Goal: Task Accomplishment & Management: Manage account settings

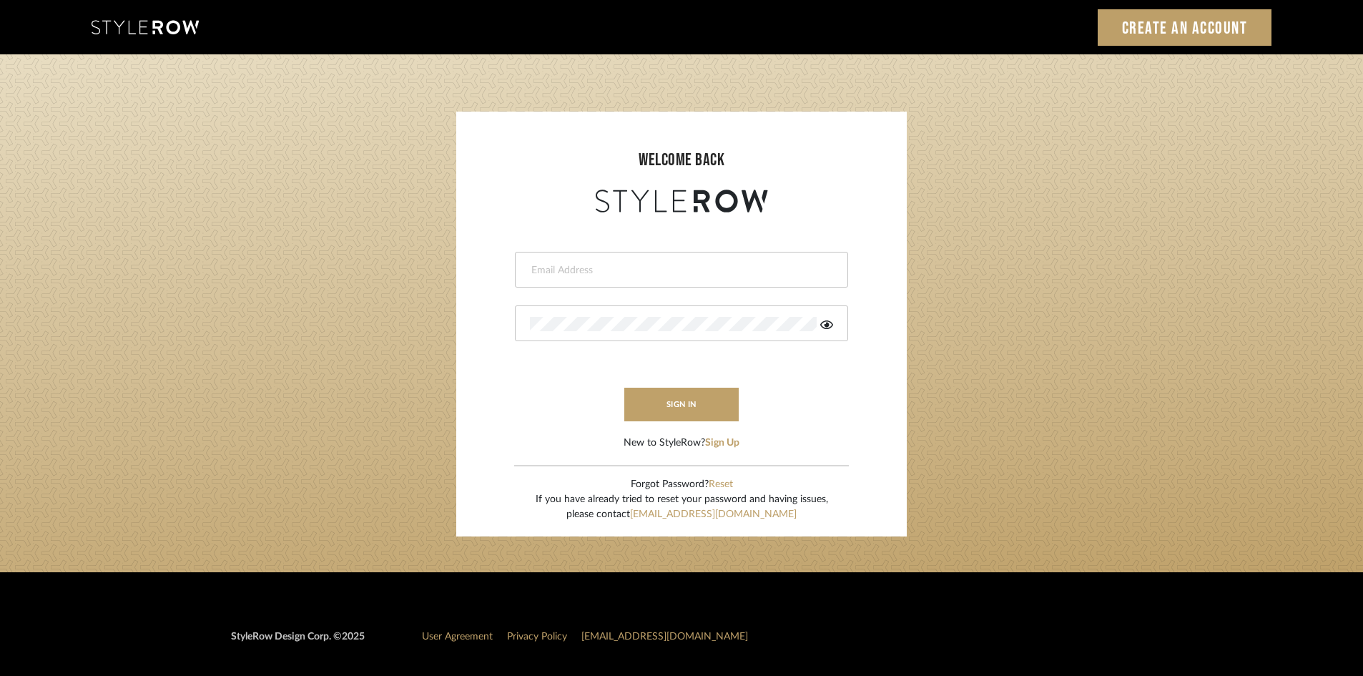
click at [649, 272] on input "email" at bounding box center [680, 270] width 300 height 14
type input "ann@annkottlerhome.com"
click at [830, 328] on icon at bounding box center [826, 324] width 13 height 9
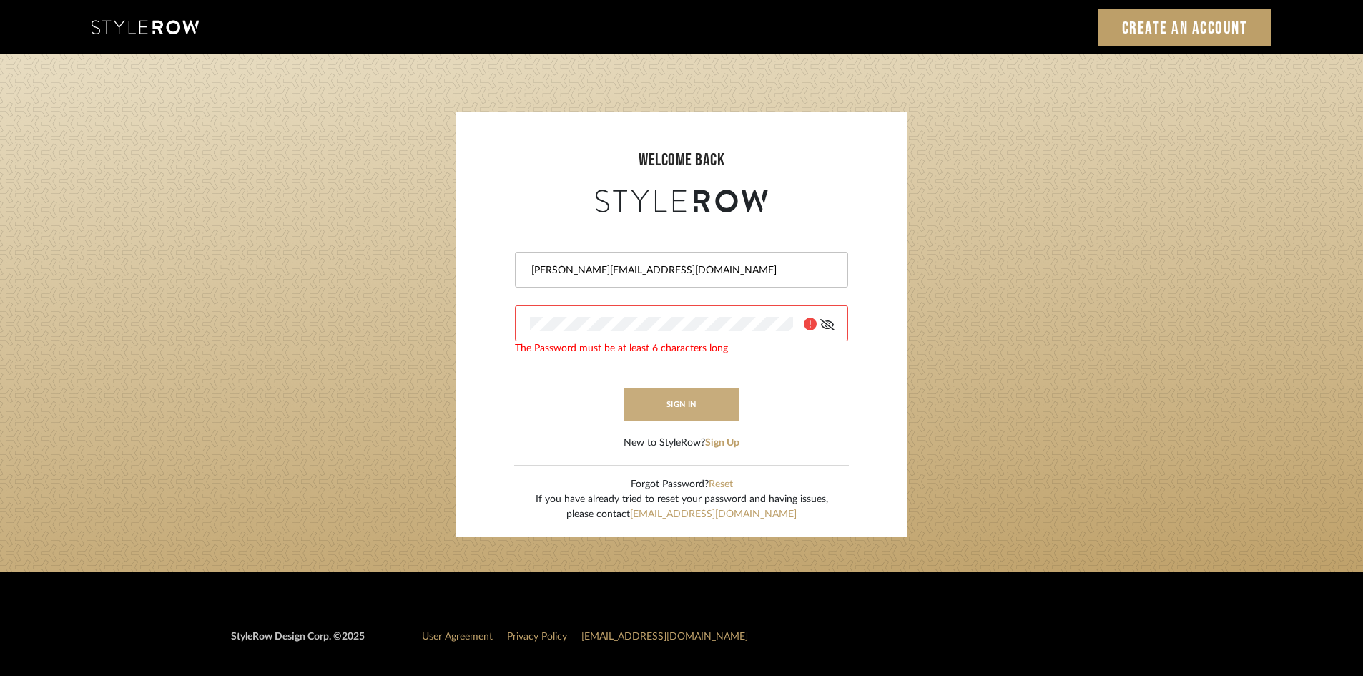
click at [728, 410] on button "sign in" at bounding box center [681, 405] width 114 height 34
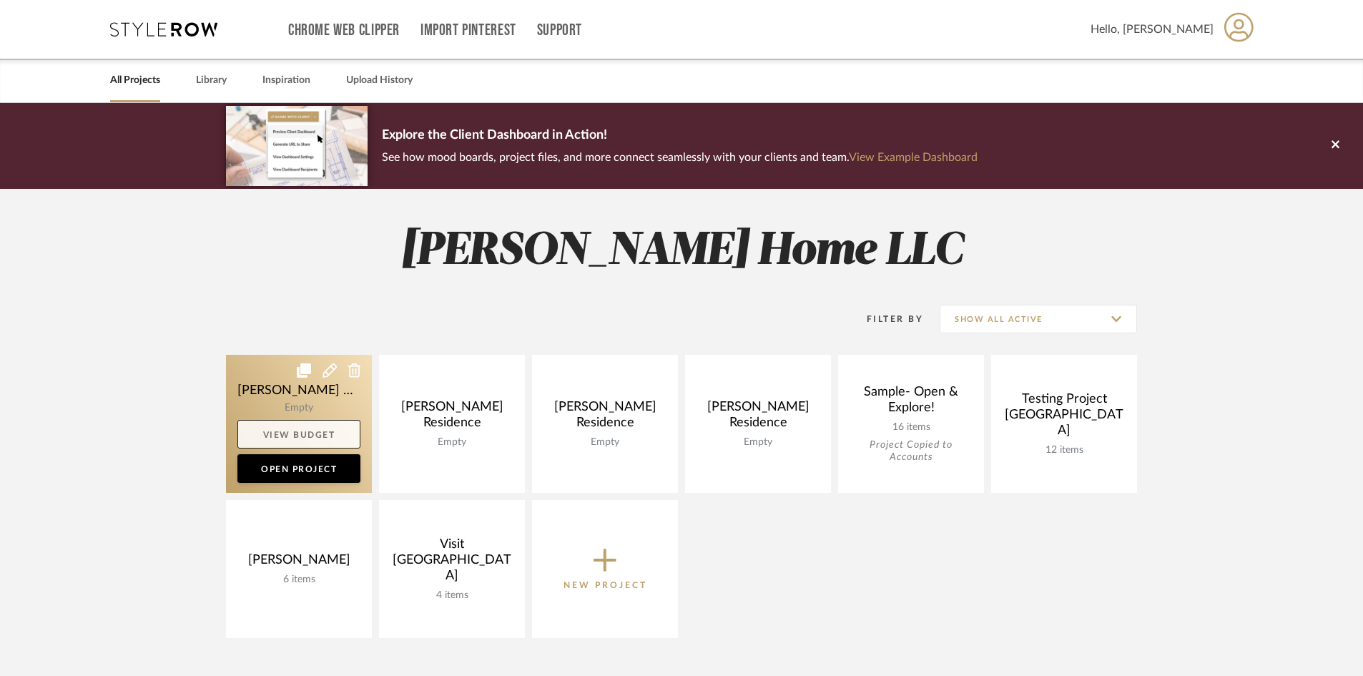
click at [282, 434] on link "View Budget" at bounding box center [298, 434] width 123 height 29
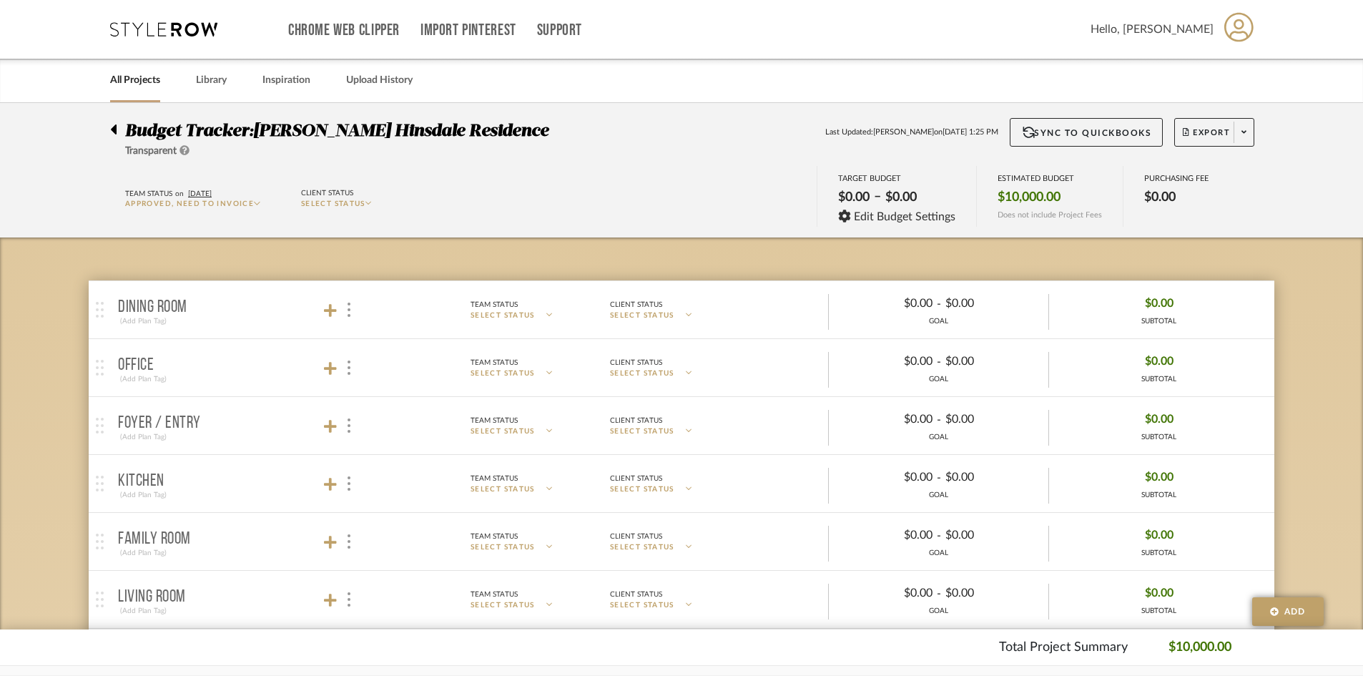
click at [135, 95] on div "All Projects" at bounding box center [135, 81] width 50 height 44
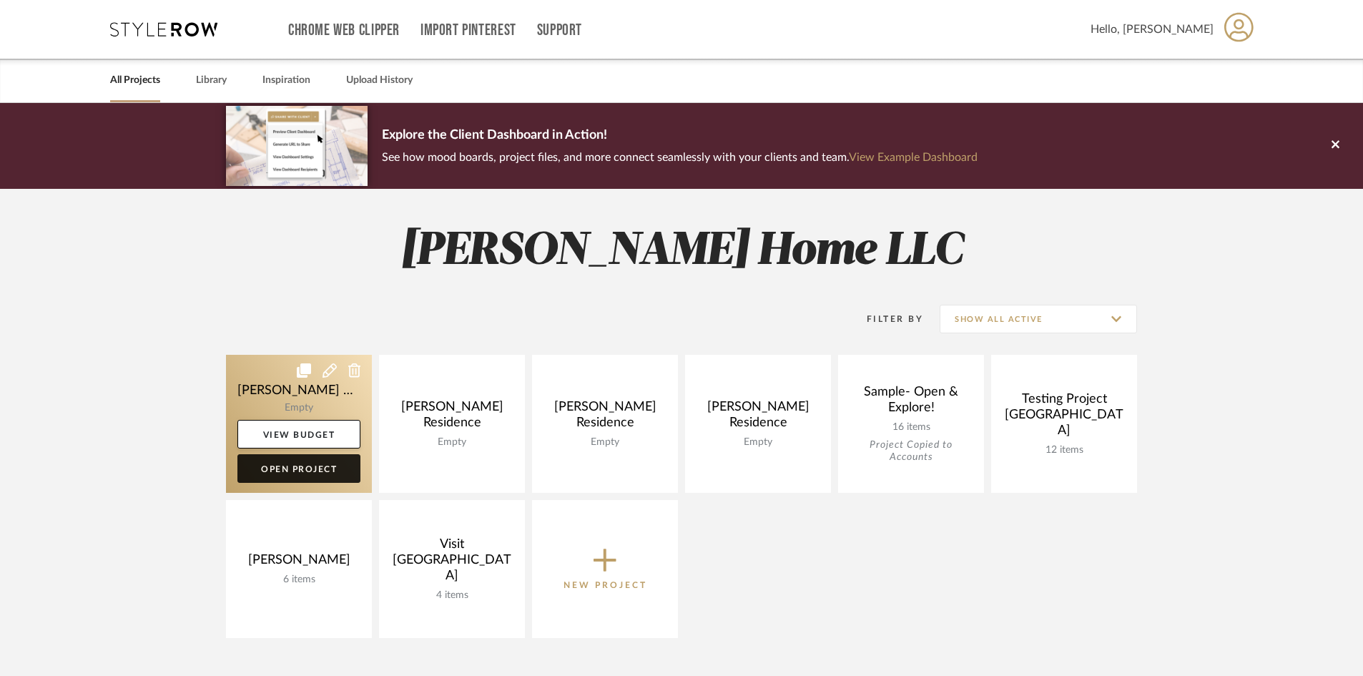
click at [310, 477] on link "Open Project" at bounding box center [298, 468] width 123 height 29
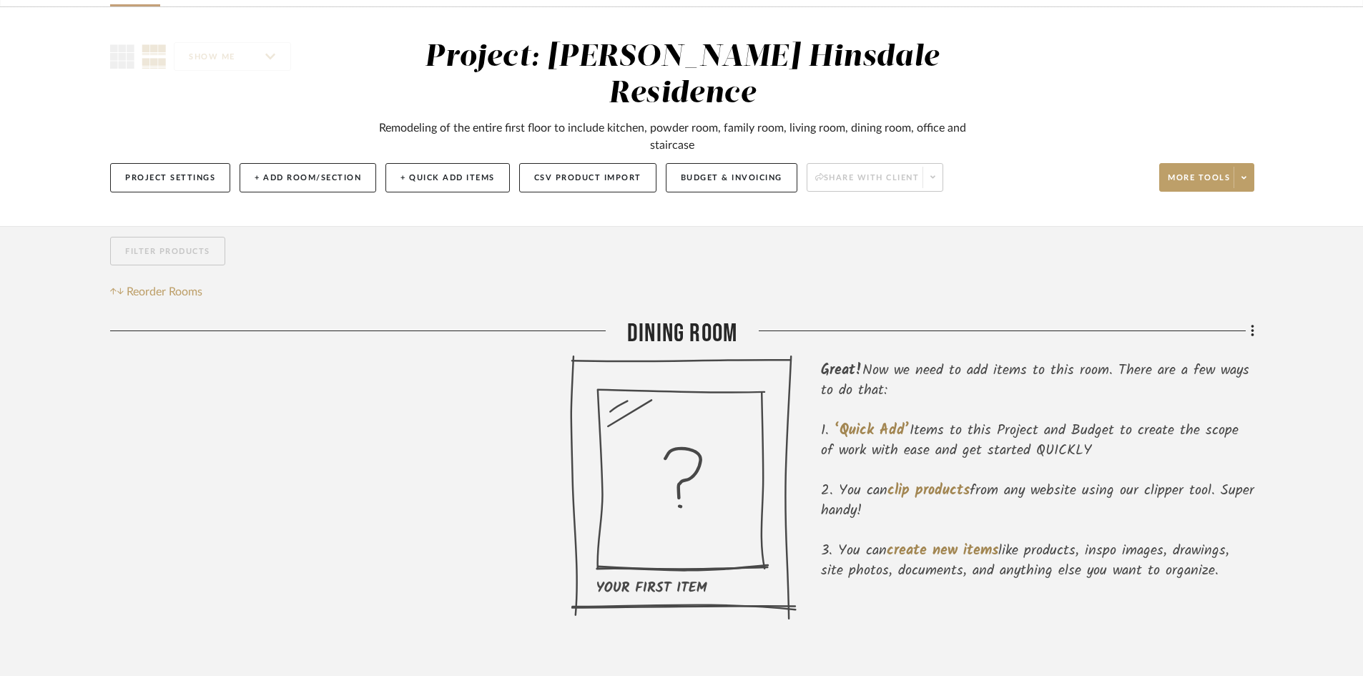
scroll to position [72, 0]
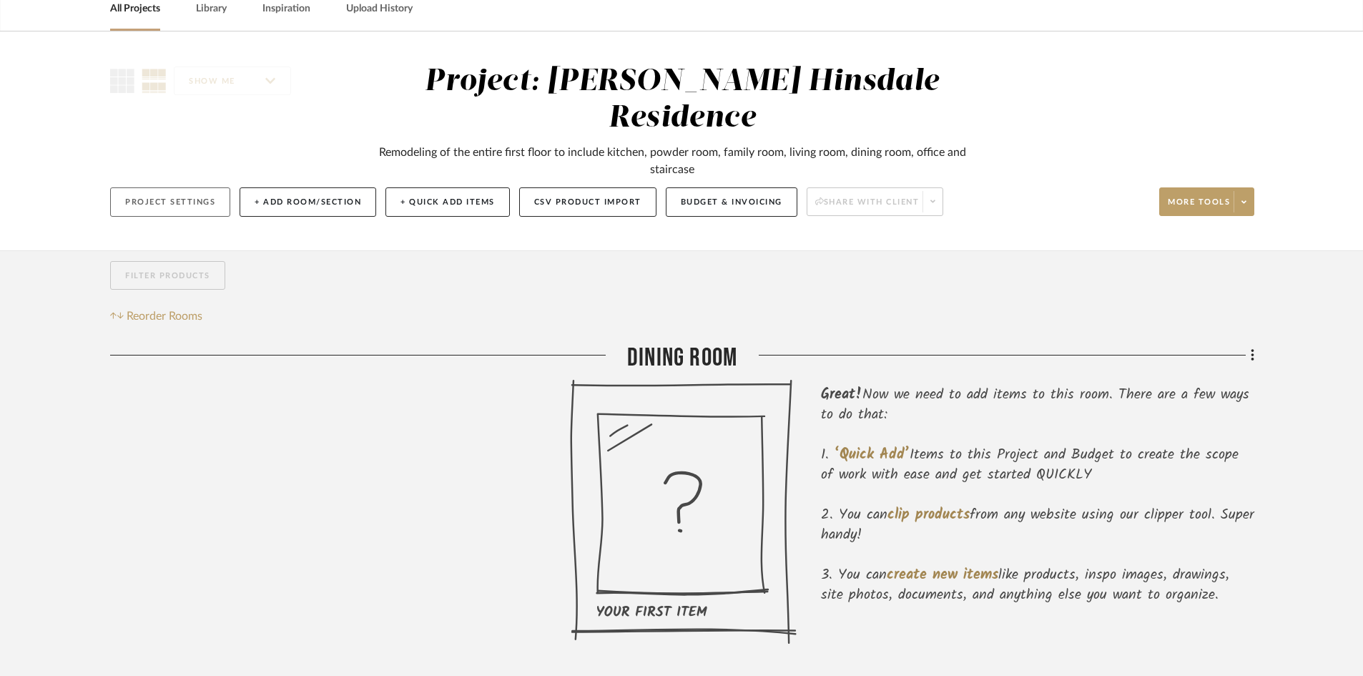
click at [177, 187] on button "Project Settings" at bounding box center [170, 201] width 120 height 29
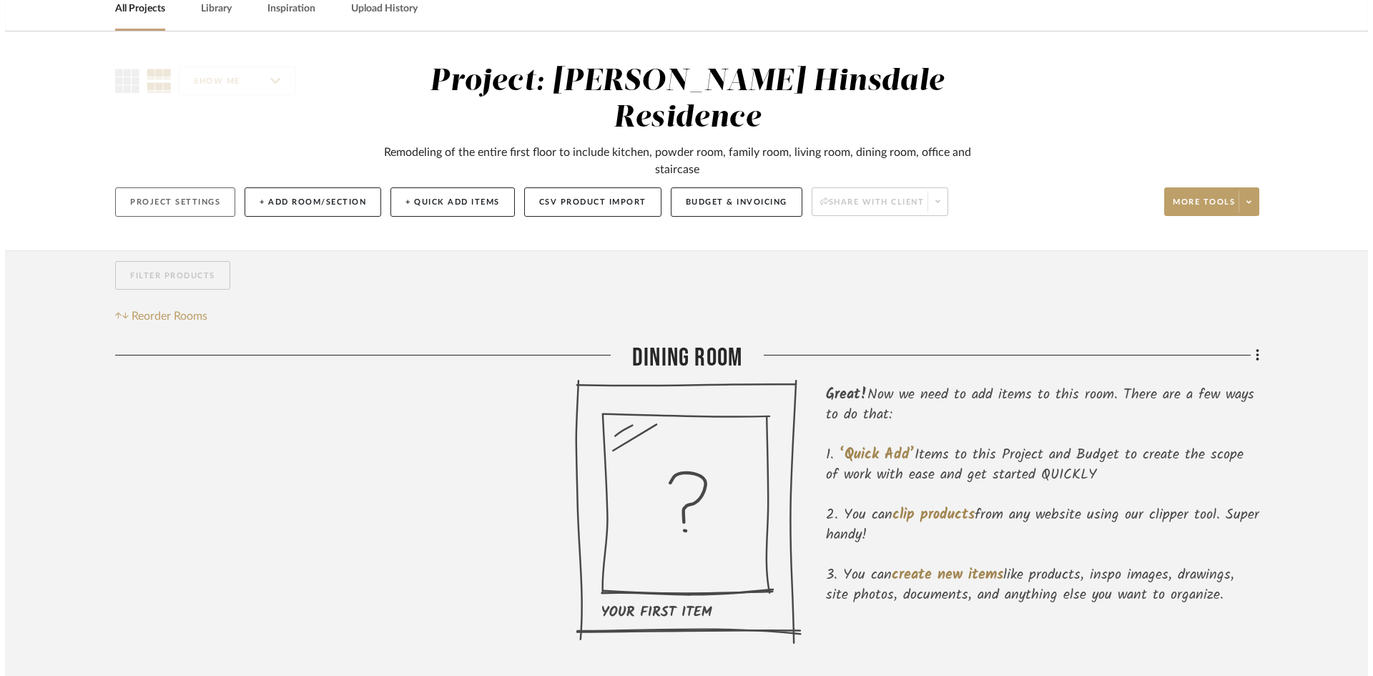
scroll to position [0, 0]
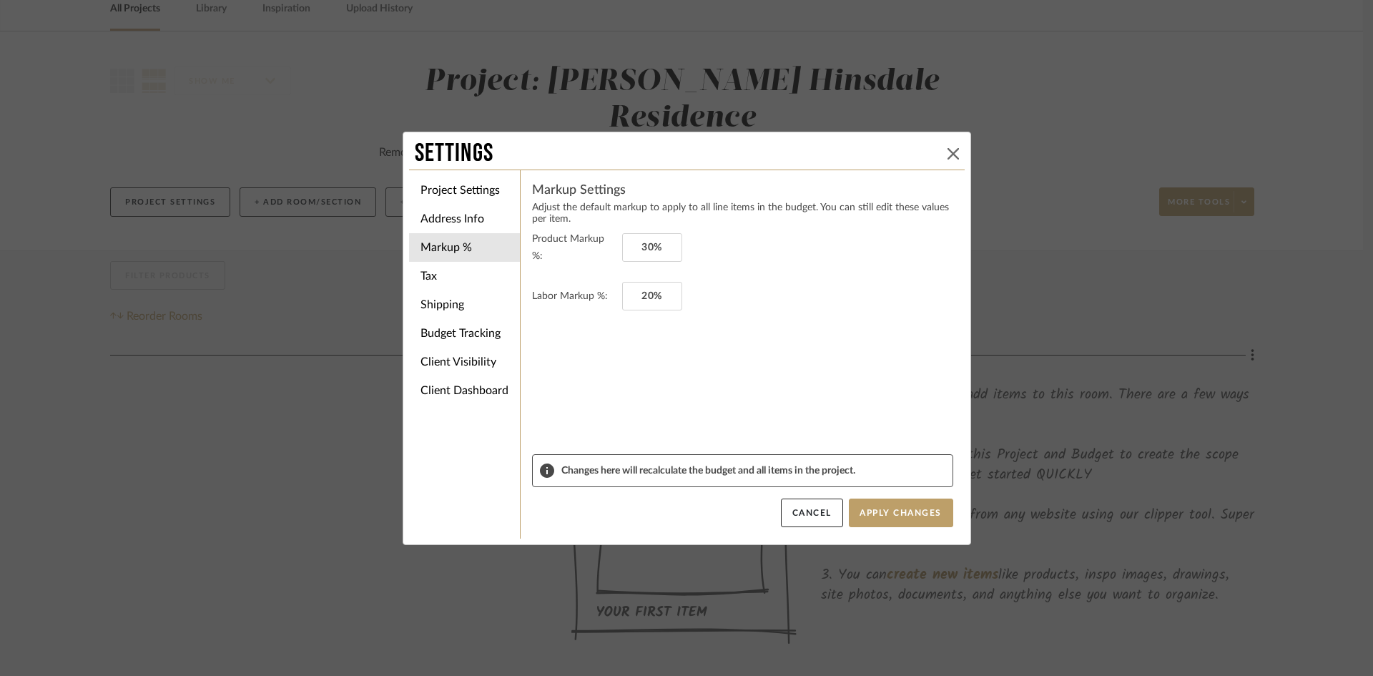
click at [945, 145] on button at bounding box center [953, 153] width 17 height 17
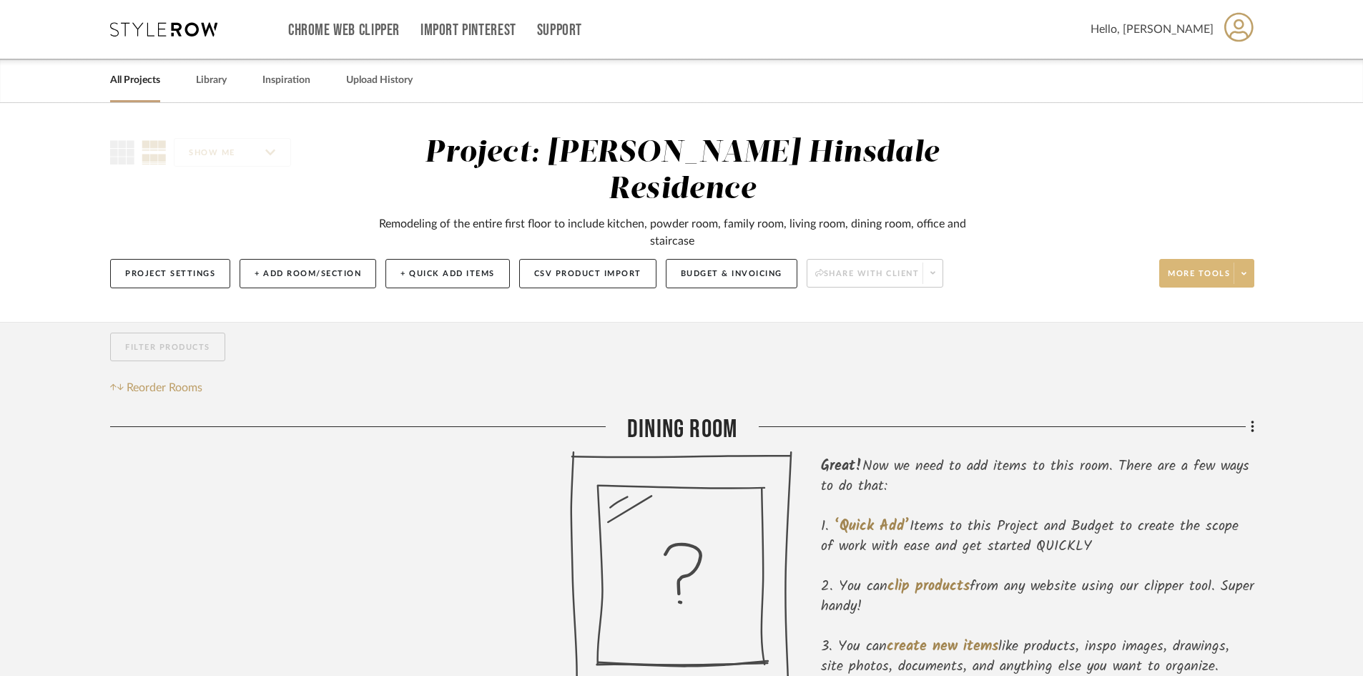
click at [1240, 262] on span at bounding box center [1244, 272] width 20 height 21
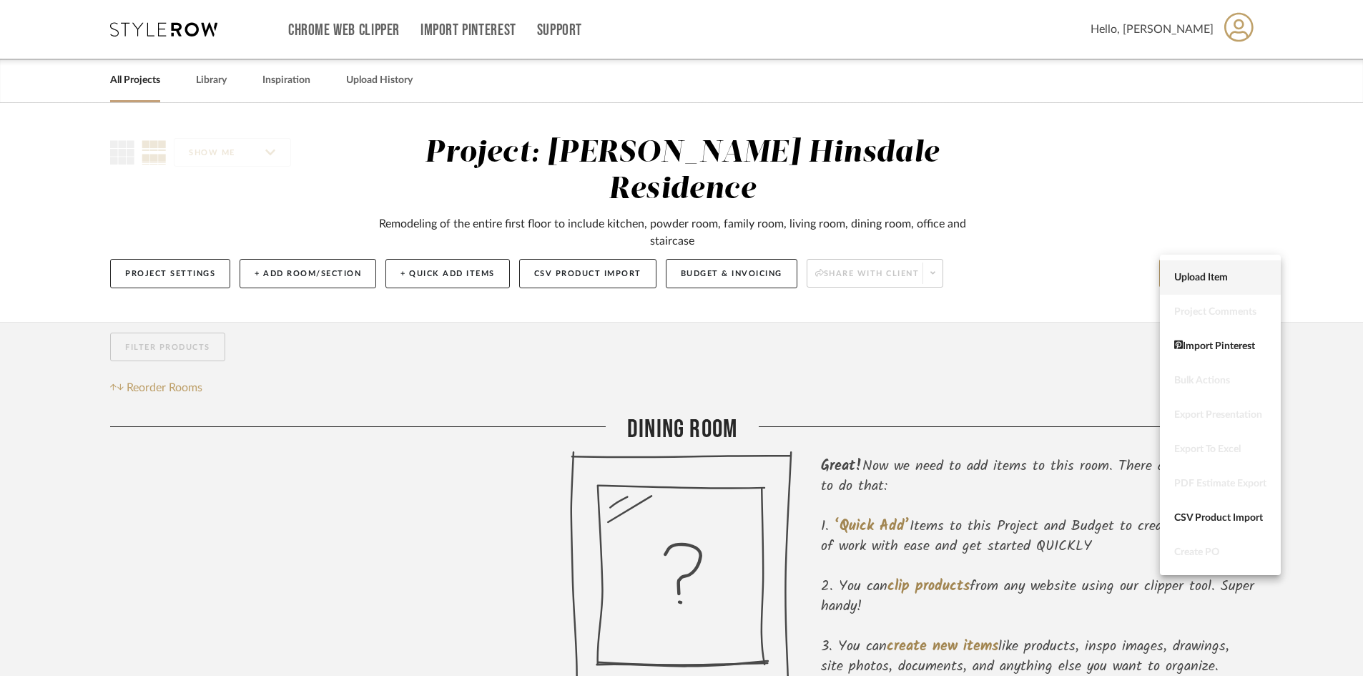
click at [1232, 276] on span "Upload Item" at bounding box center [1220, 278] width 92 height 12
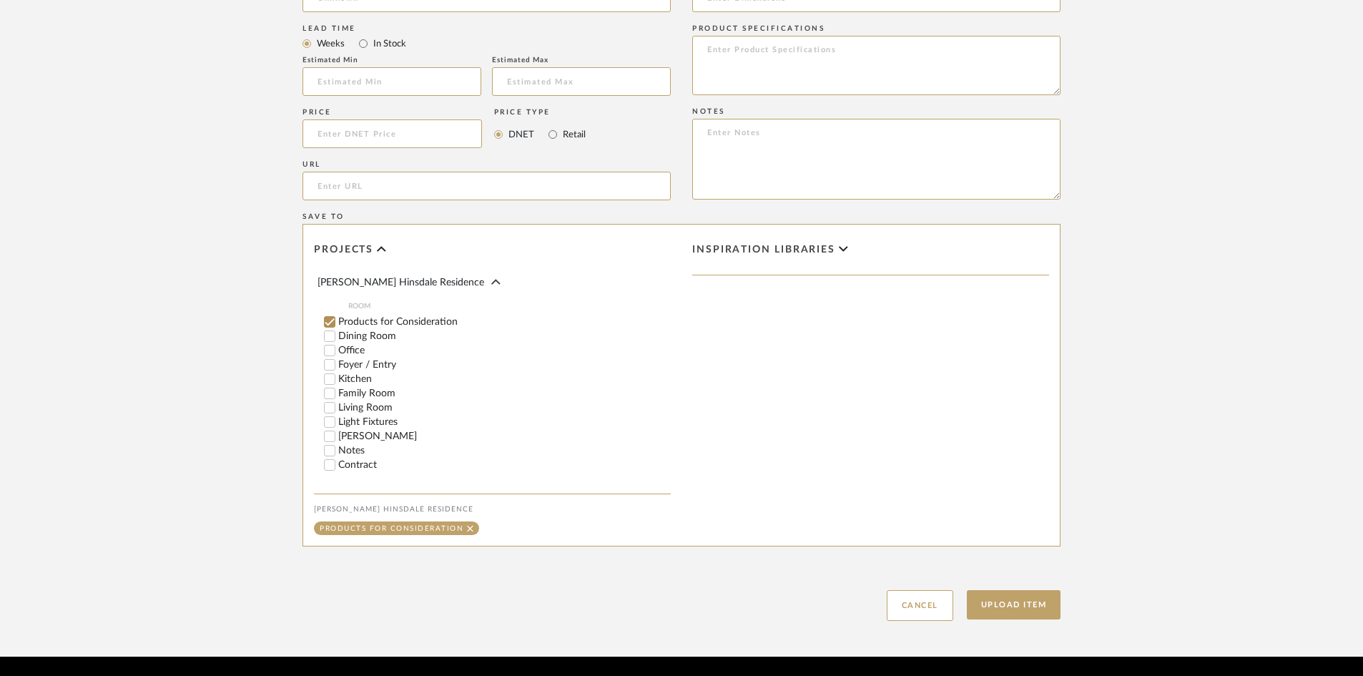
scroll to position [811, 0]
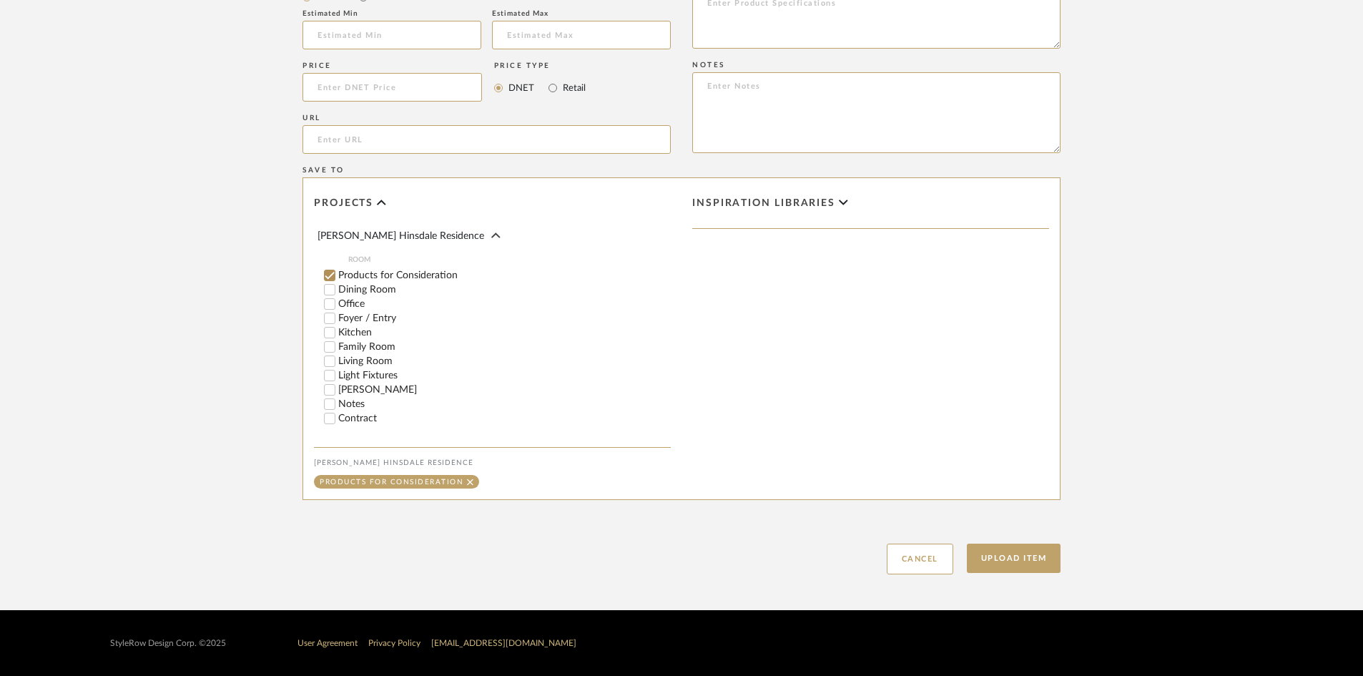
click at [819, 305] on div "Inspiration libraries" at bounding box center [871, 338] width 378 height 321
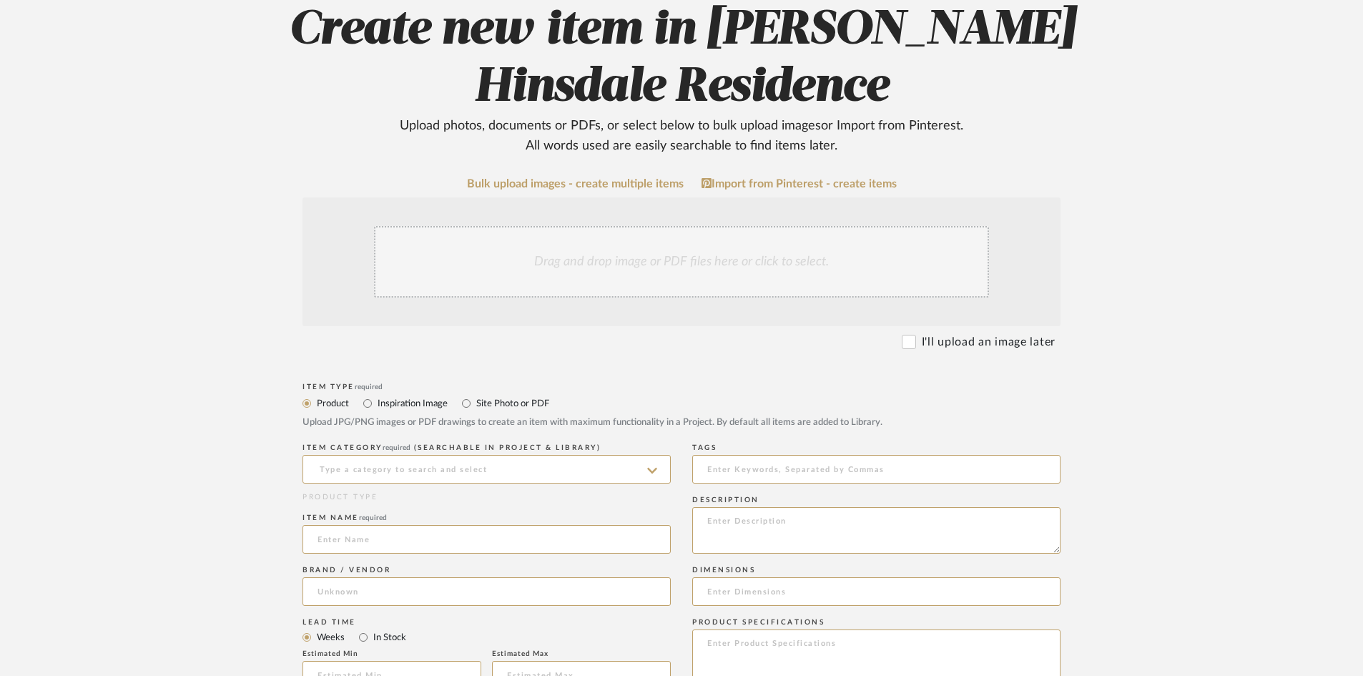
scroll to position [453, 0]
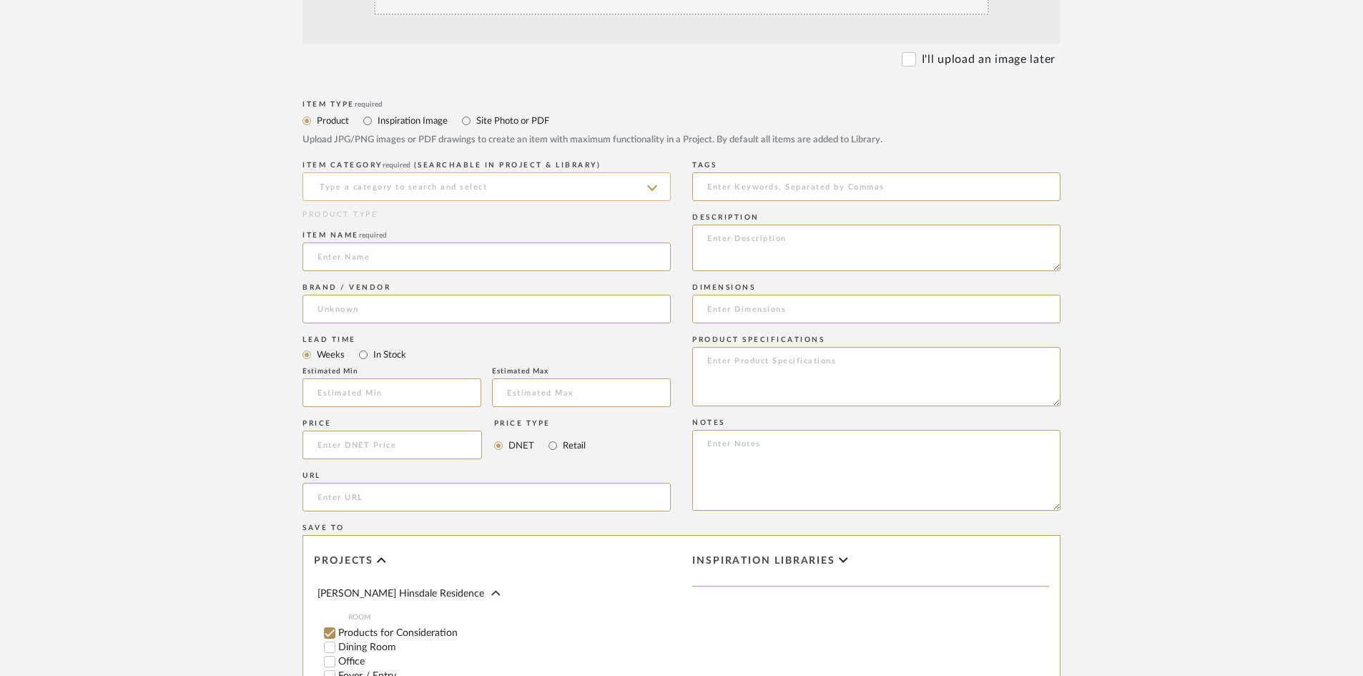
click at [340, 181] on input at bounding box center [487, 186] width 368 height 29
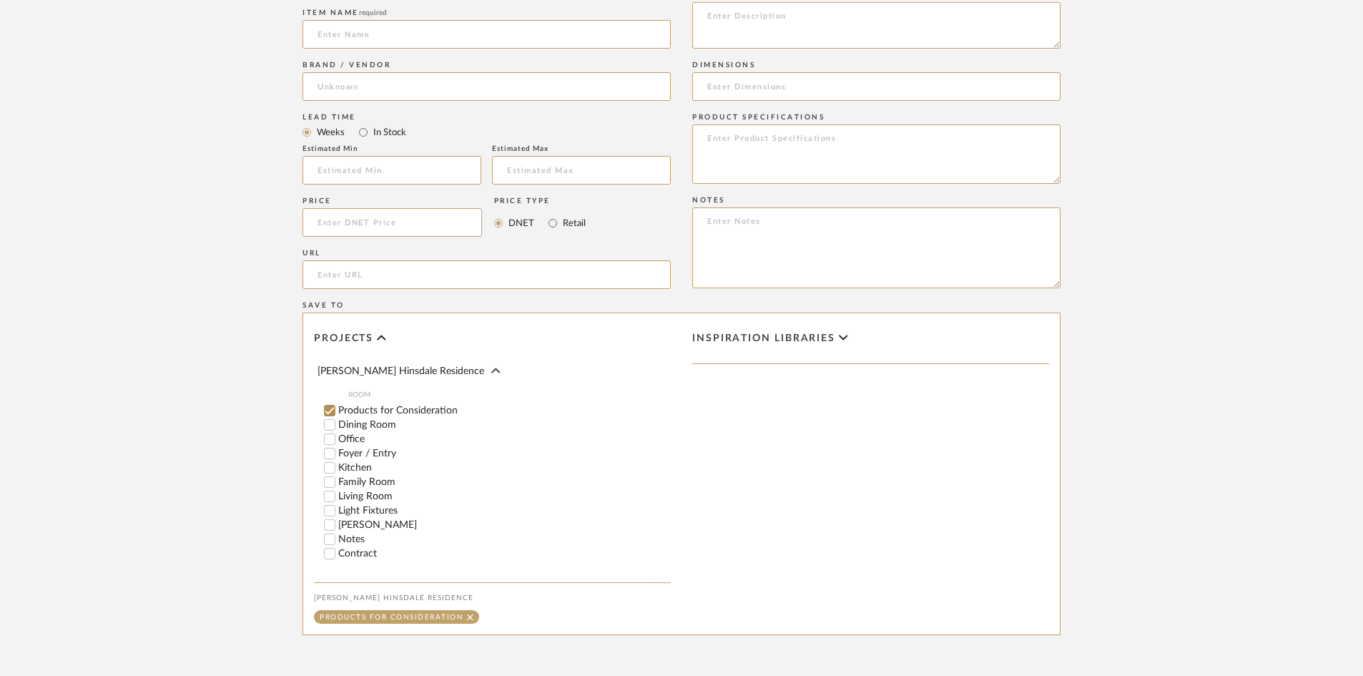
scroll to position [811, 0]
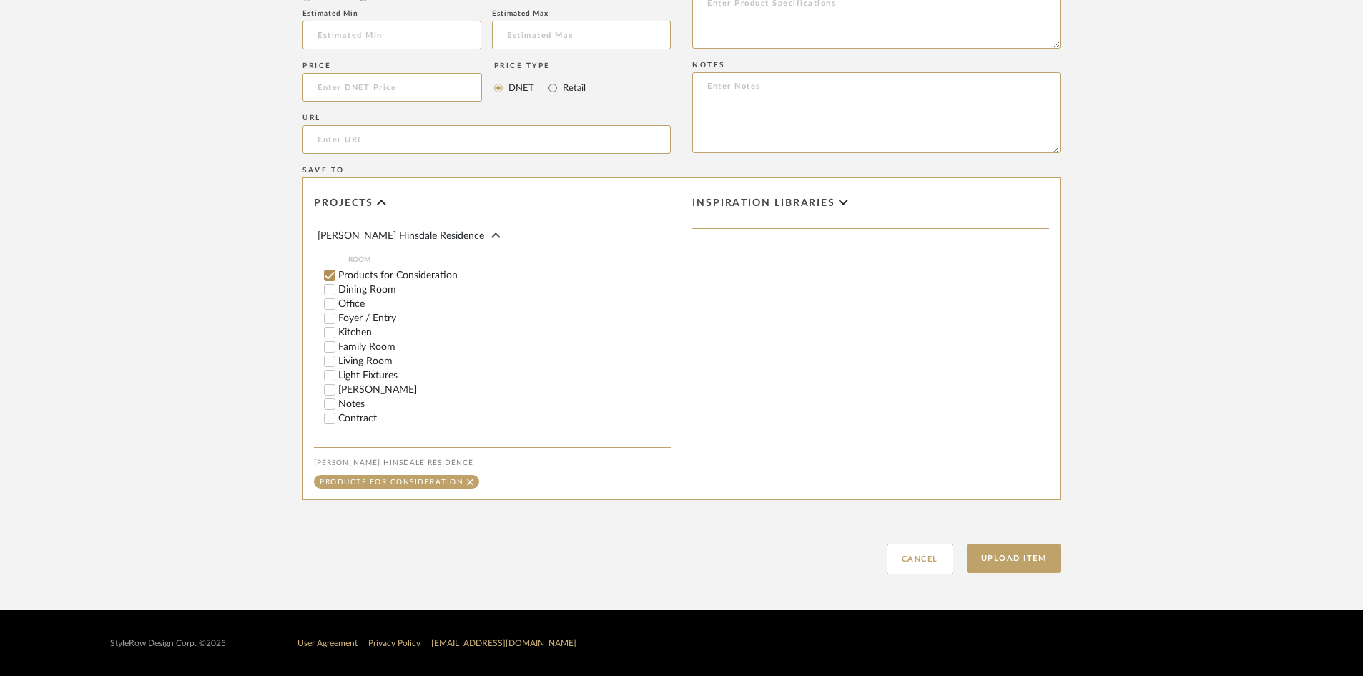
click at [344, 401] on label "Notes" at bounding box center [504, 404] width 333 height 10
click at [337, 401] on input "Notes" at bounding box center [330, 404] width 14 height 14
checkbox input "false"
click at [356, 480] on icon at bounding box center [356, 482] width 6 height 10
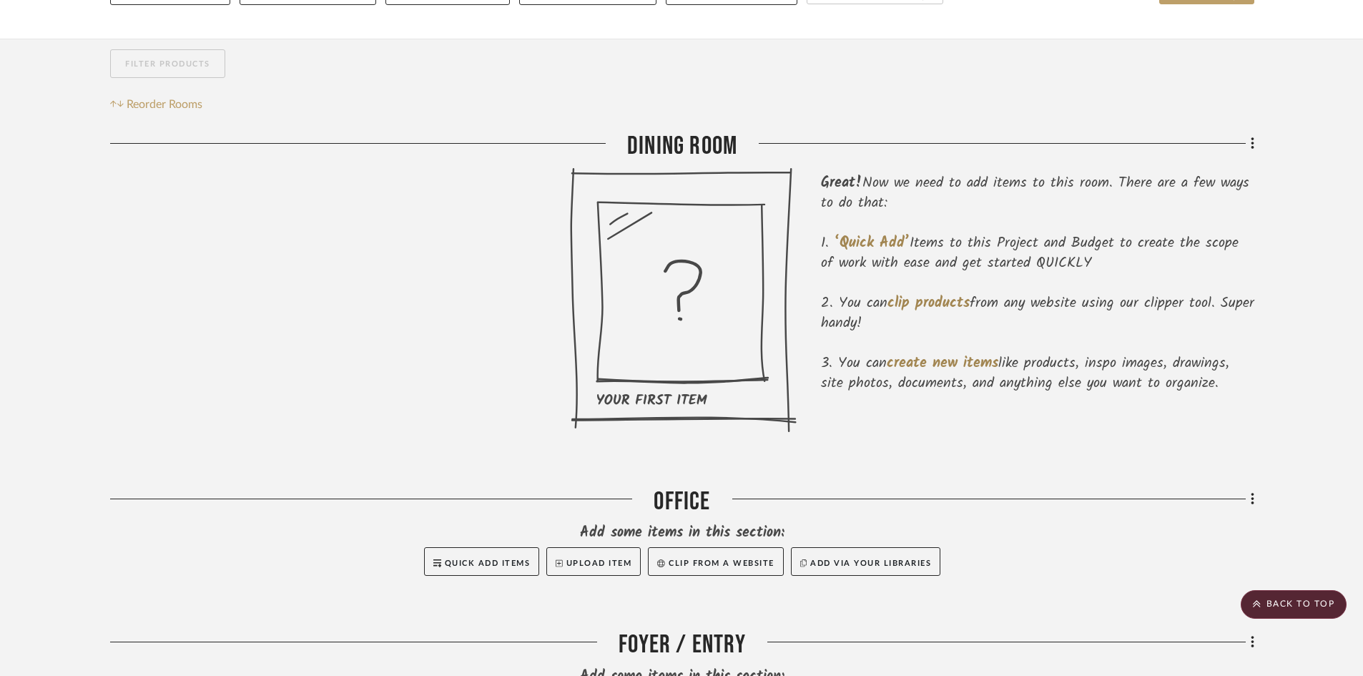
scroll to position [72, 0]
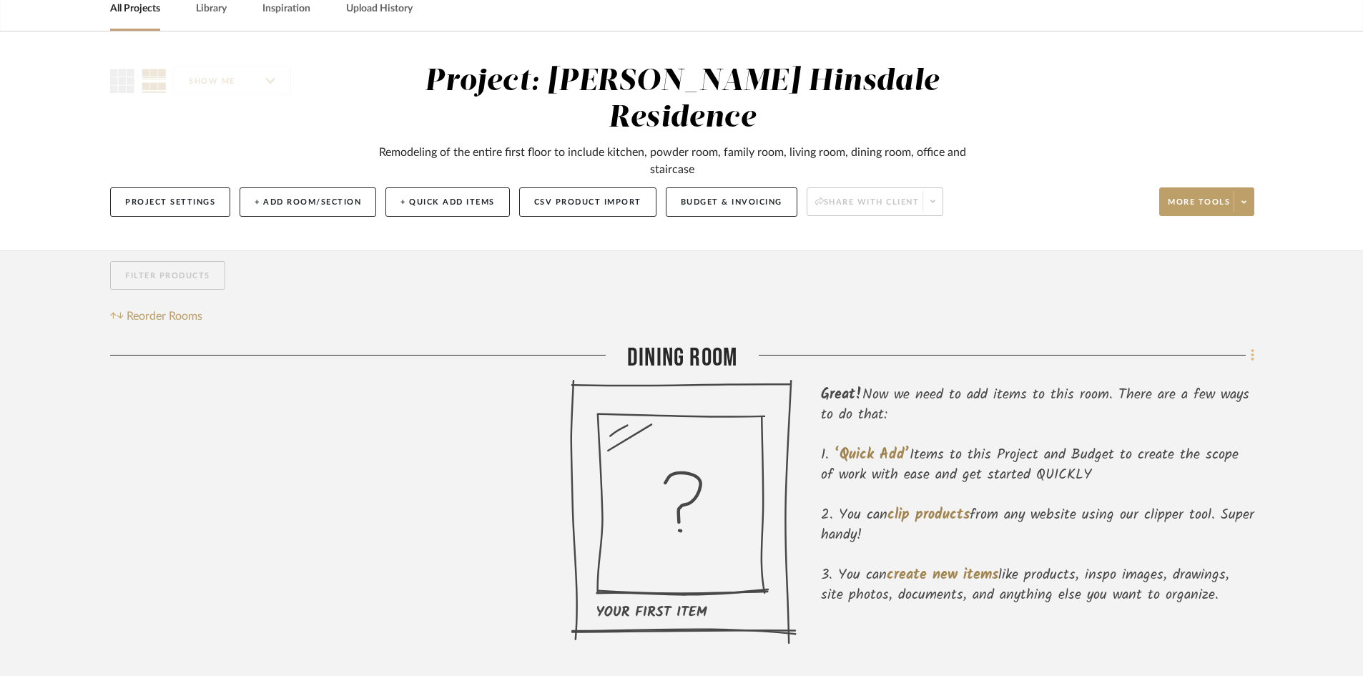
click at [1247, 345] on fa-icon at bounding box center [1250, 357] width 9 height 24
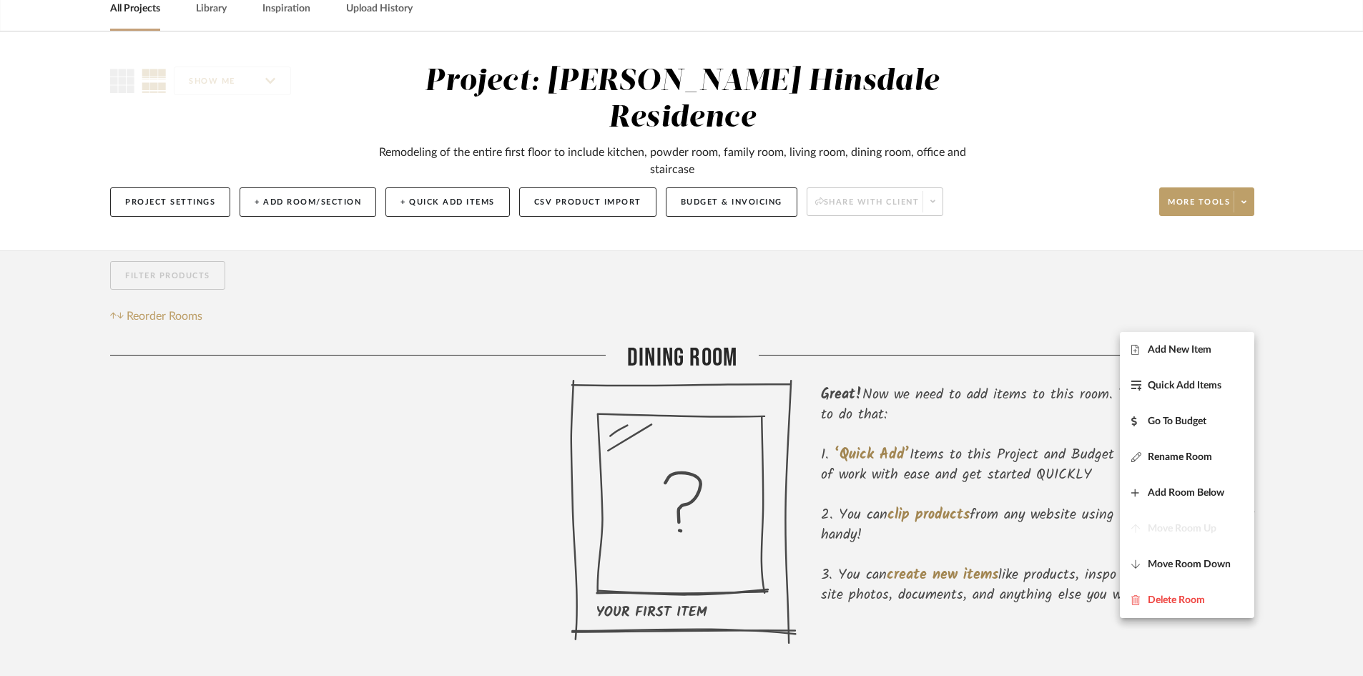
drag, startPoint x: 1060, startPoint y: 298, endPoint x: 1030, endPoint y: 305, distance: 30.9
click at [1049, 301] on div at bounding box center [681, 338] width 1363 height 676
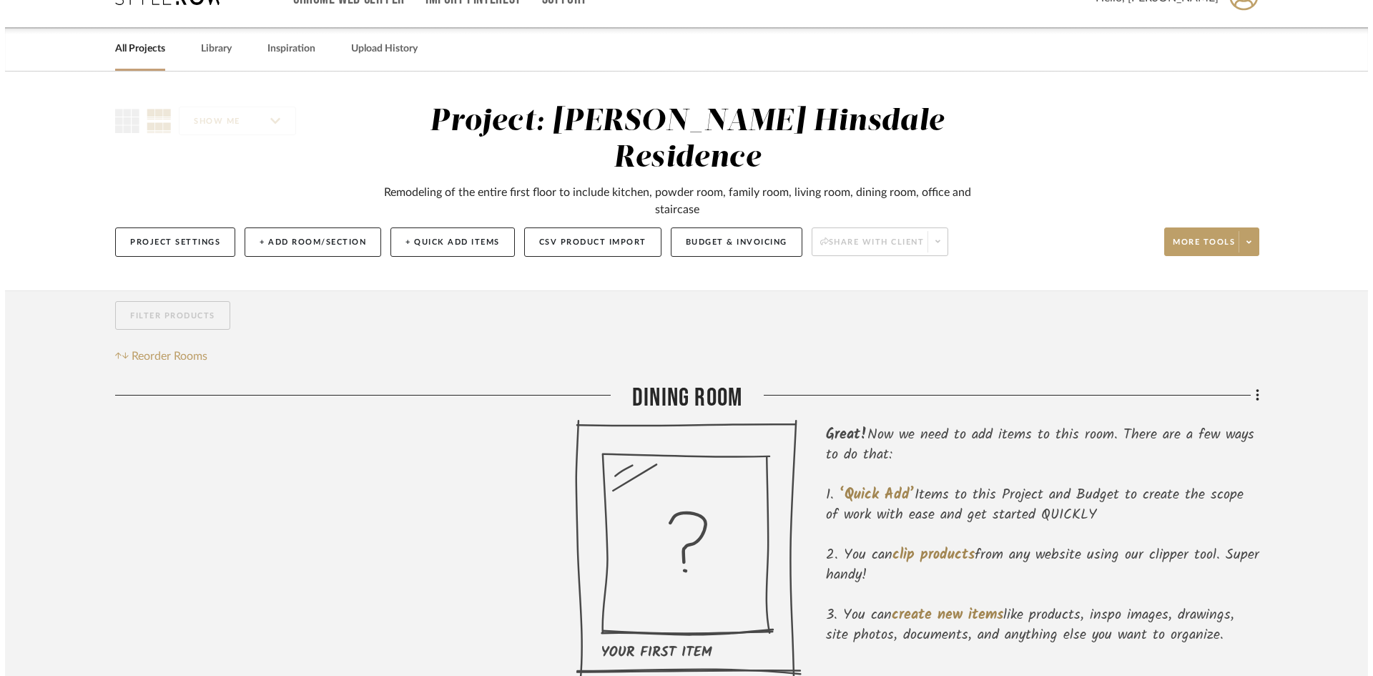
scroll to position [0, 0]
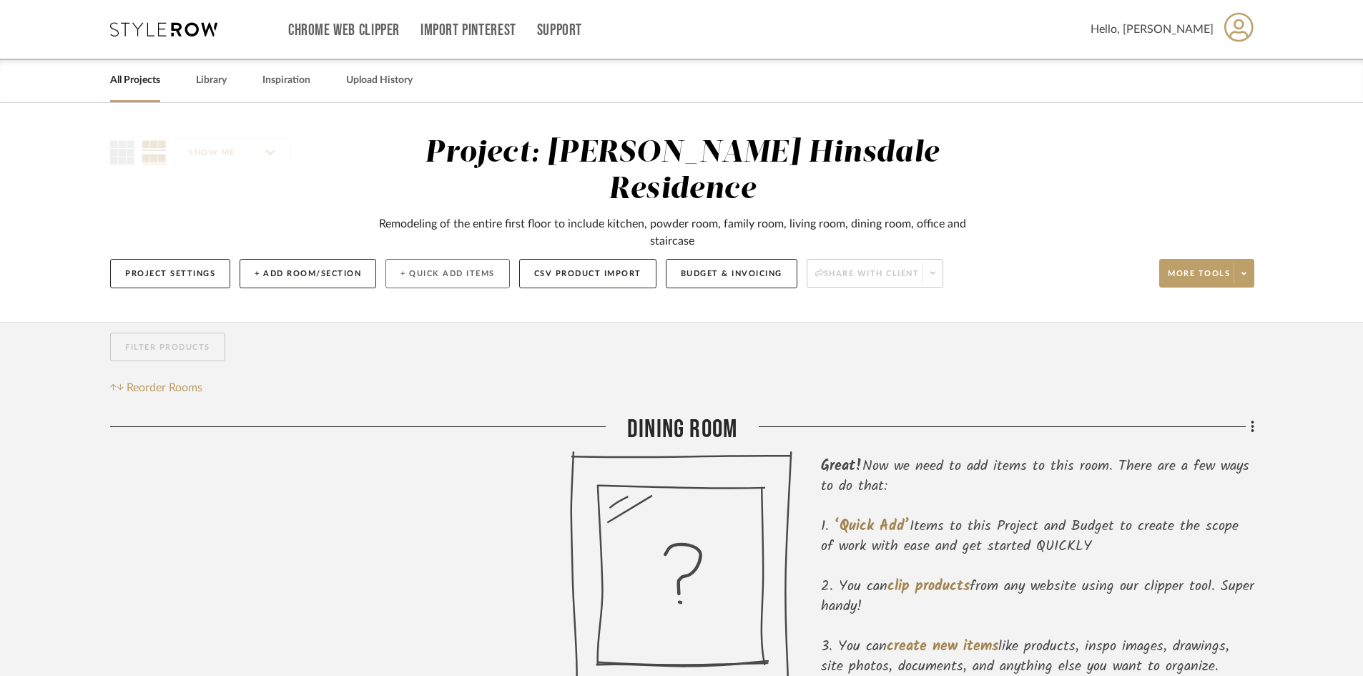
click at [453, 259] on button "+ Quick Add Items" at bounding box center [447, 273] width 124 height 29
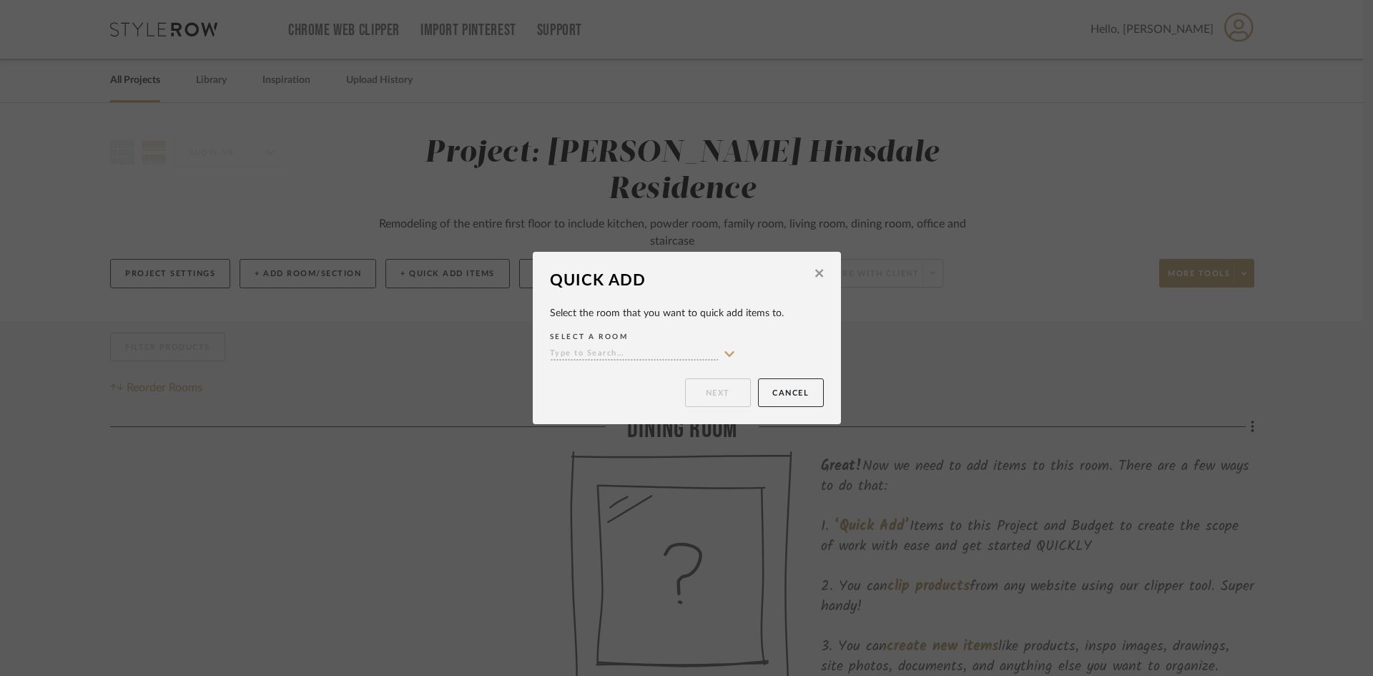
drag, startPoint x: 810, startPoint y: 272, endPoint x: 800, endPoint y: 269, distance: 11.1
click at [808, 271] on button at bounding box center [819, 275] width 22 height 34
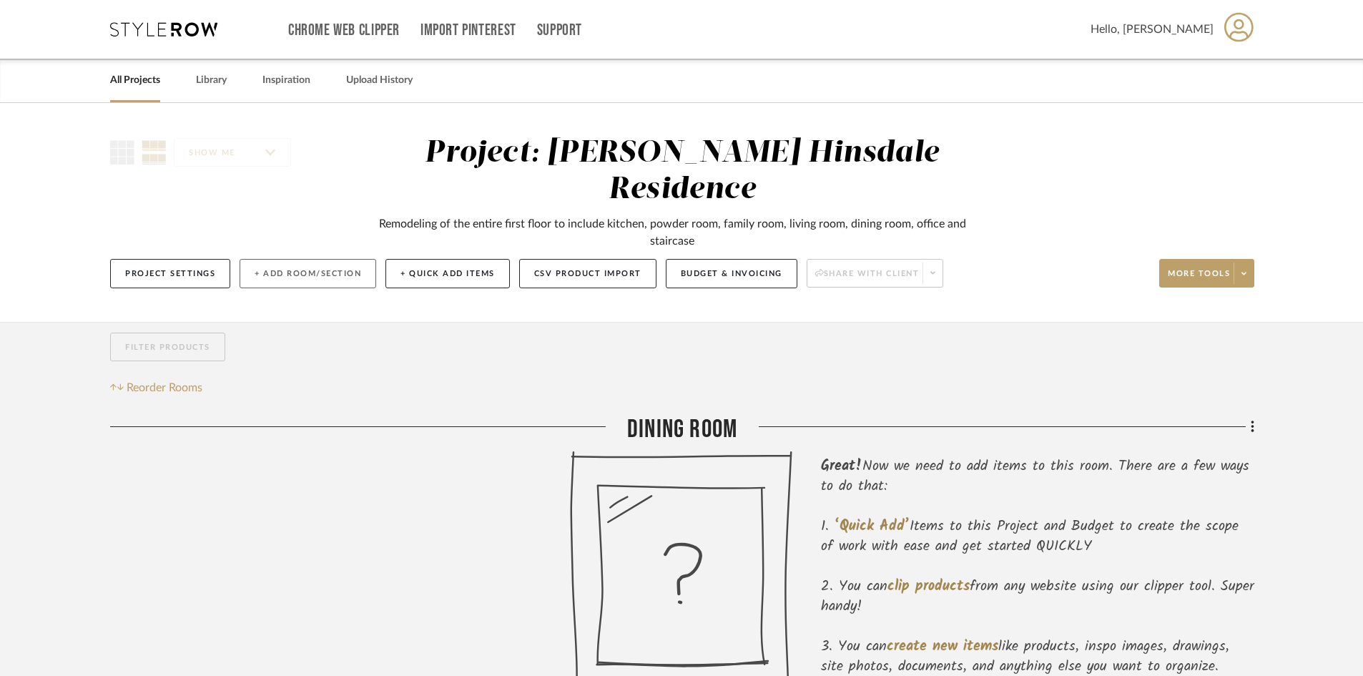
click at [355, 259] on button "+ Add Room/Section" at bounding box center [308, 273] width 137 height 29
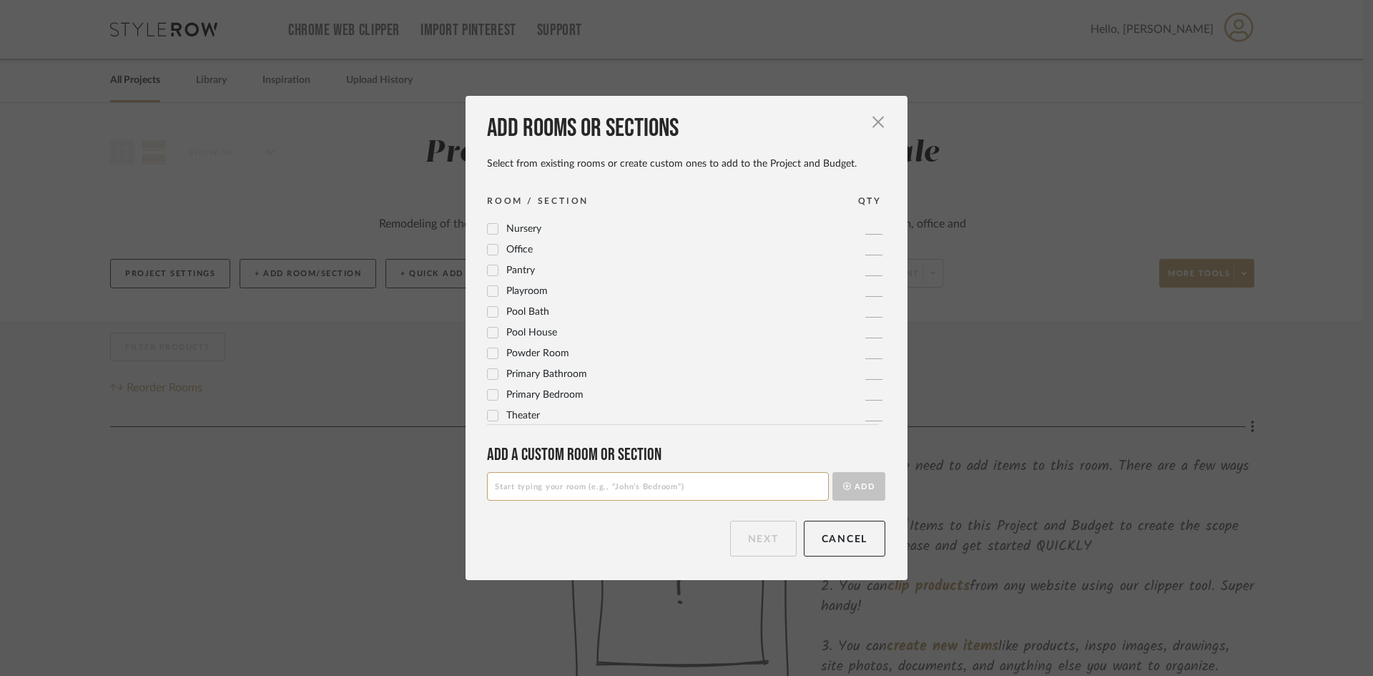
scroll to position [477, 0]
drag, startPoint x: 535, startPoint y: 374, endPoint x: 524, endPoint y: 409, distance: 36.9
drag, startPoint x: 524, startPoint y: 409, endPoint x: 619, endPoint y: 484, distance: 121.2
click at [619, 484] on input at bounding box center [658, 486] width 342 height 29
type input "p"
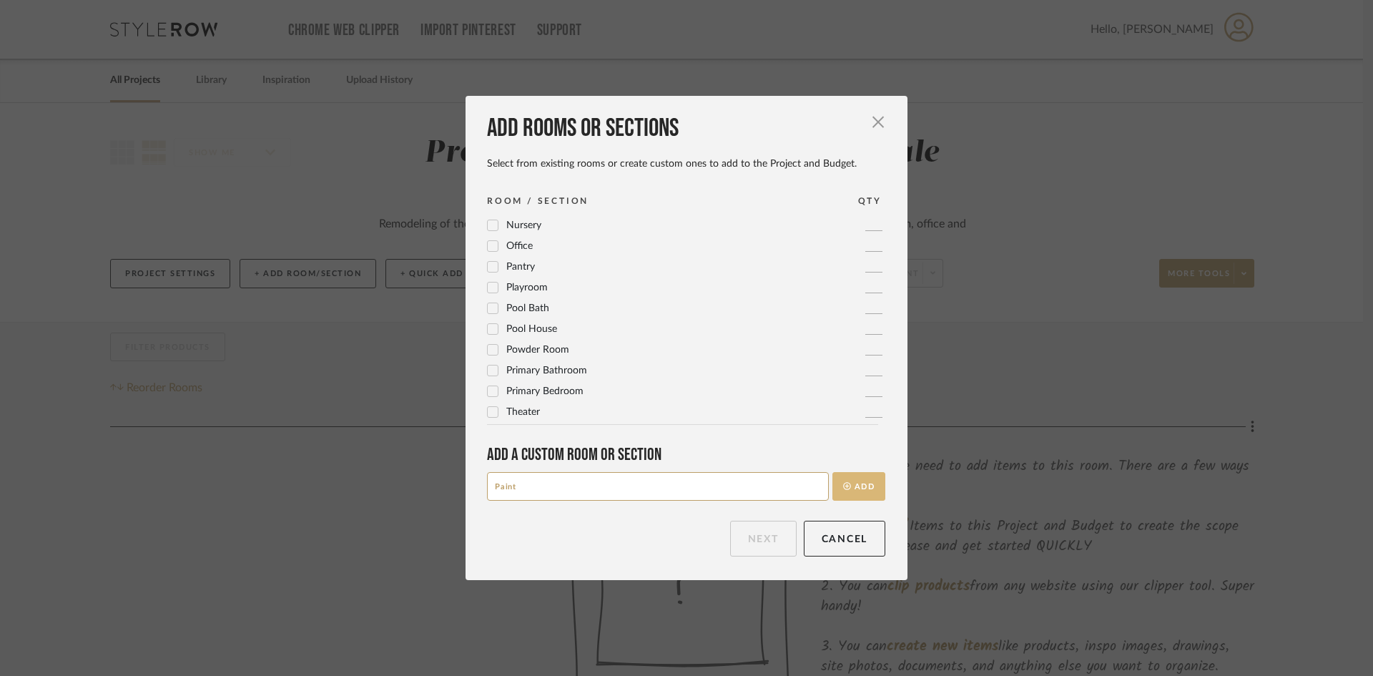
type input "Paint"
click at [858, 484] on button "Add" at bounding box center [858, 486] width 53 height 29
click at [757, 529] on button "Next" at bounding box center [763, 539] width 67 height 36
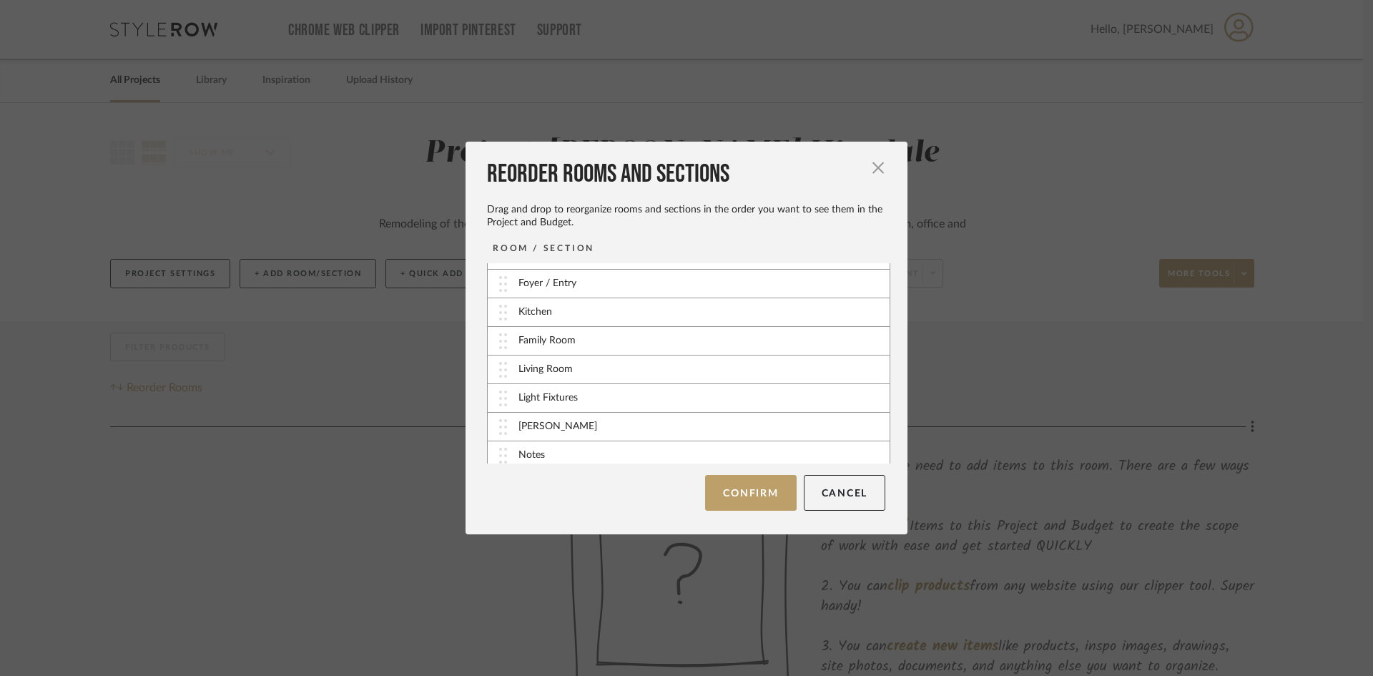
scroll to position [115, 0]
drag, startPoint x: 511, startPoint y: 453, endPoint x: 507, endPoint y: 396, distance: 57.3
click at [739, 500] on button "Confirm" at bounding box center [750, 493] width 91 height 36
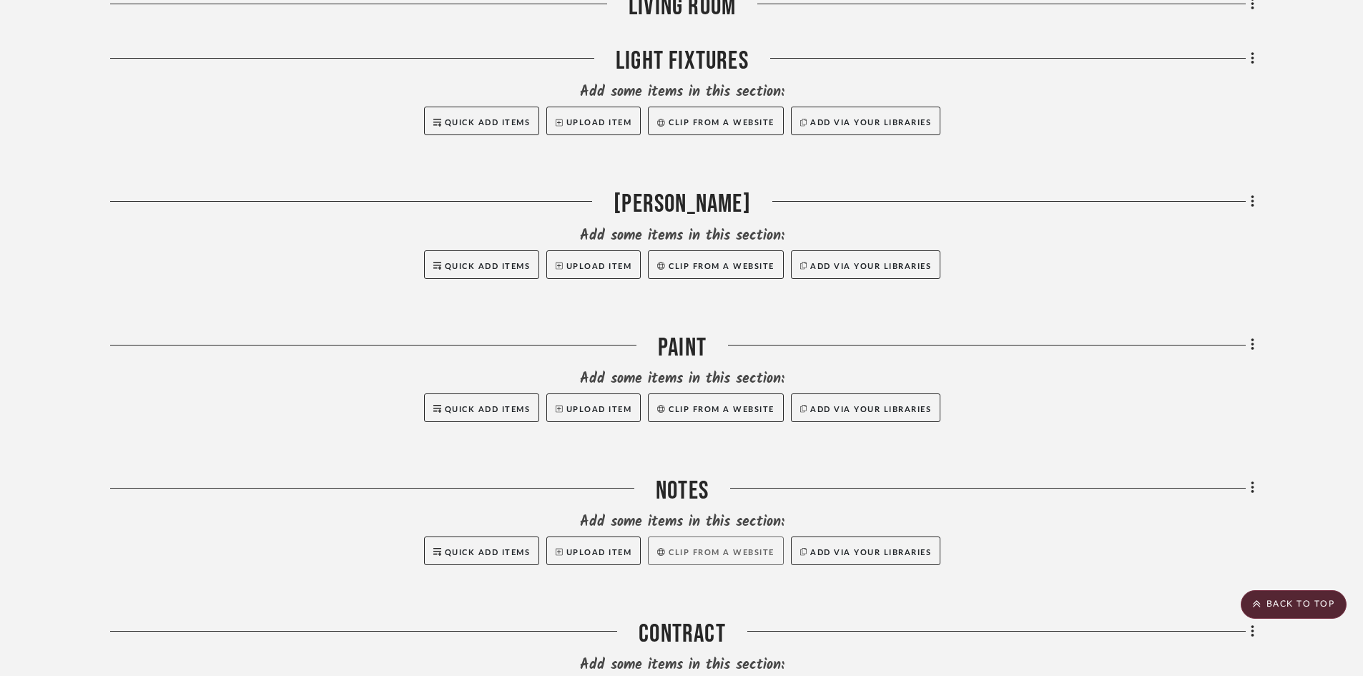
scroll to position [1566, 0]
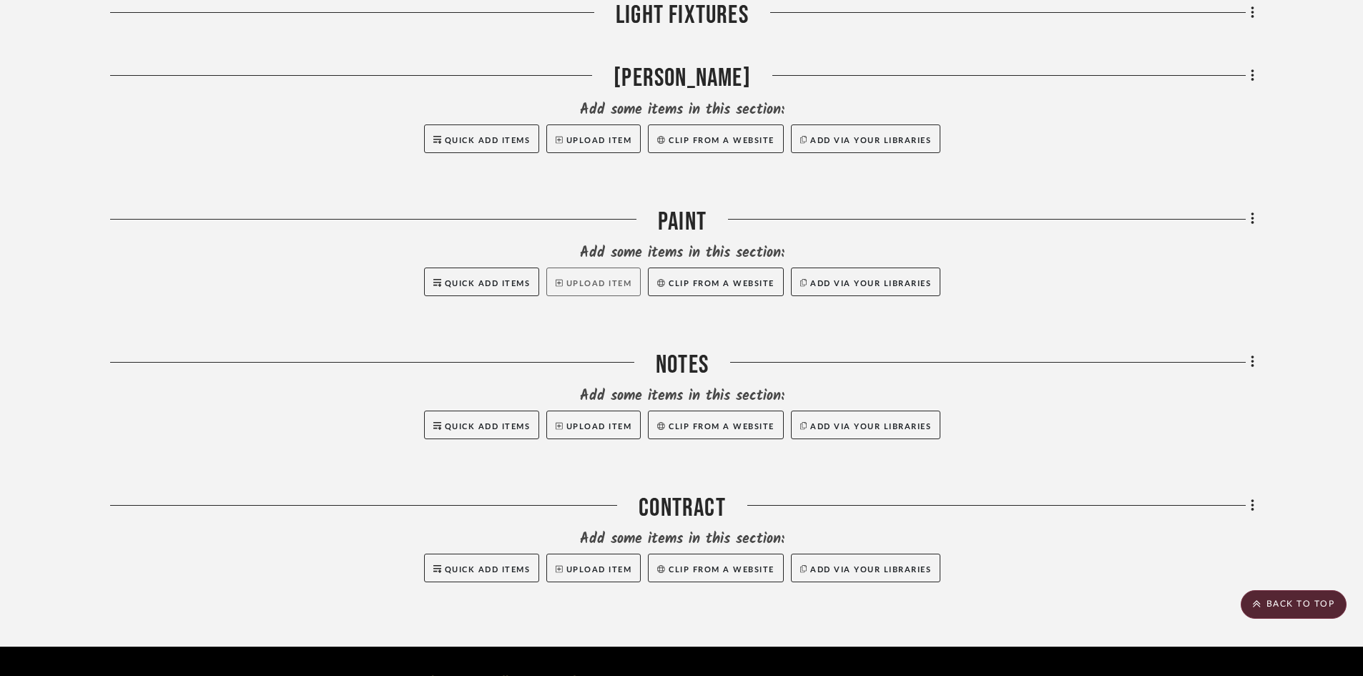
click at [569, 267] on button "Upload Item" at bounding box center [593, 281] width 94 height 29
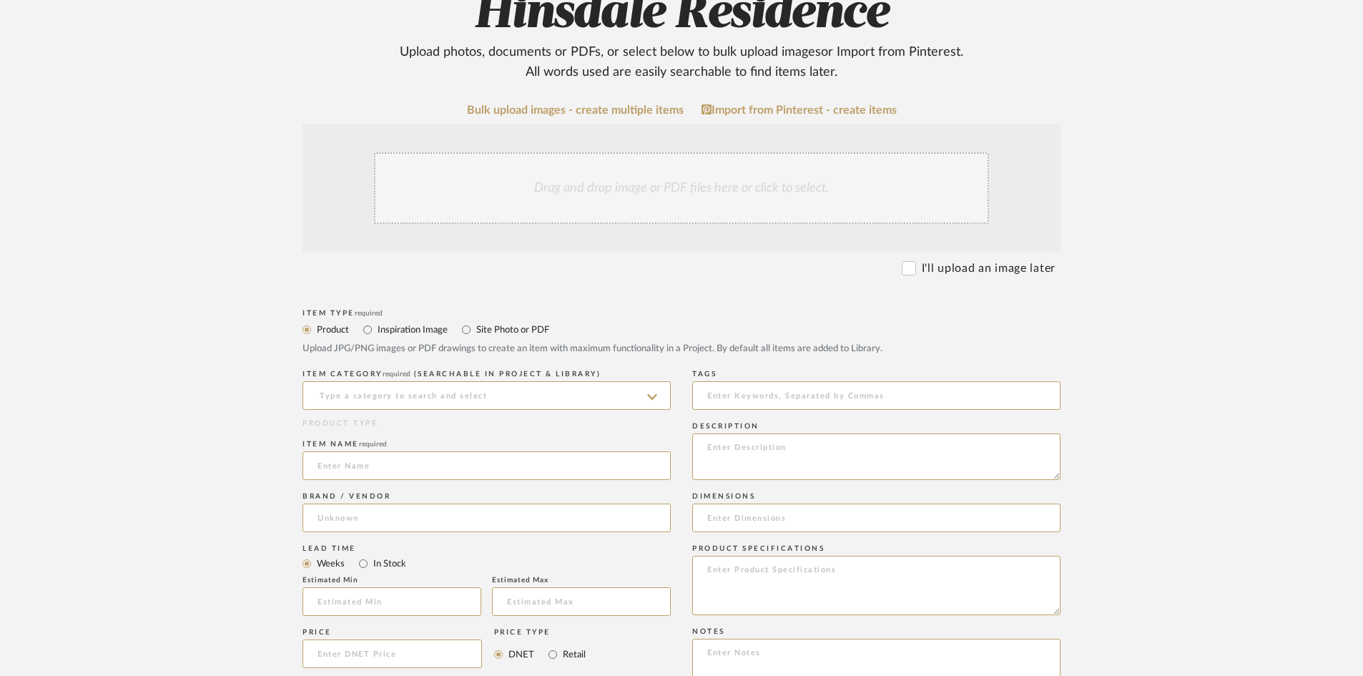
scroll to position [286, 0]
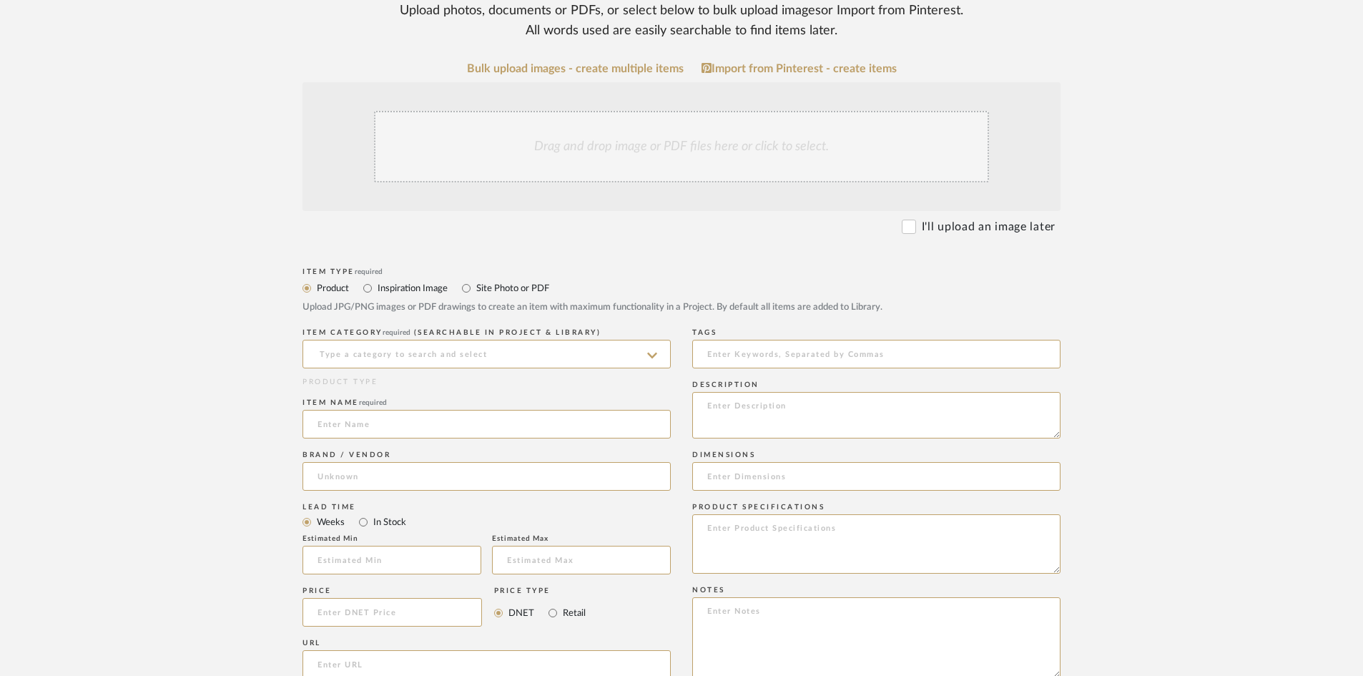
click at [716, 155] on div "Drag and drop image or PDF files here or click to select." at bounding box center [681, 147] width 615 height 72
click at [482, 350] on input at bounding box center [487, 354] width 368 height 29
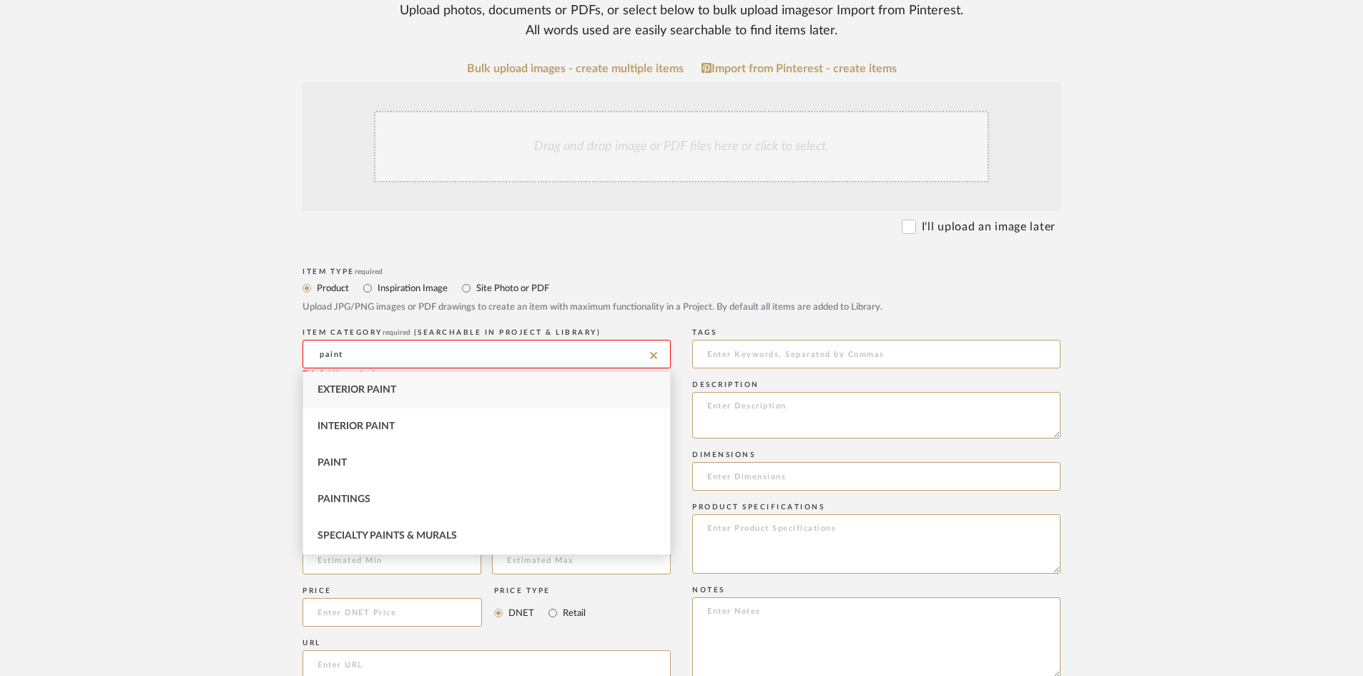
scroll to position [0, 0]
click at [383, 467] on div "Paint" at bounding box center [486, 463] width 367 height 36
type input "Paint"
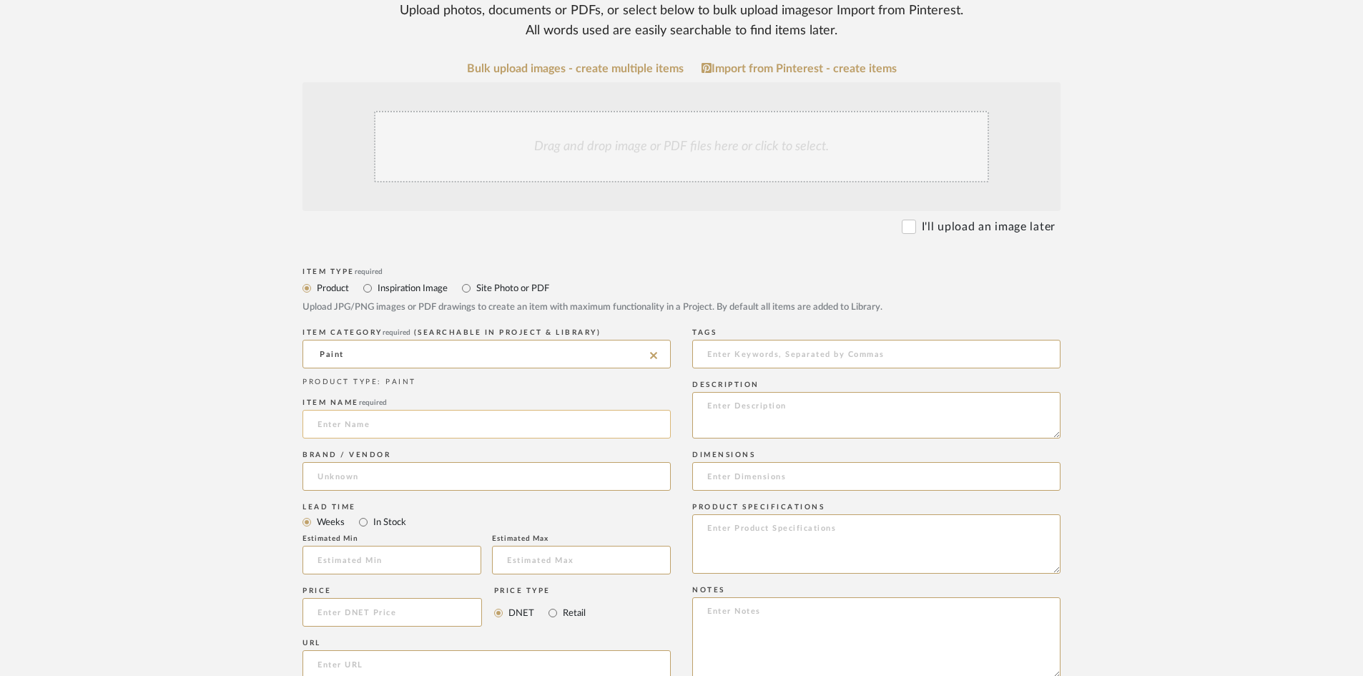
click at [390, 432] on input at bounding box center [487, 424] width 368 height 29
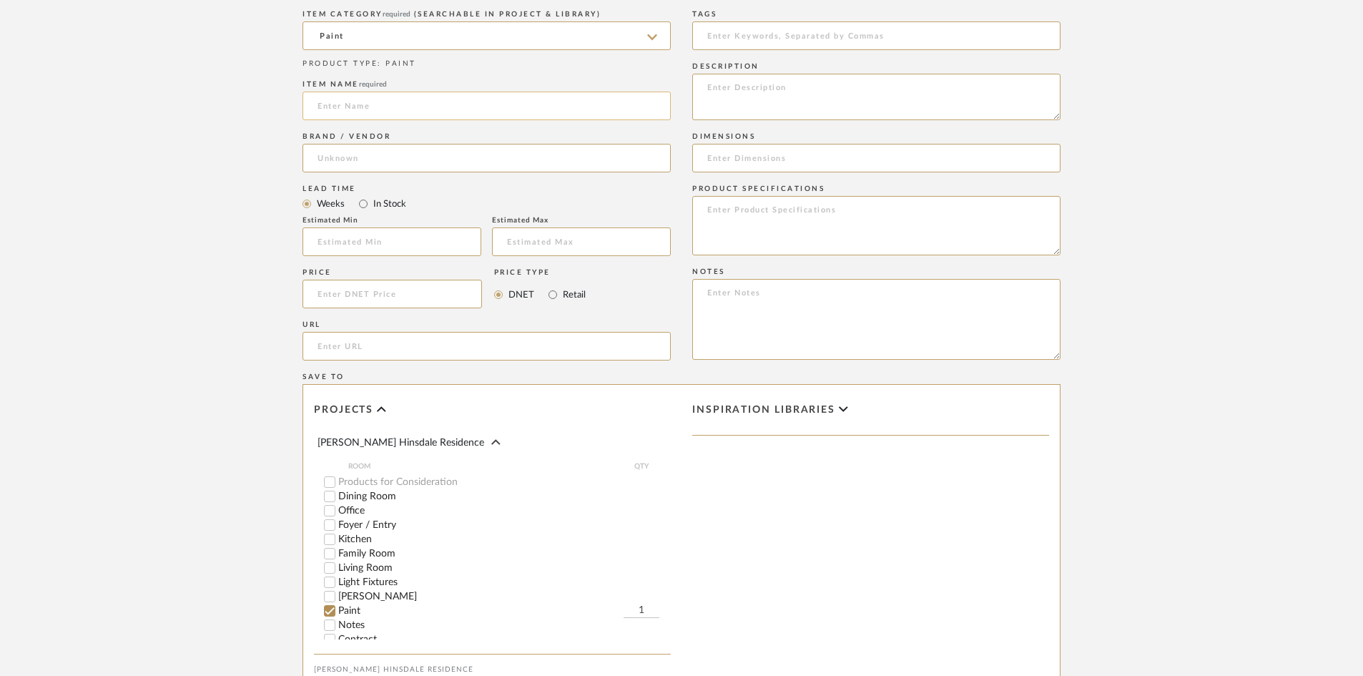
scroll to position [644, 0]
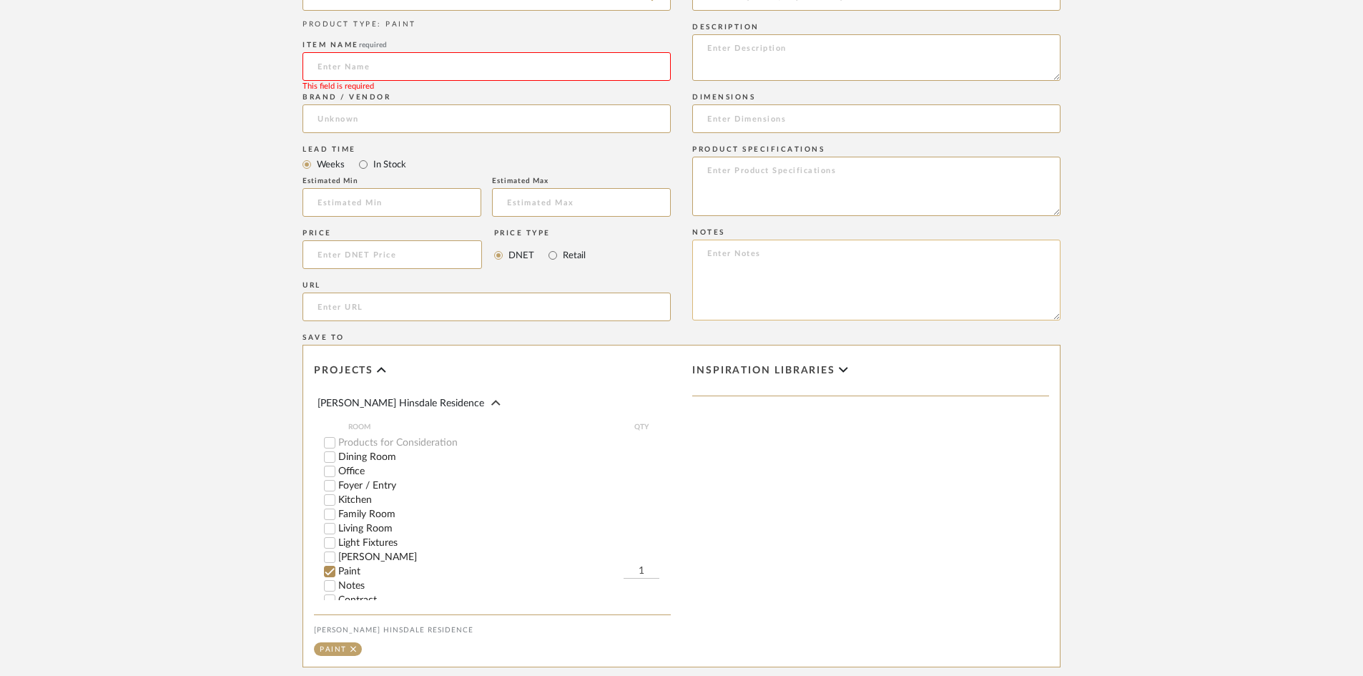
click at [769, 260] on textarea at bounding box center [876, 280] width 368 height 81
paste textarea "Trim/Doors Benjamin Moore Chantilly Lace OC-65 in Satin Ceilings Benjamin Moore…"
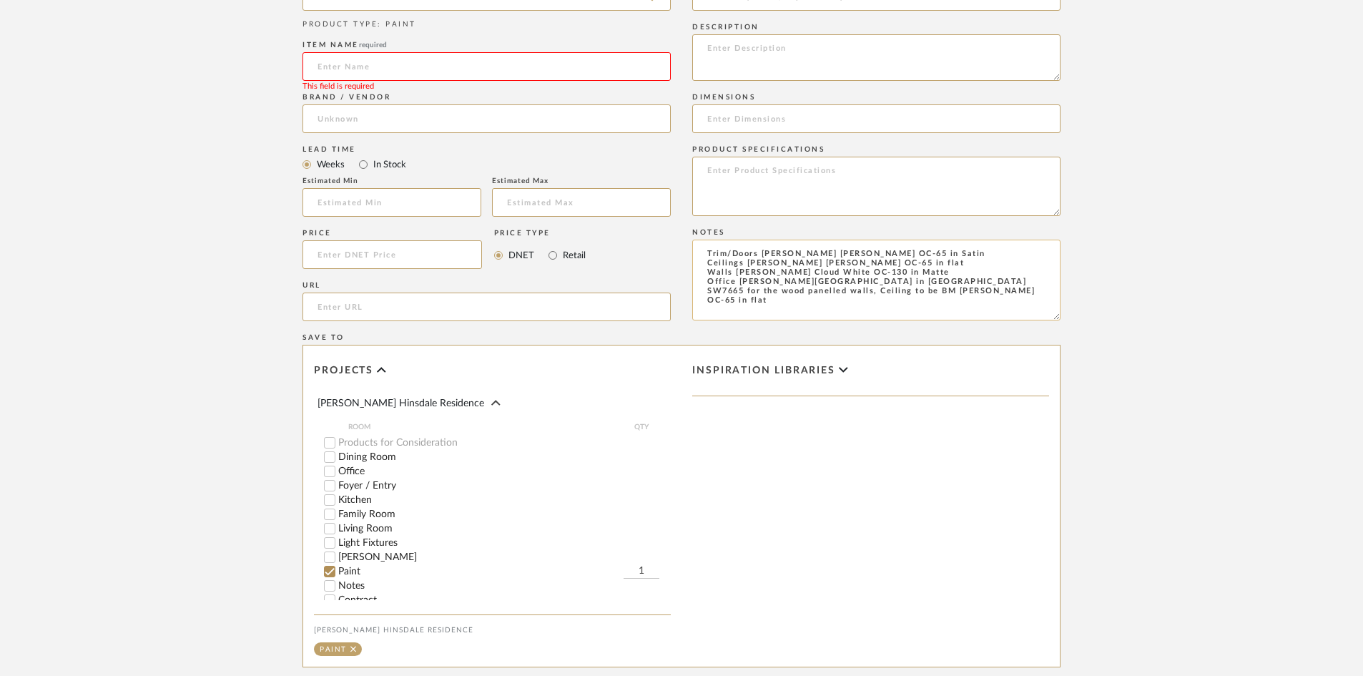
drag, startPoint x: 706, startPoint y: 249, endPoint x: 755, endPoint y: 247, distance: 49.4
click at [756, 247] on textarea "Trim/Doors Benjamin Moore Chantilly Lace OC-65 in Satin Ceilings Benjamin Moore…" at bounding box center [876, 280] width 368 height 81
click at [750, 249] on textarea "Trim/Doors Benjamin Moore Chantilly Lace OC-65 in Satin Ceilings Benjamin Moore…" at bounding box center [876, 280] width 368 height 81
type textarea "Trim/Doors Benjamin Moore Chantilly Lace OC-65 in Satin Ceilings Benjamin Moore…"
click at [784, 388] on div "Inspiration libraries" at bounding box center [870, 383] width 357 height 47
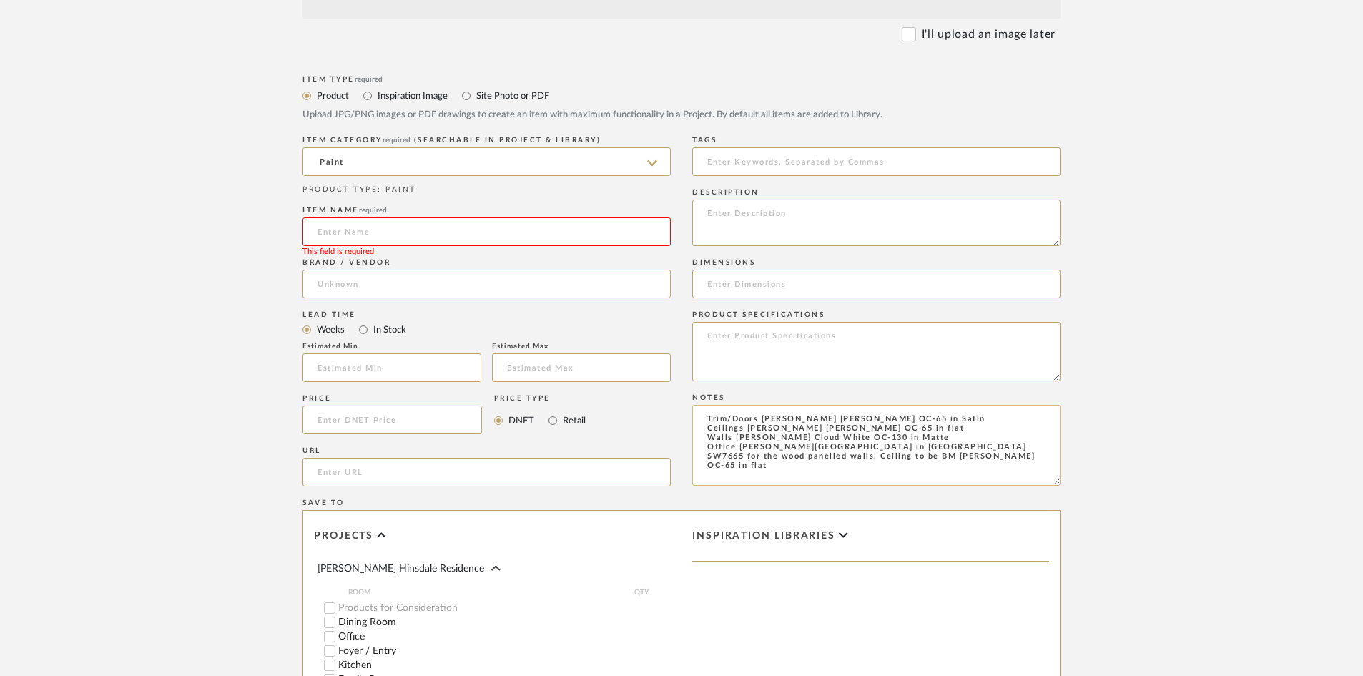
scroll to position [453, 0]
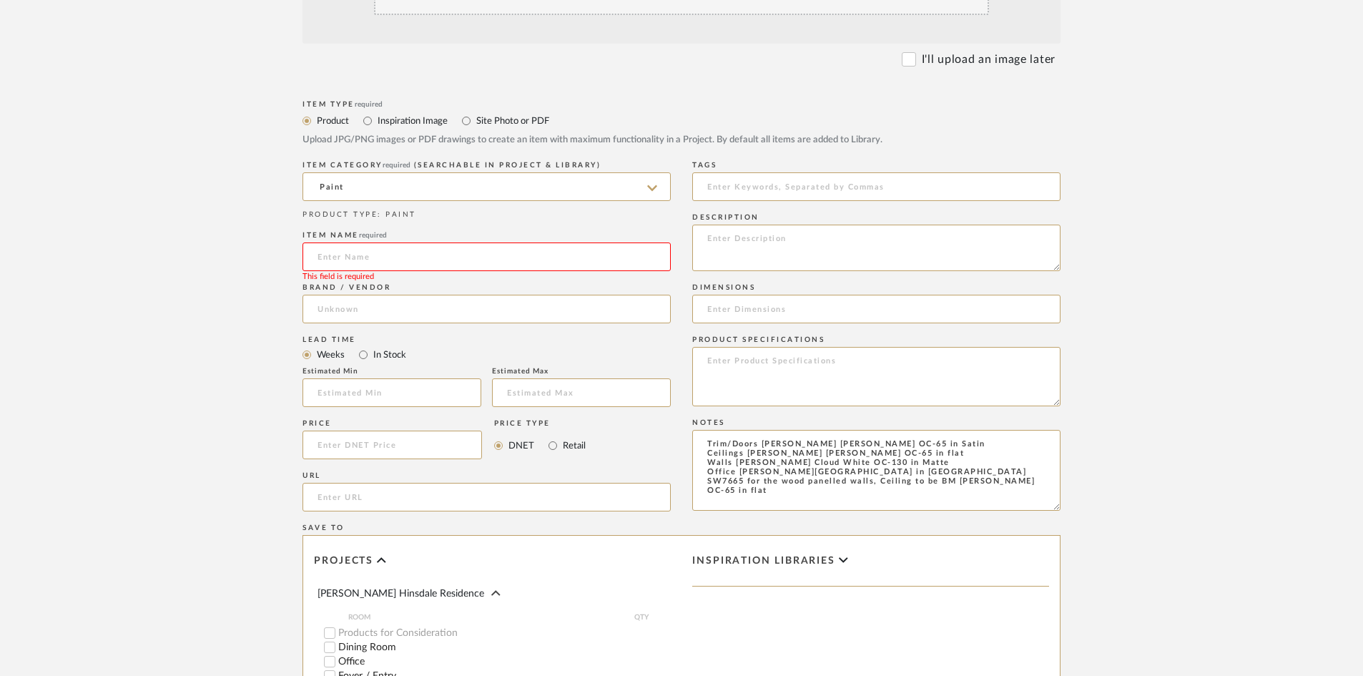
click at [564, 254] on input at bounding box center [487, 256] width 368 height 29
type input "Paint"
click at [1171, 320] on upload-items "Create new item in Conte Hinsdale Residence Upload photos, documents or PDFs, o…" at bounding box center [681, 309] width 1363 height 1318
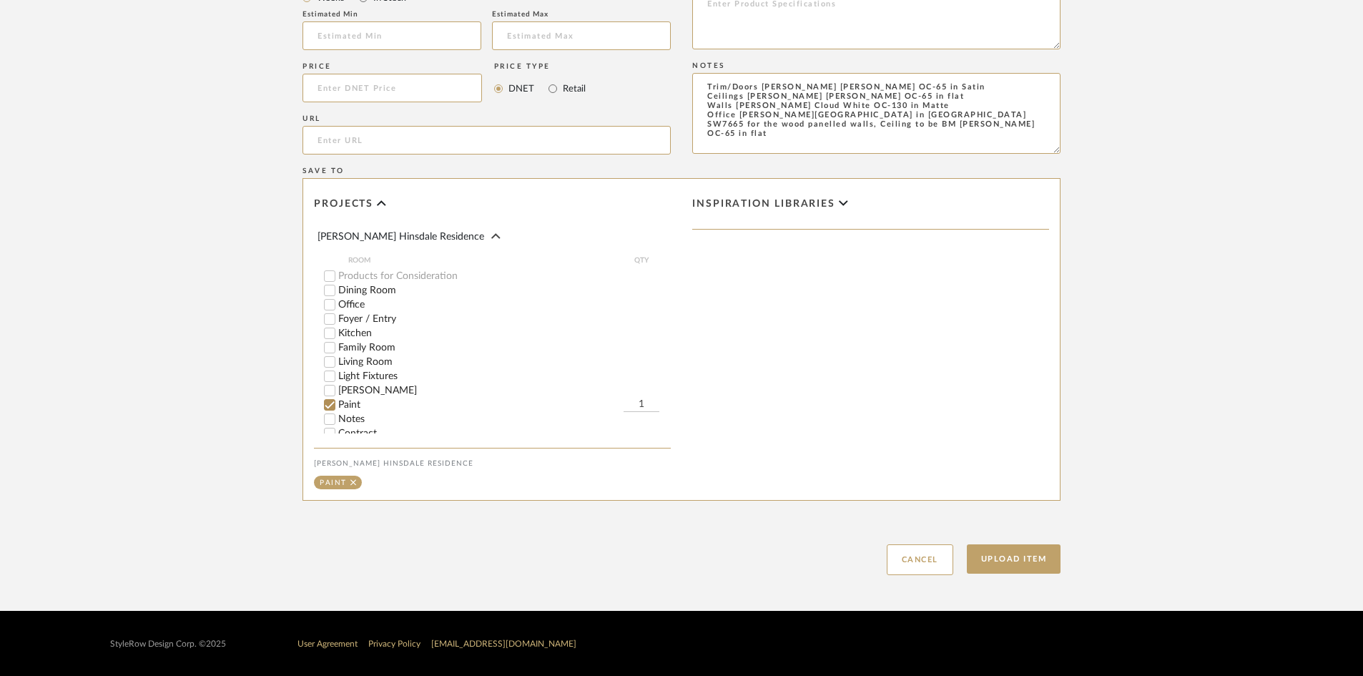
scroll to position [811, 0]
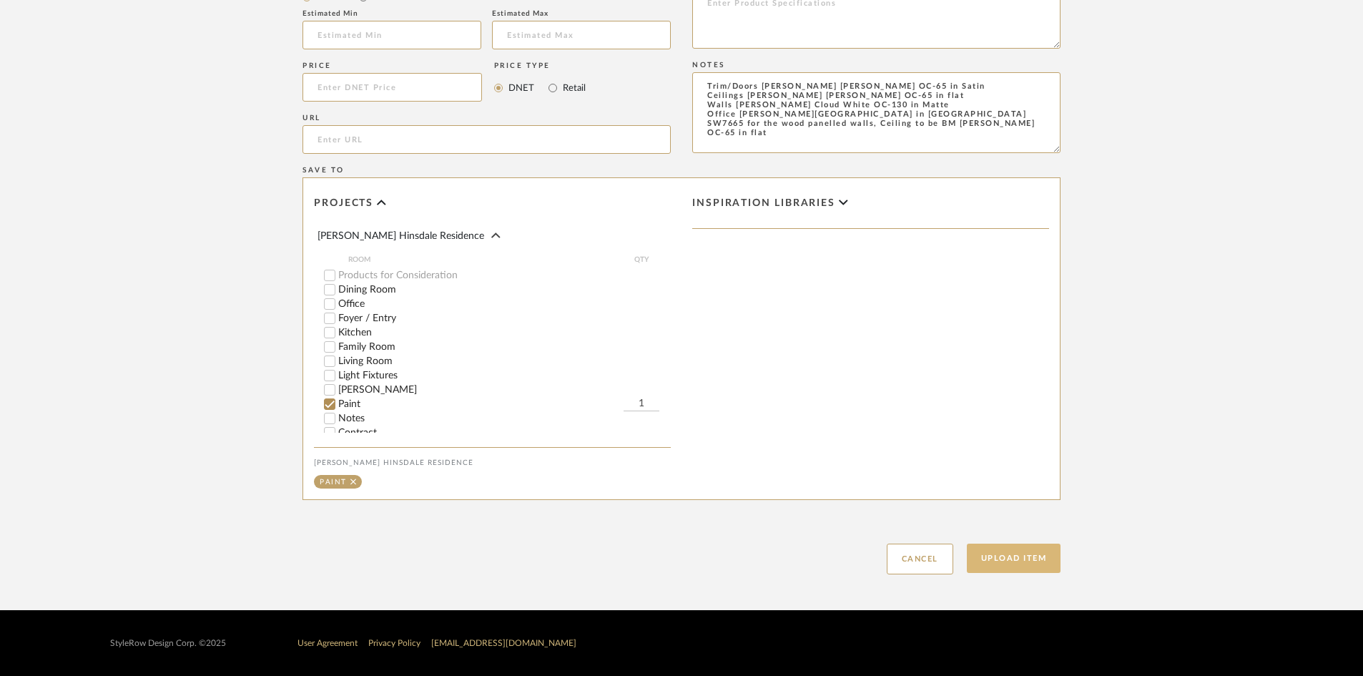
click at [1008, 571] on button "Upload Item" at bounding box center [1014, 558] width 94 height 29
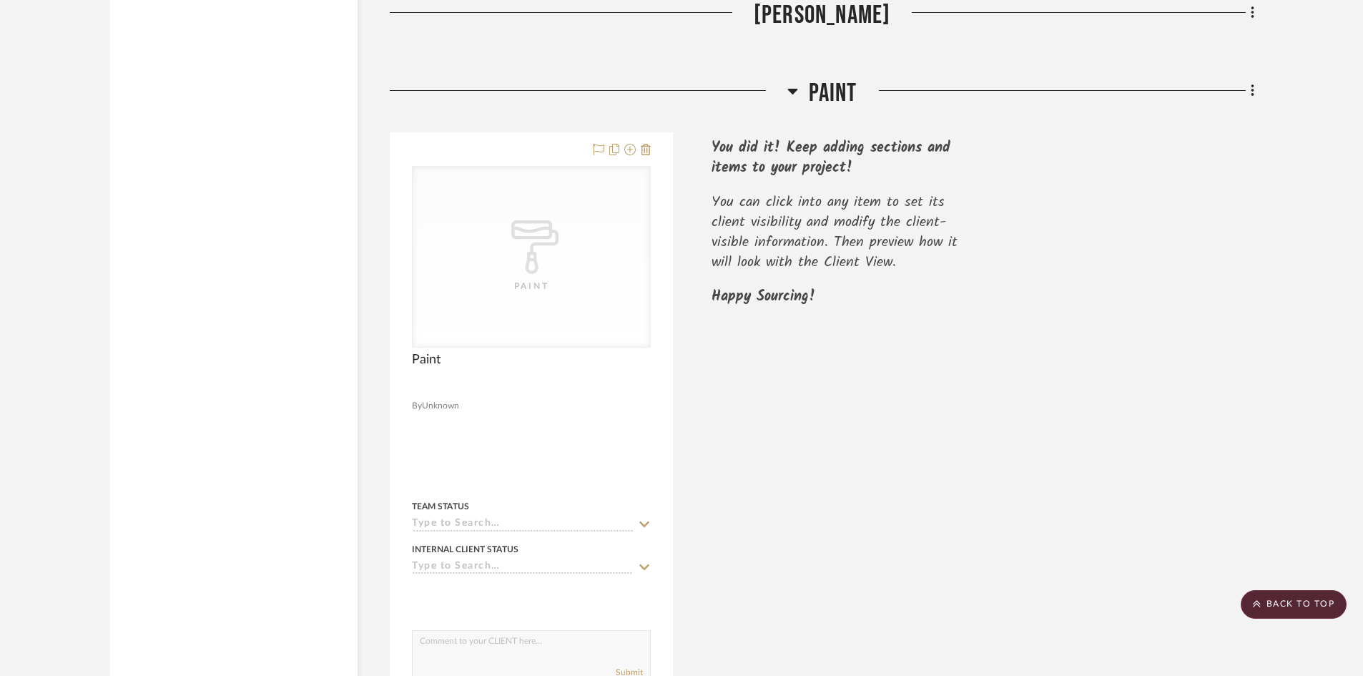
scroll to position [1480, 0]
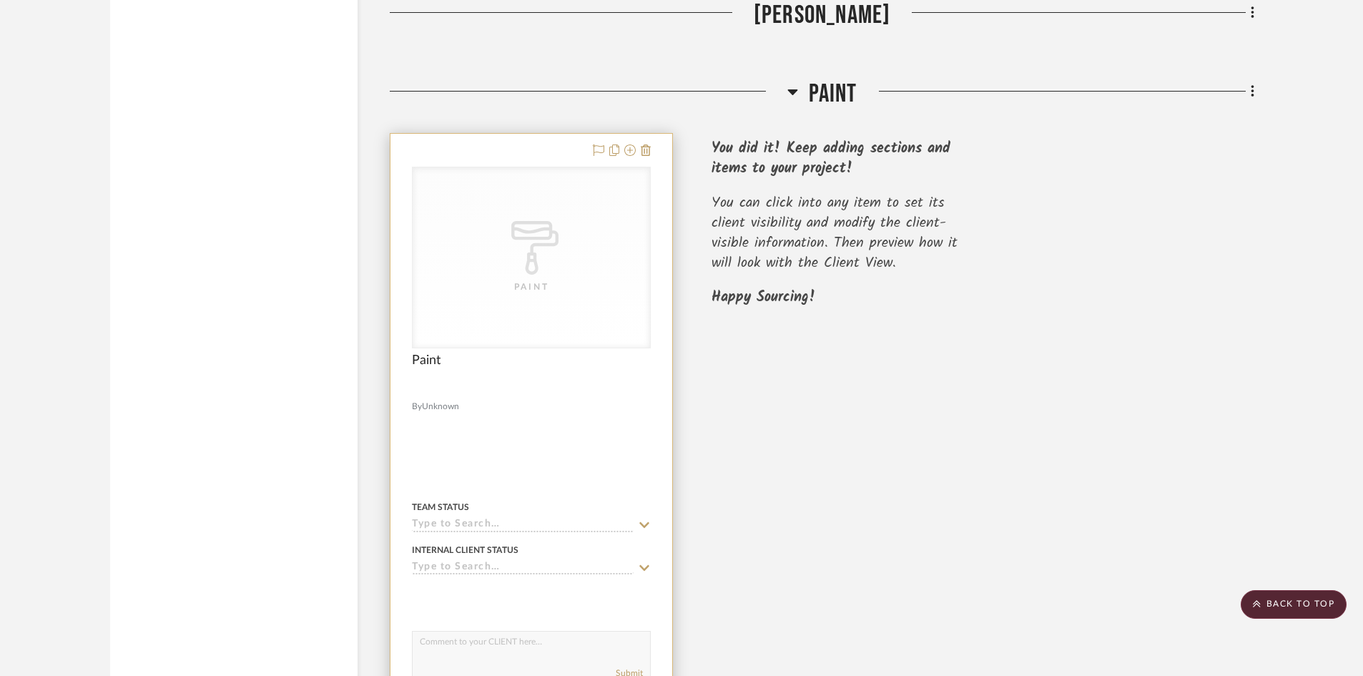
click at [624, 202] on div "CategoryIconPaint Created with Sketch. Paint" at bounding box center [531, 257] width 237 height 180
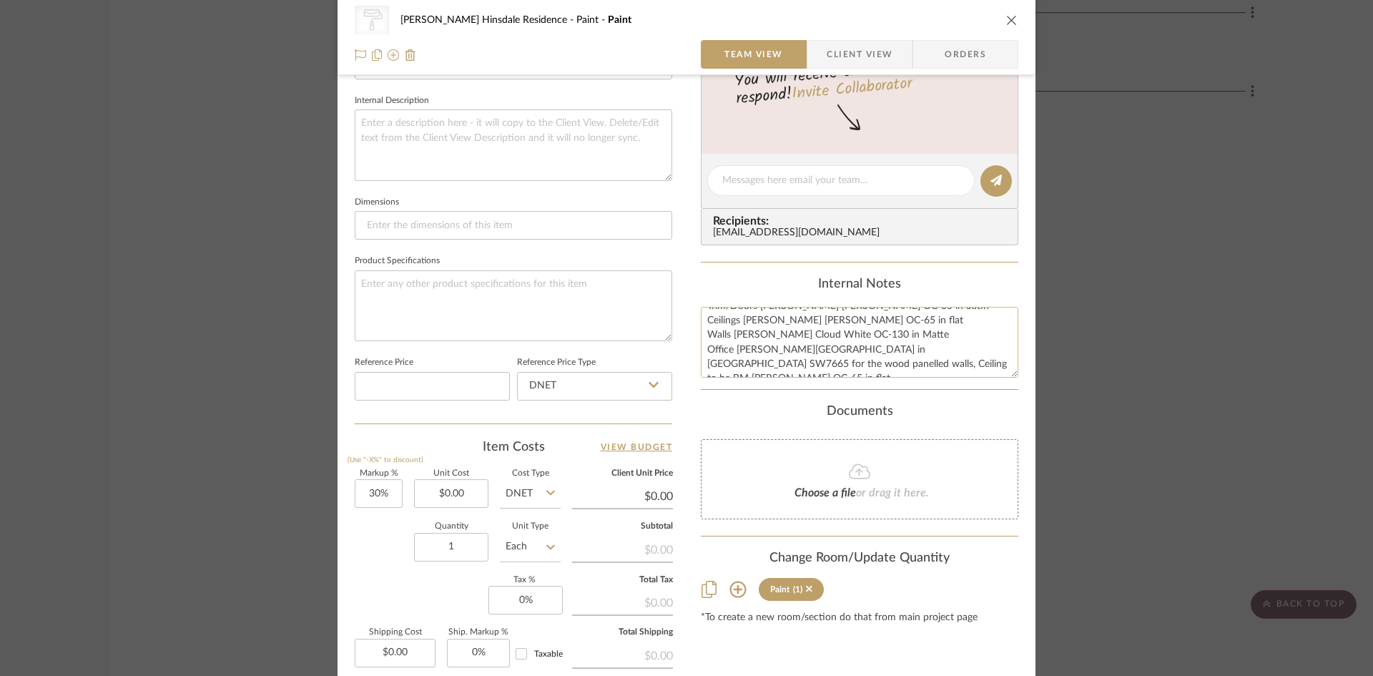
scroll to position [0, 0]
click at [1196, 422] on div "CategoryIconPaint Created with Sketch. Paint Conte Hinsdale Residence Paint Pai…" at bounding box center [686, 338] width 1373 height 676
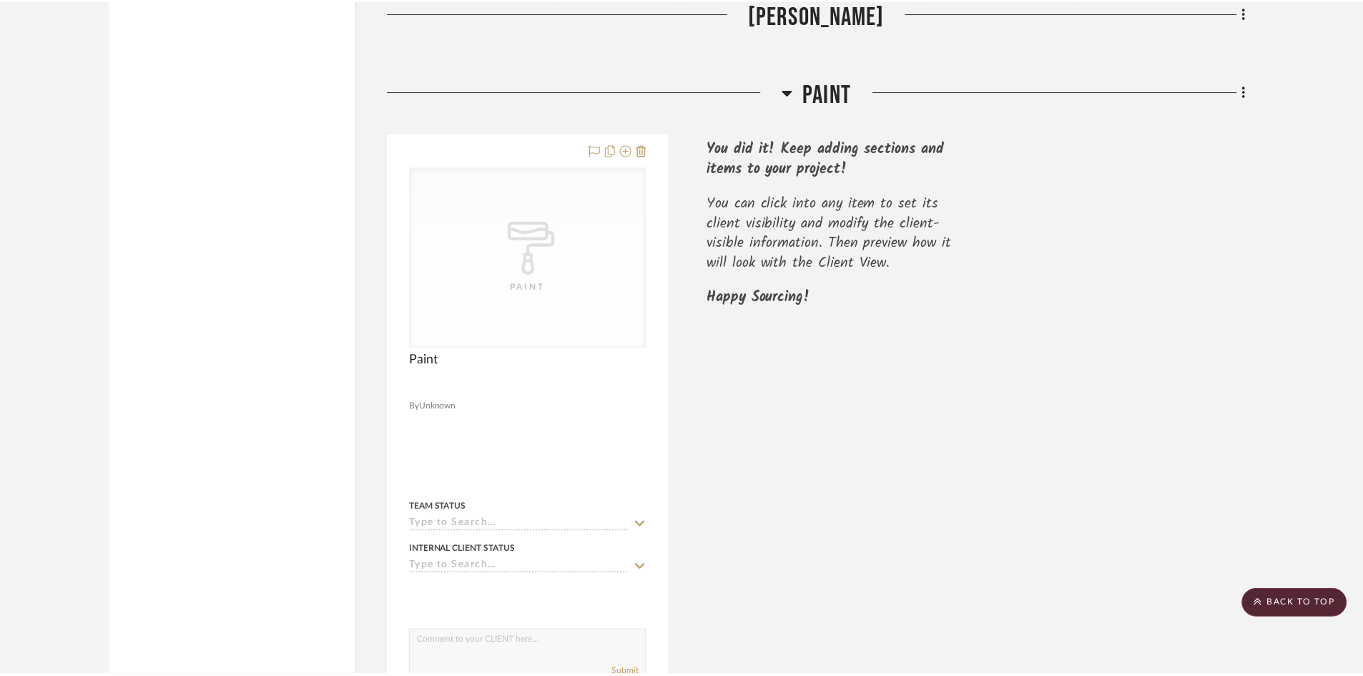
scroll to position [1480, 0]
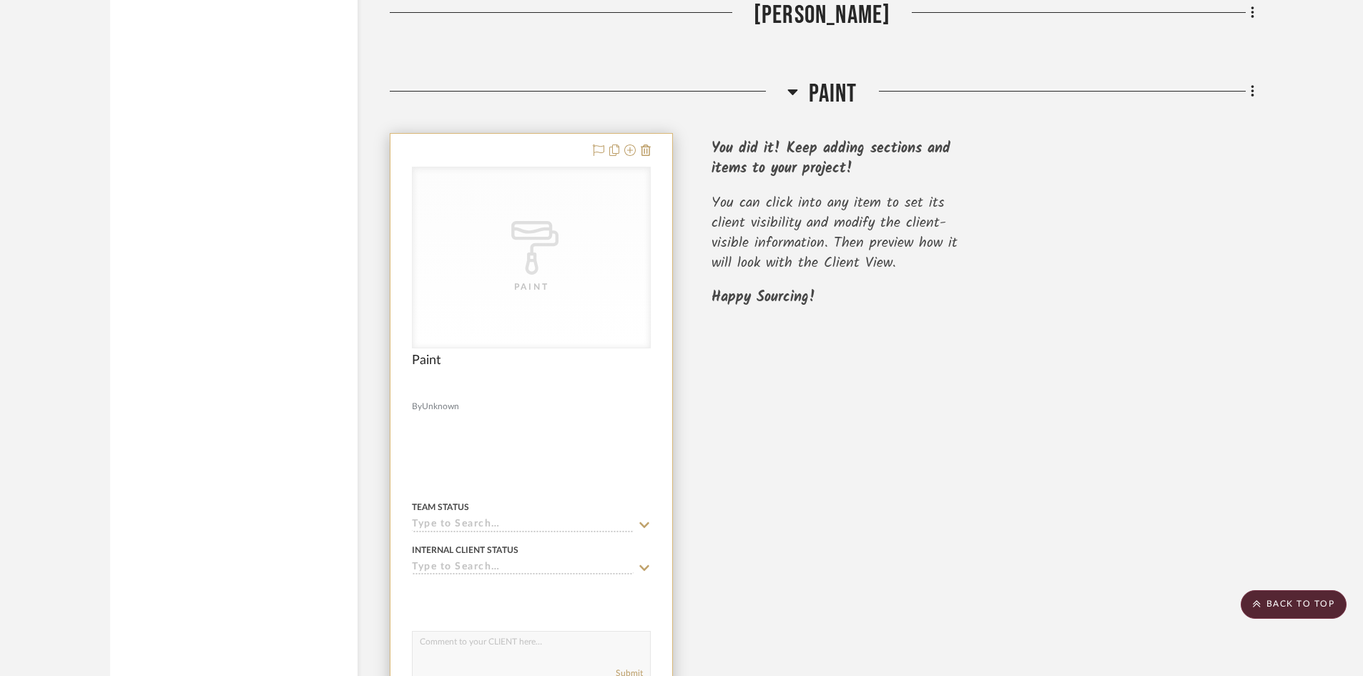
click at [614, 519] on input at bounding box center [523, 526] width 222 height 14
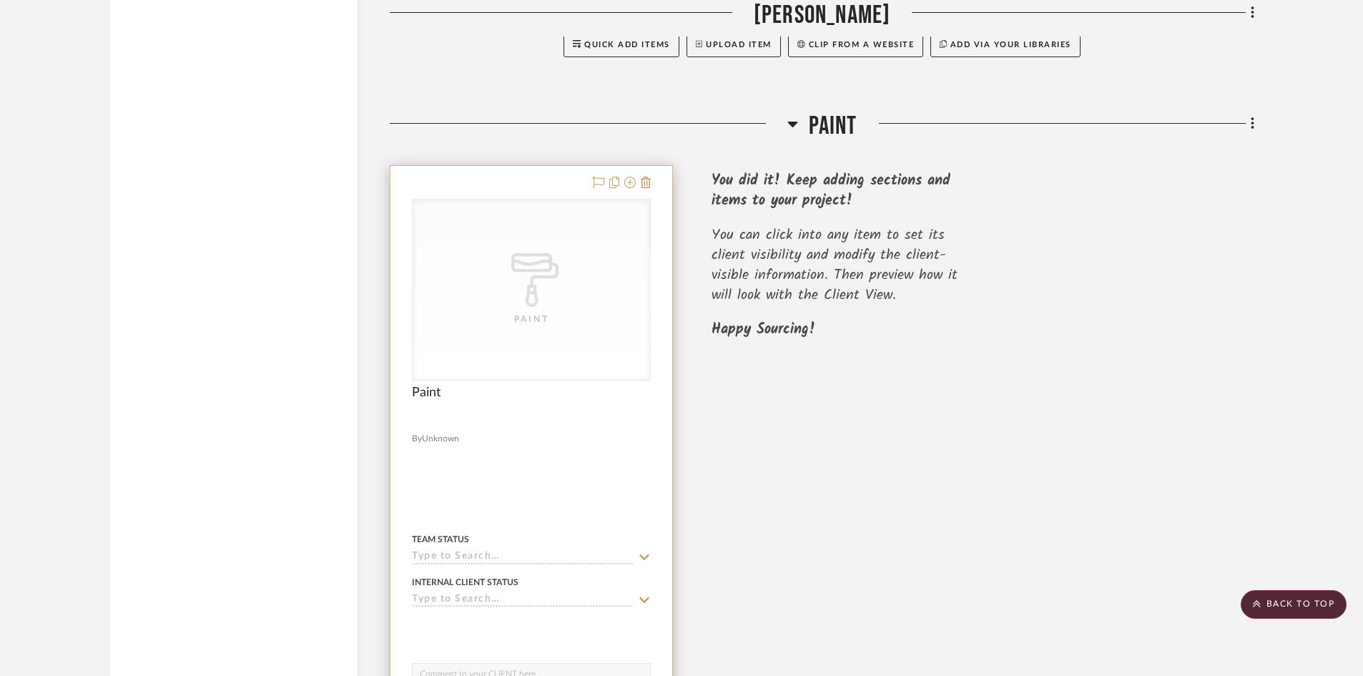
scroll to position [1409, 0]
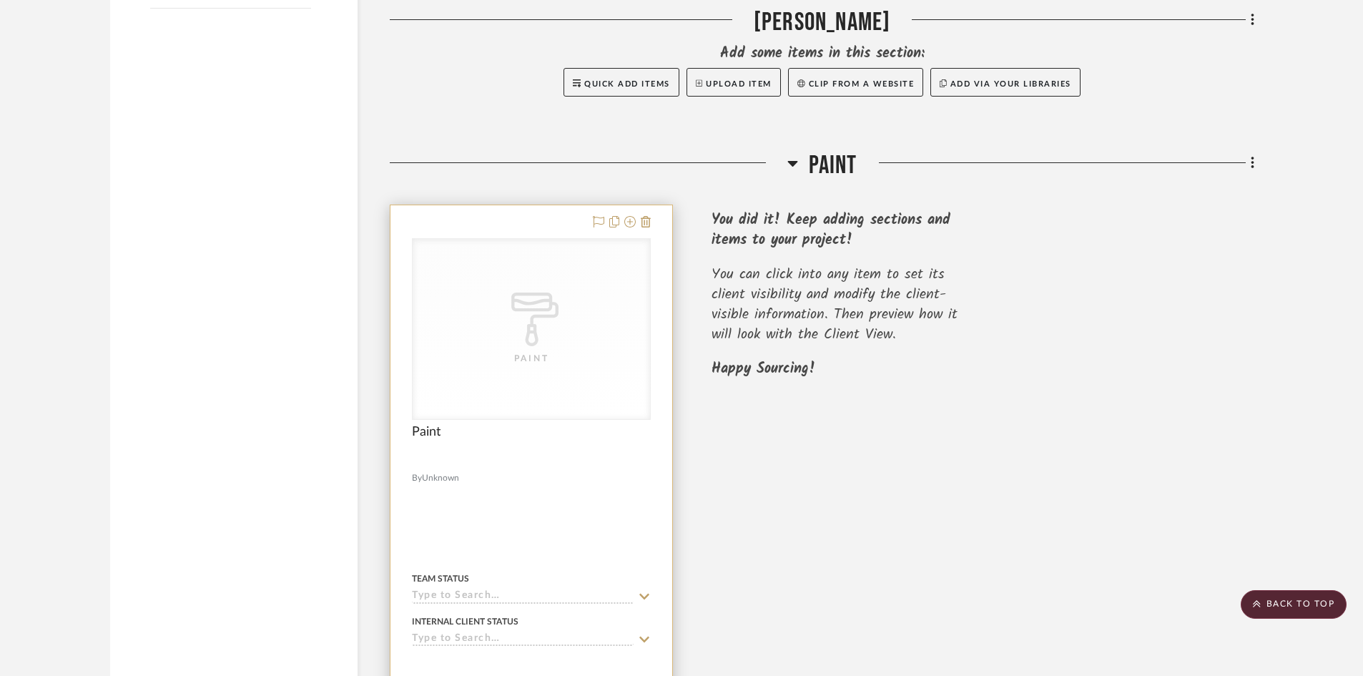
click at [642, 591] on icon at bounding box center [644, 596] width 13 height 11
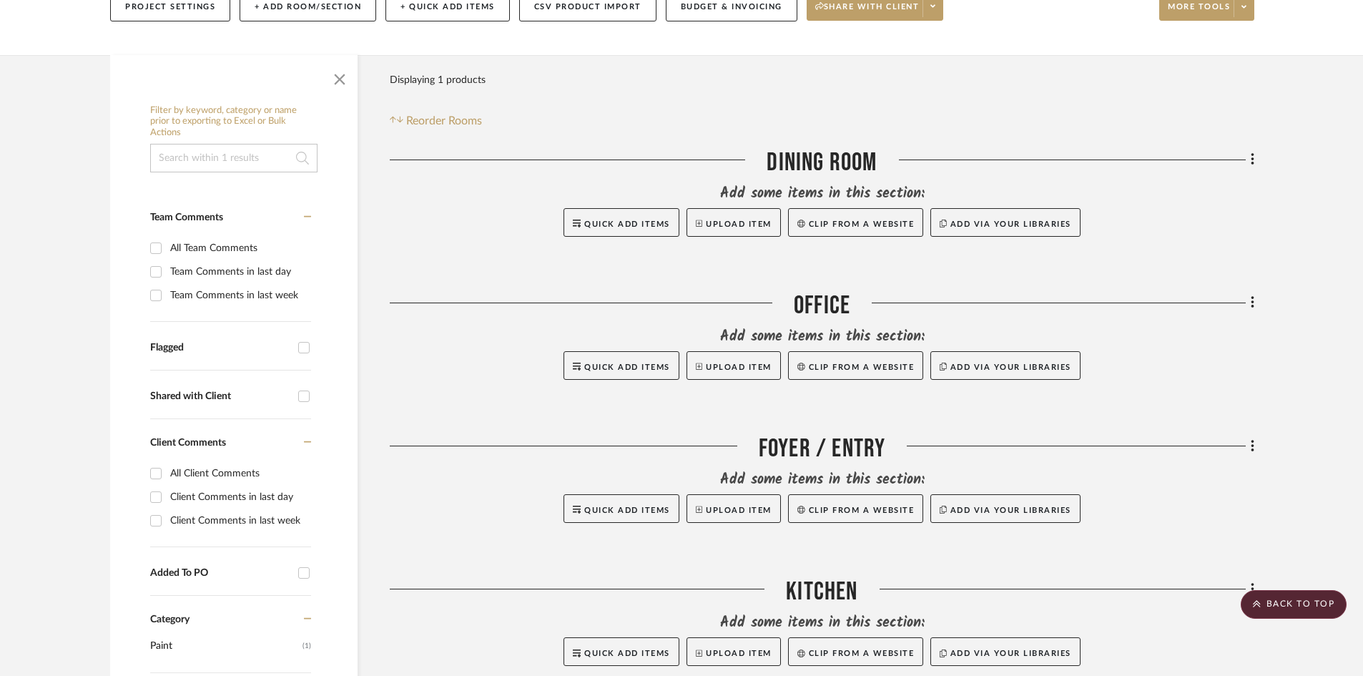
scroll to position [265, 0]
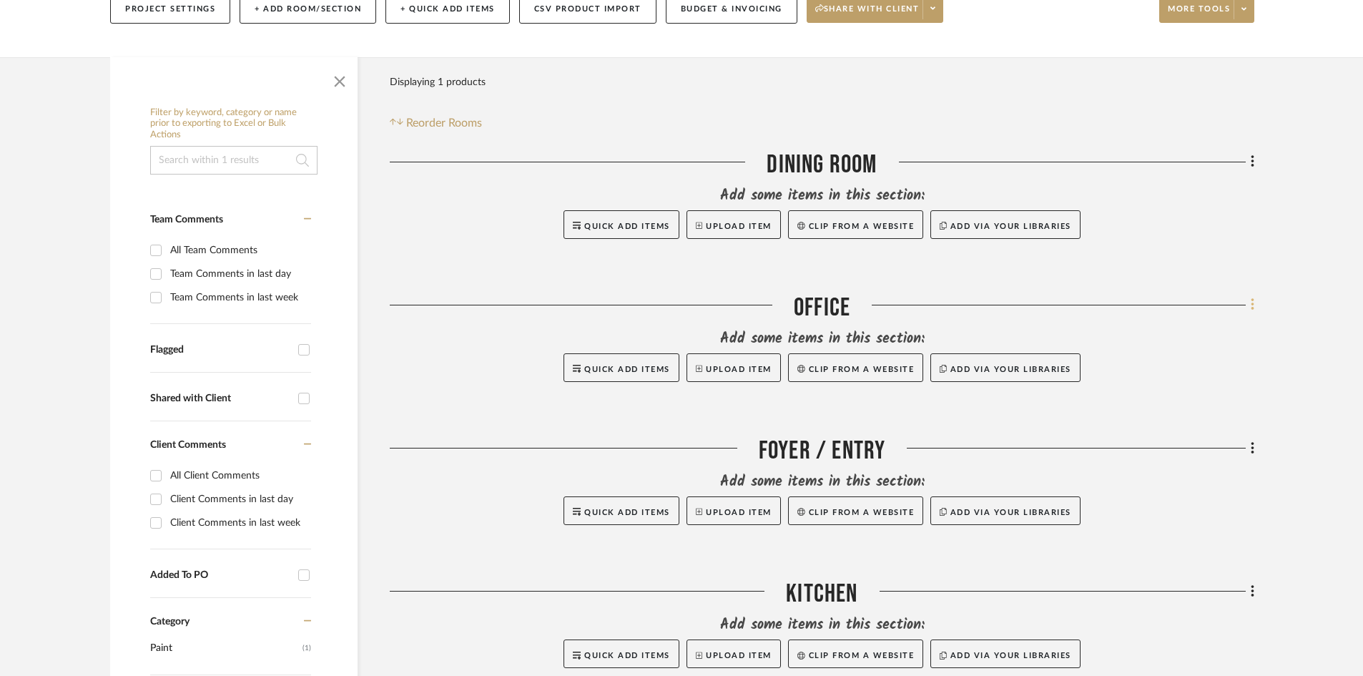
click at [1249, 295] on fa-icon at bounding box center [1250, 307] width 9 height 24
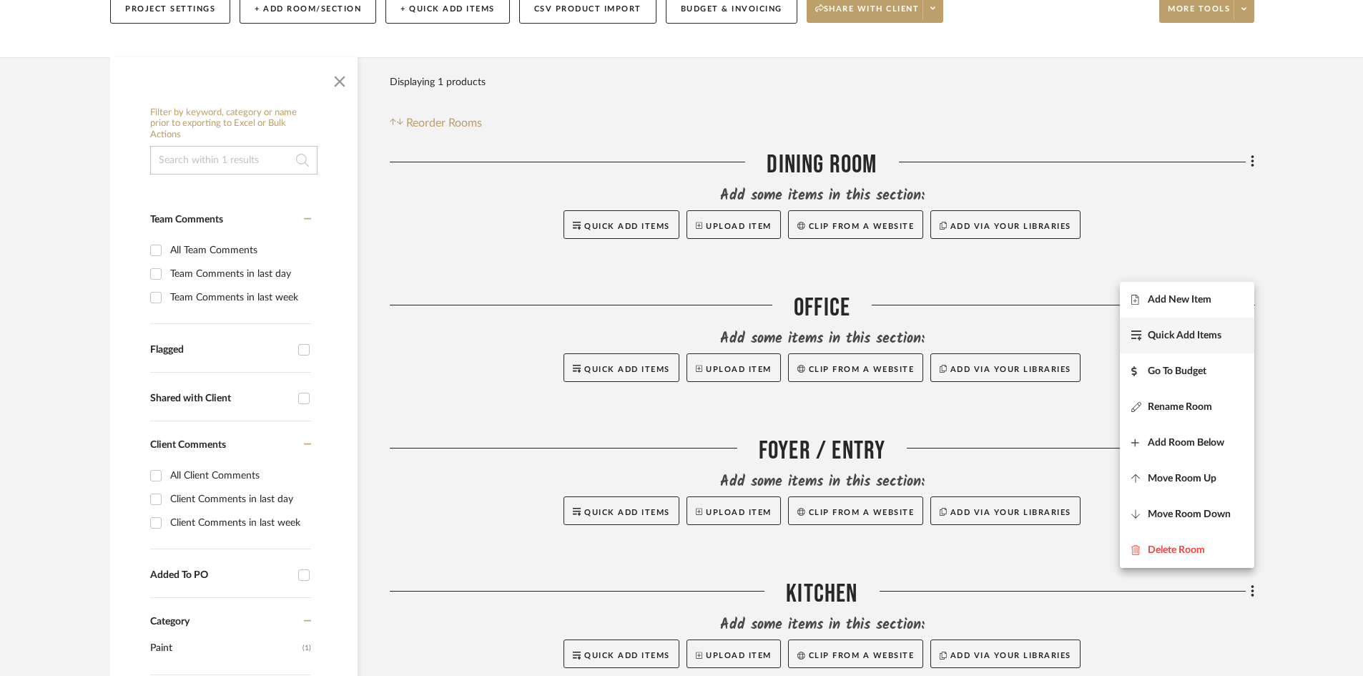
click at [1222, 343] on button "Quick Add Items" at bounding box center [1187, 336] width 134 height 36
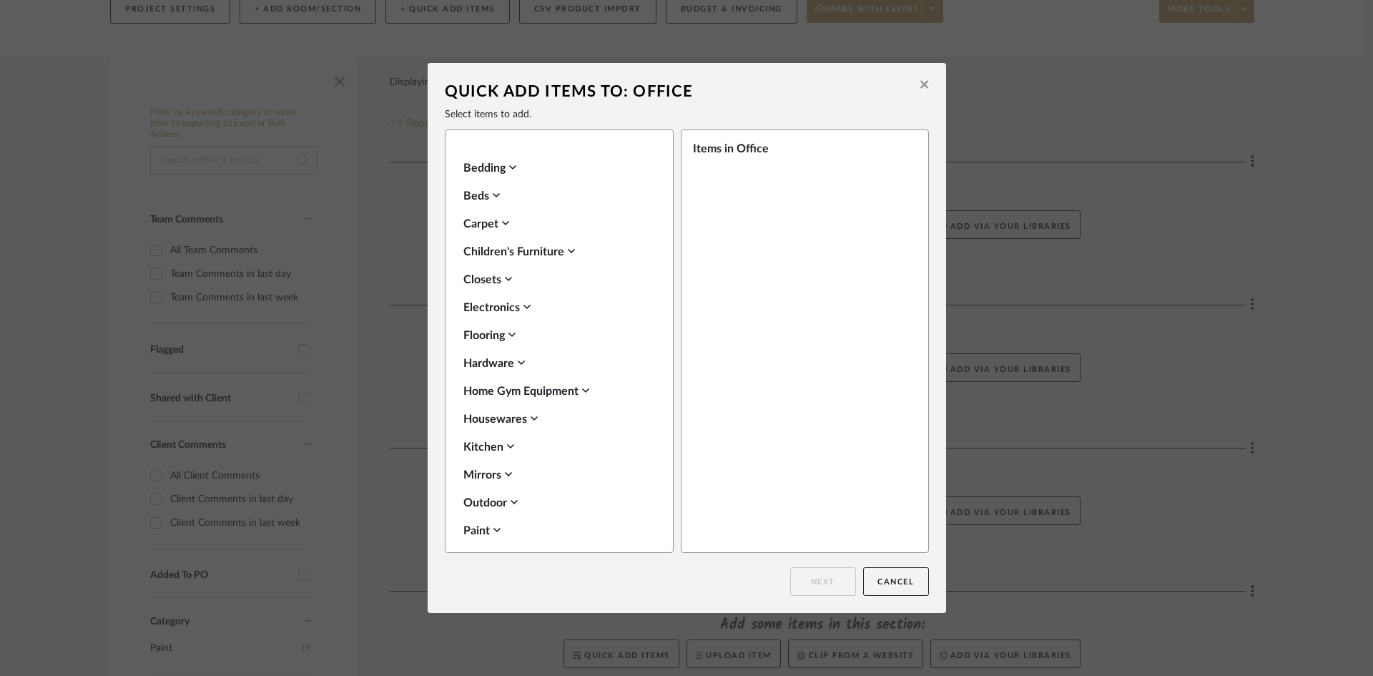
scroll to position [715, 0]
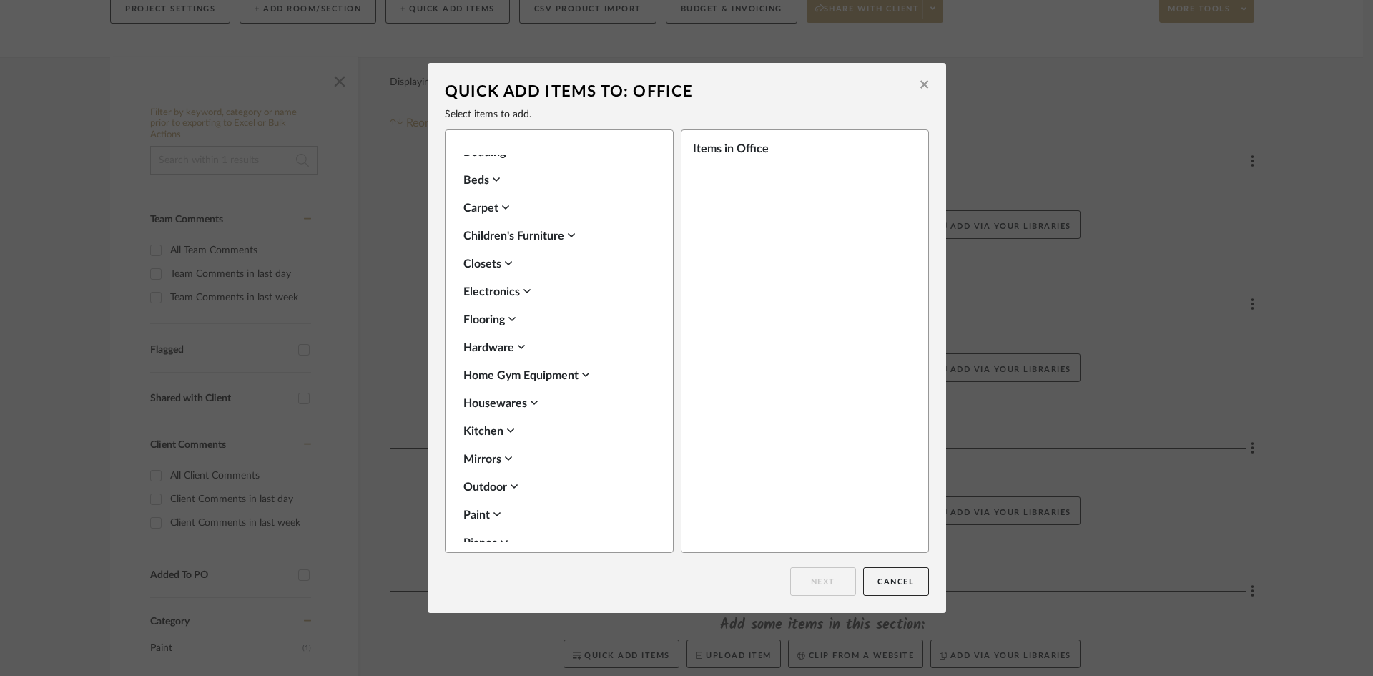
click at [494, 513] on icon at bounding box center [496, 513] width 7 height 11
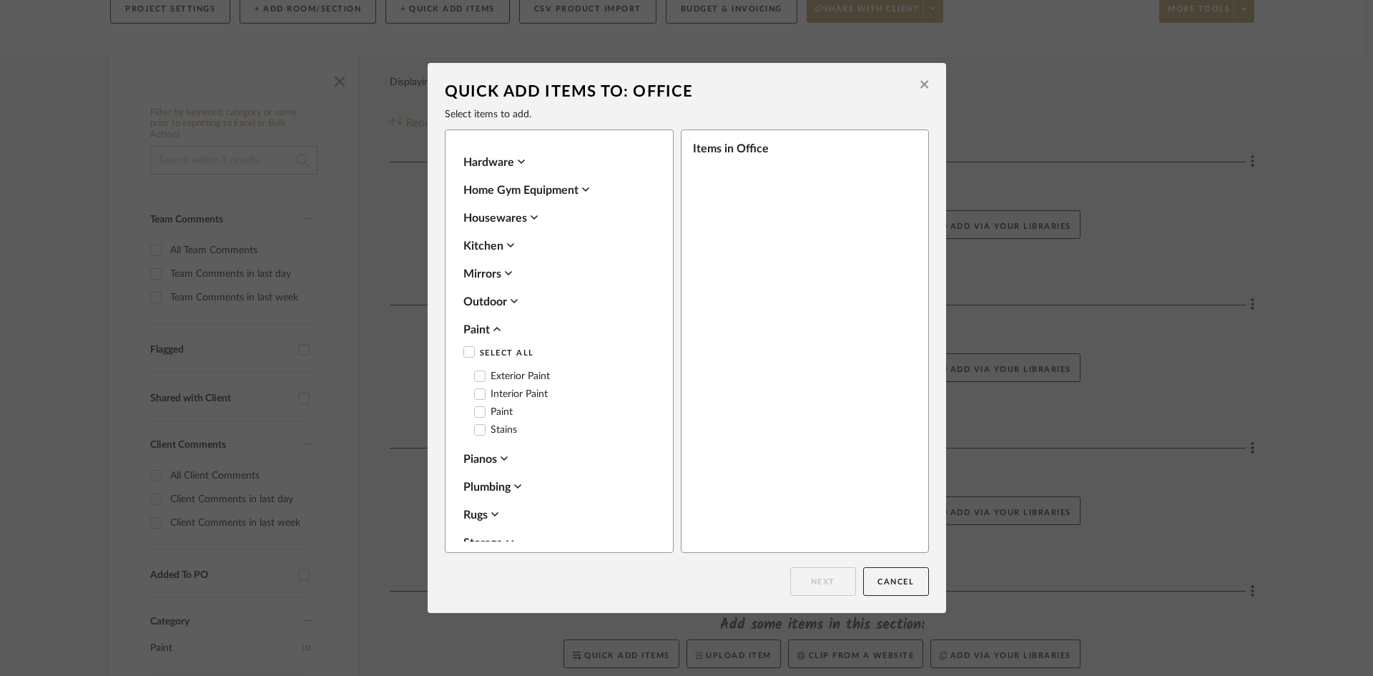
scroll to position [930, 0]
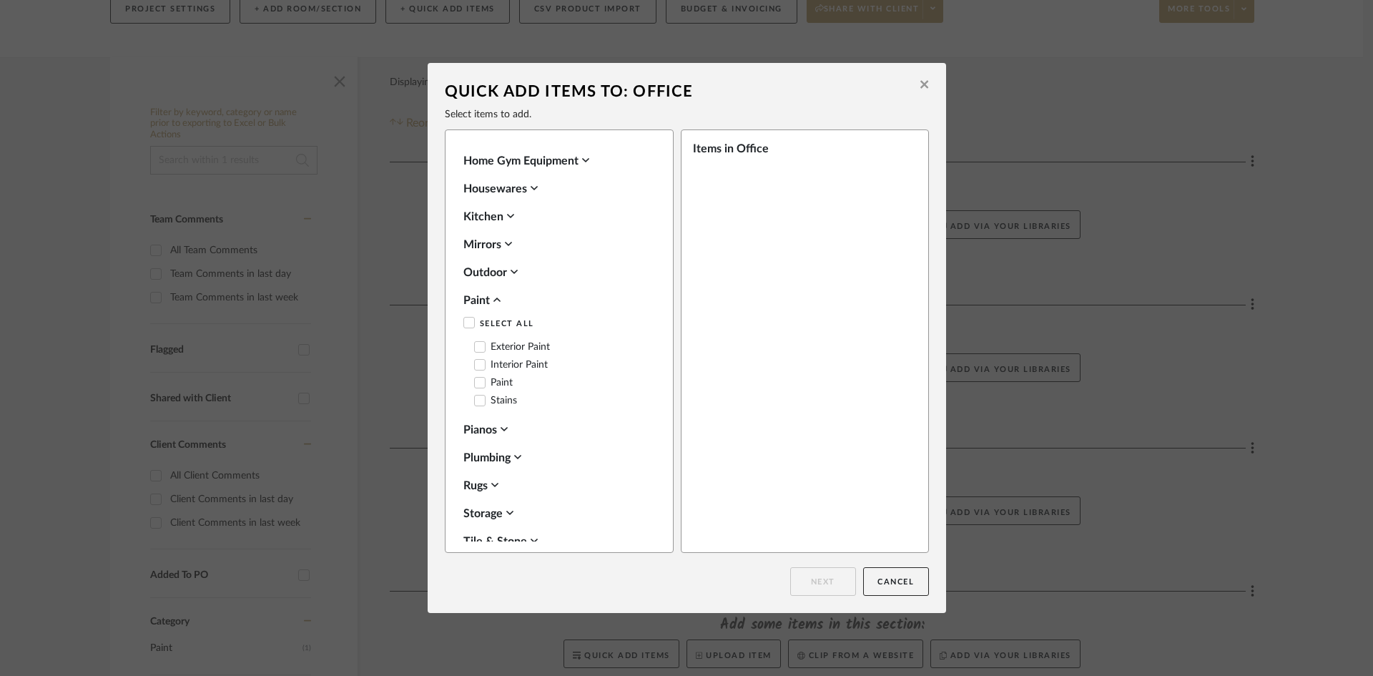
click at [486, 383] on label "Paint" at bounding box center [493, 383] width 39 height 12
drag, startPoint x: 787, startPoint y: 298, endPoint x: 709, endPoint y: 315, distance: 79.3
click at [709, 315] on div "Items in Office Paint" at bounding box center [805, 340] width 248 height 423
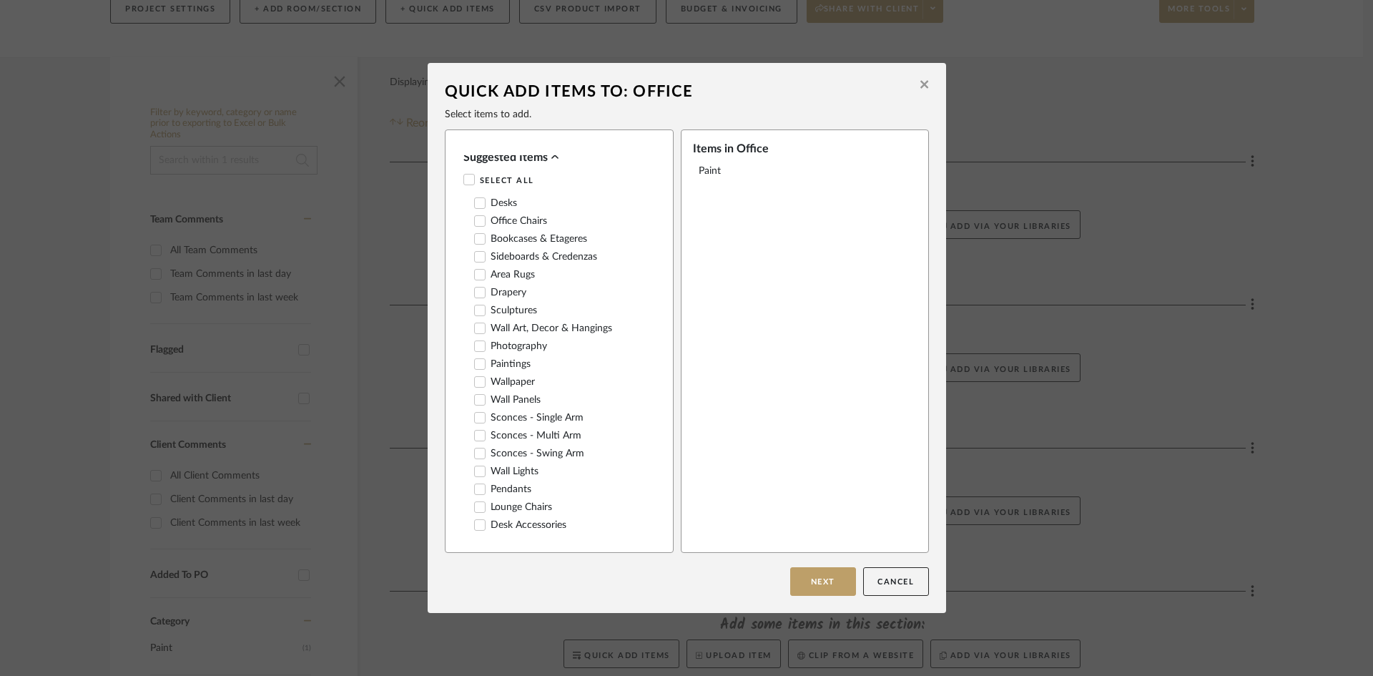
scroll to position [0, 0]
click at [831, 577] on button "Next" at bounding box center [823, 581] width 66 height 29
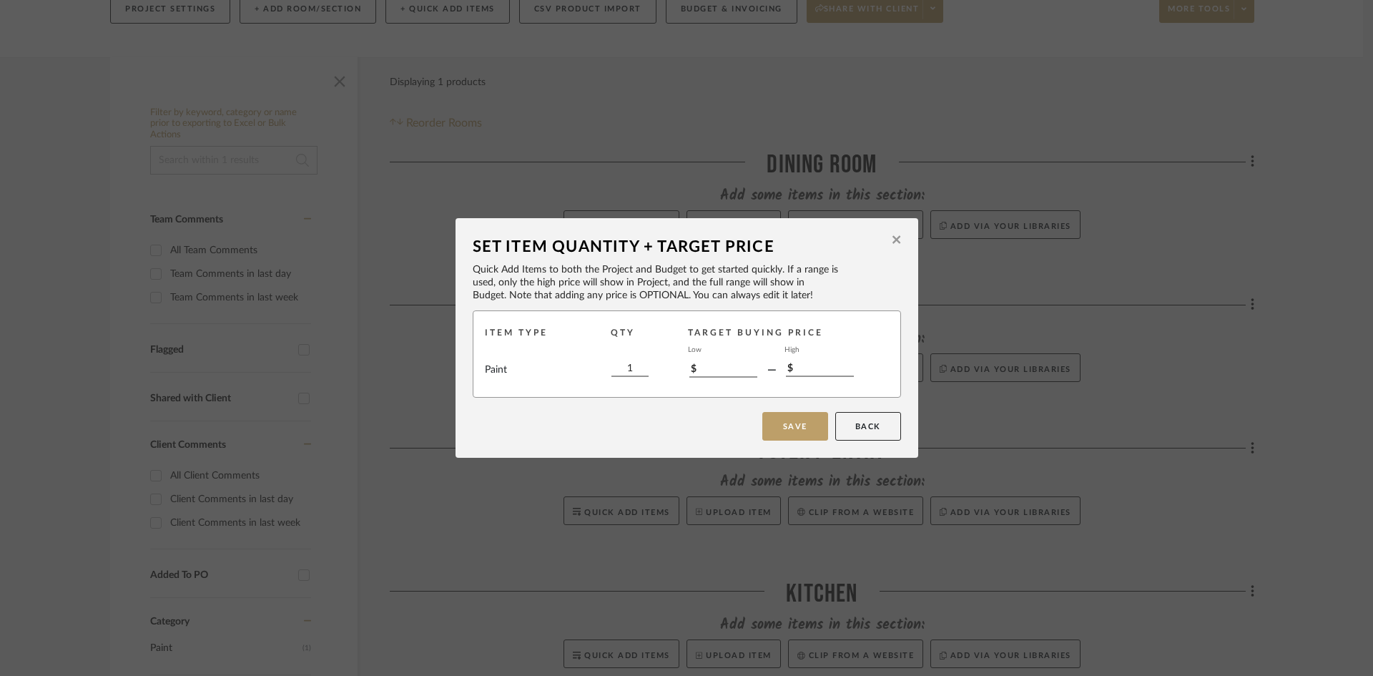
click at [780, 430] on button "Save" at bounding box center [795, 426] width 66 height 29
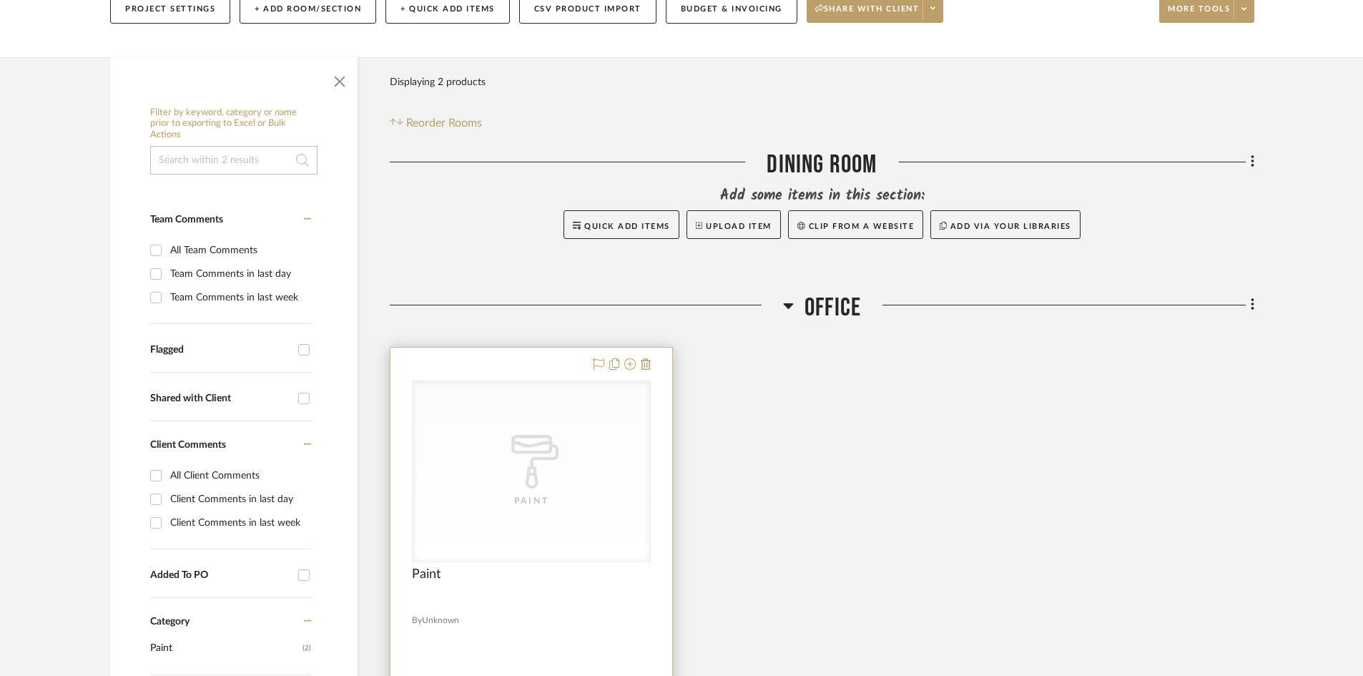
scroll to position [551, 0]
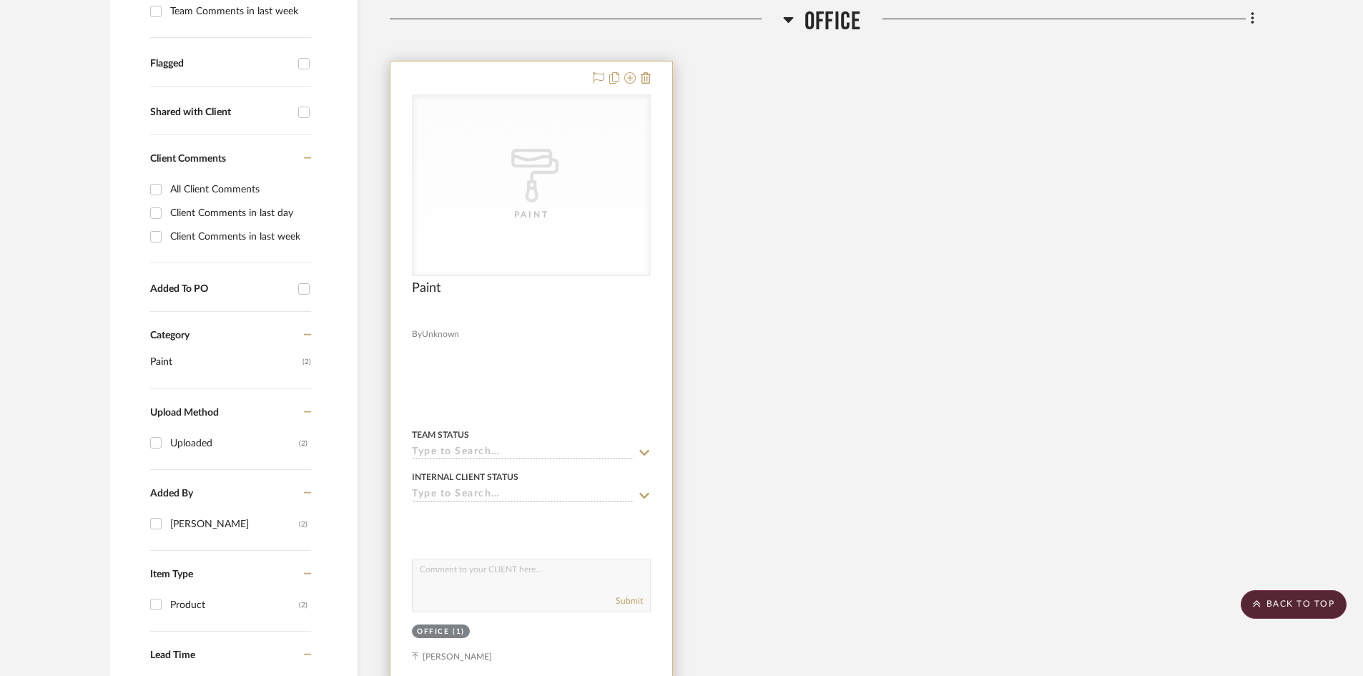
click at [479, 312] on div at bounding box center [531, 318] width 239 height 13
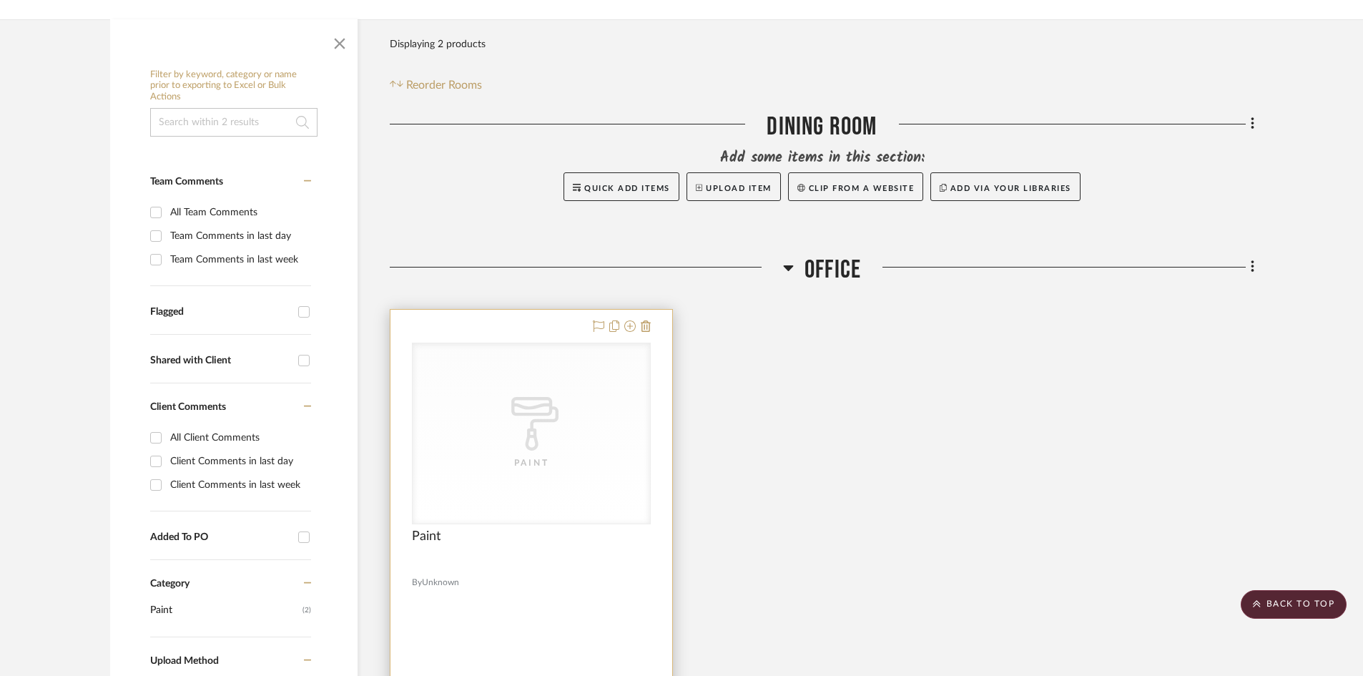
scroll to position [265, 0]
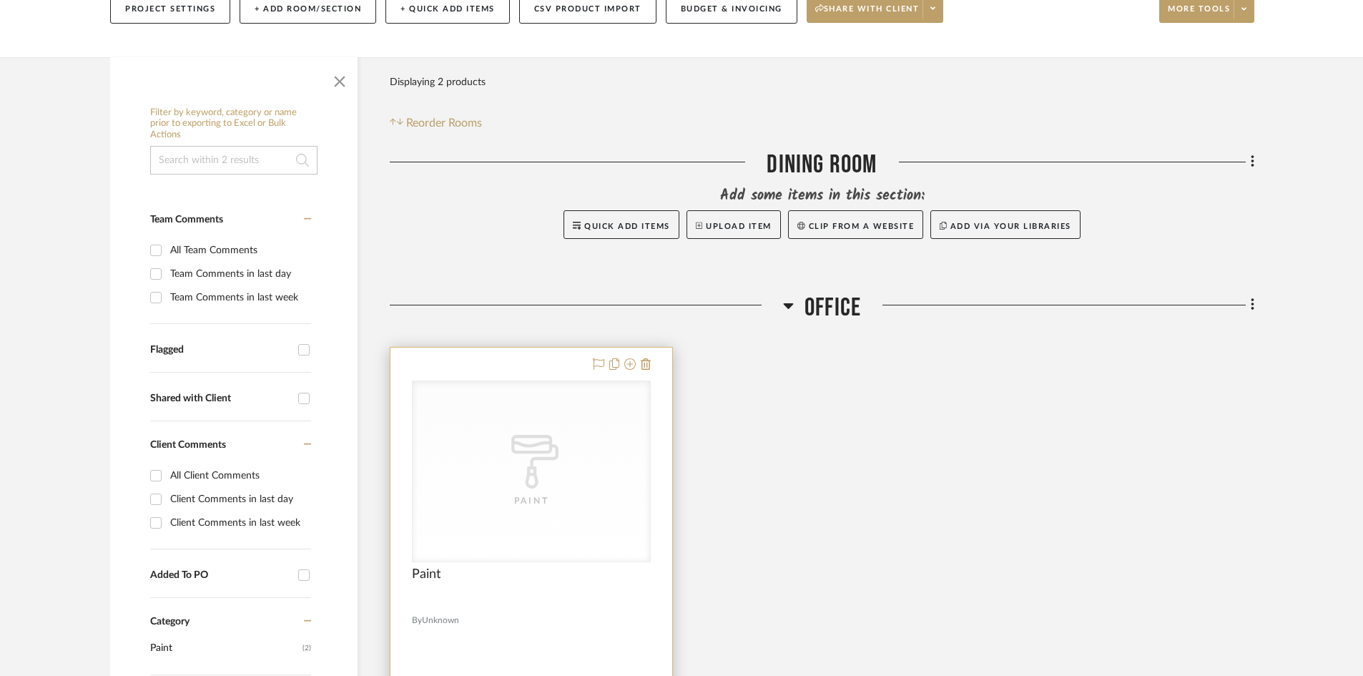
click at [578, 433] on div "CategoryIconPaint Created with Sketch. Paint" at bounding box center [531, 471] width 237 height 180
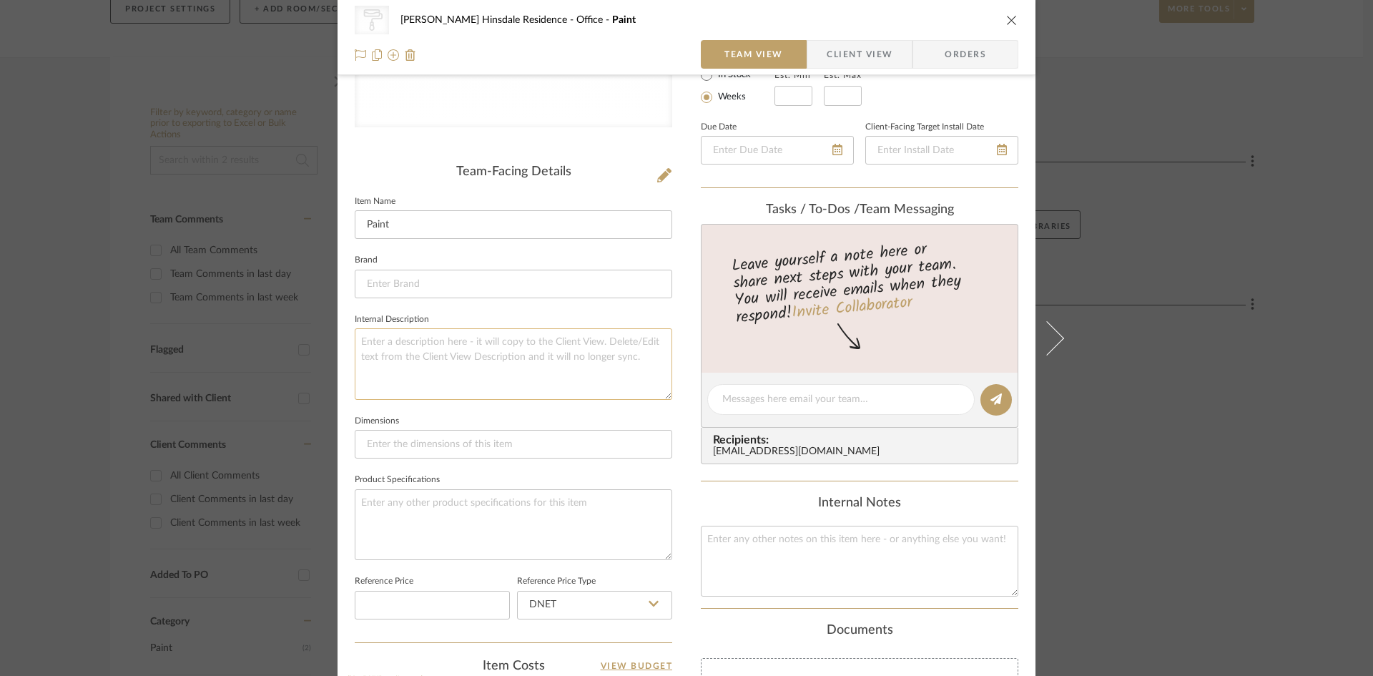
scroll to position [286, 0]
click at [531, 343] on textarea at bounding box center [514, 359] width 318 height 71
click at [468, 513] on textarea at bounding box center [514, 520] width 318 height 71
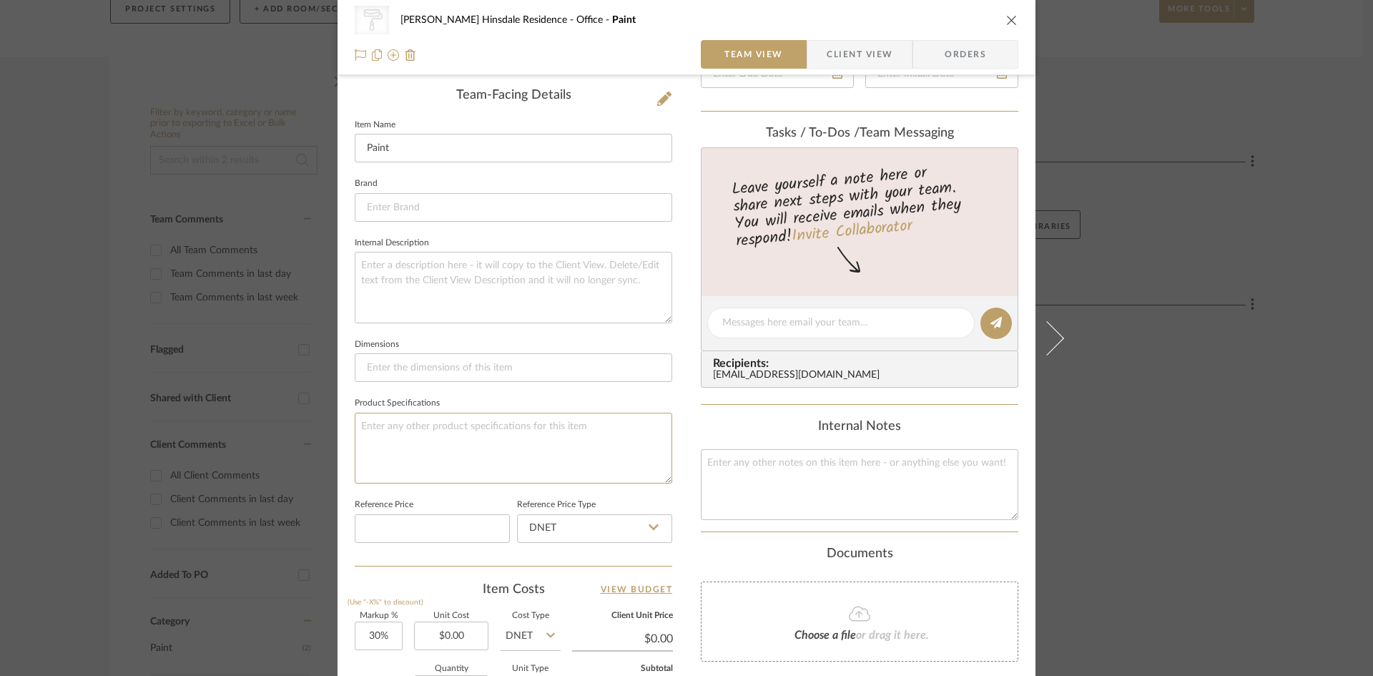
scroll to position [501, 0]
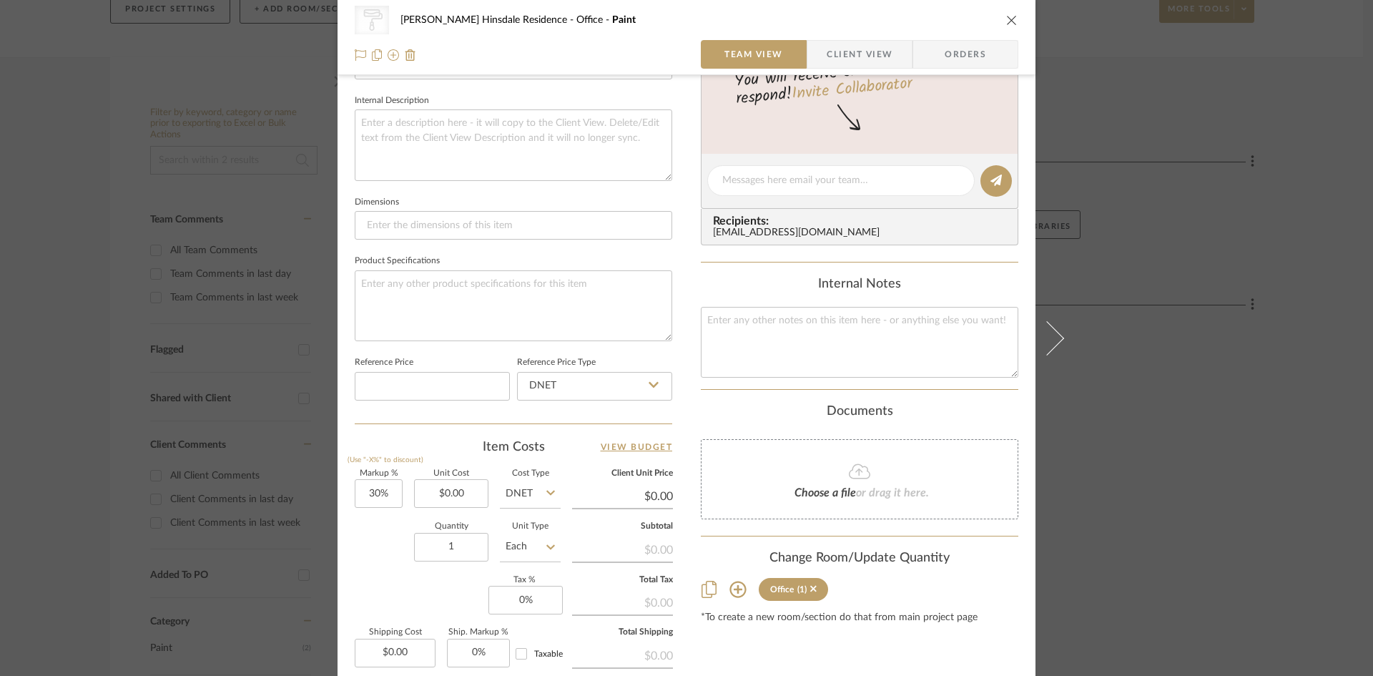
click at [809, 494] on span "Choose a file" at bounding box center [826, 492] width 62 height 11
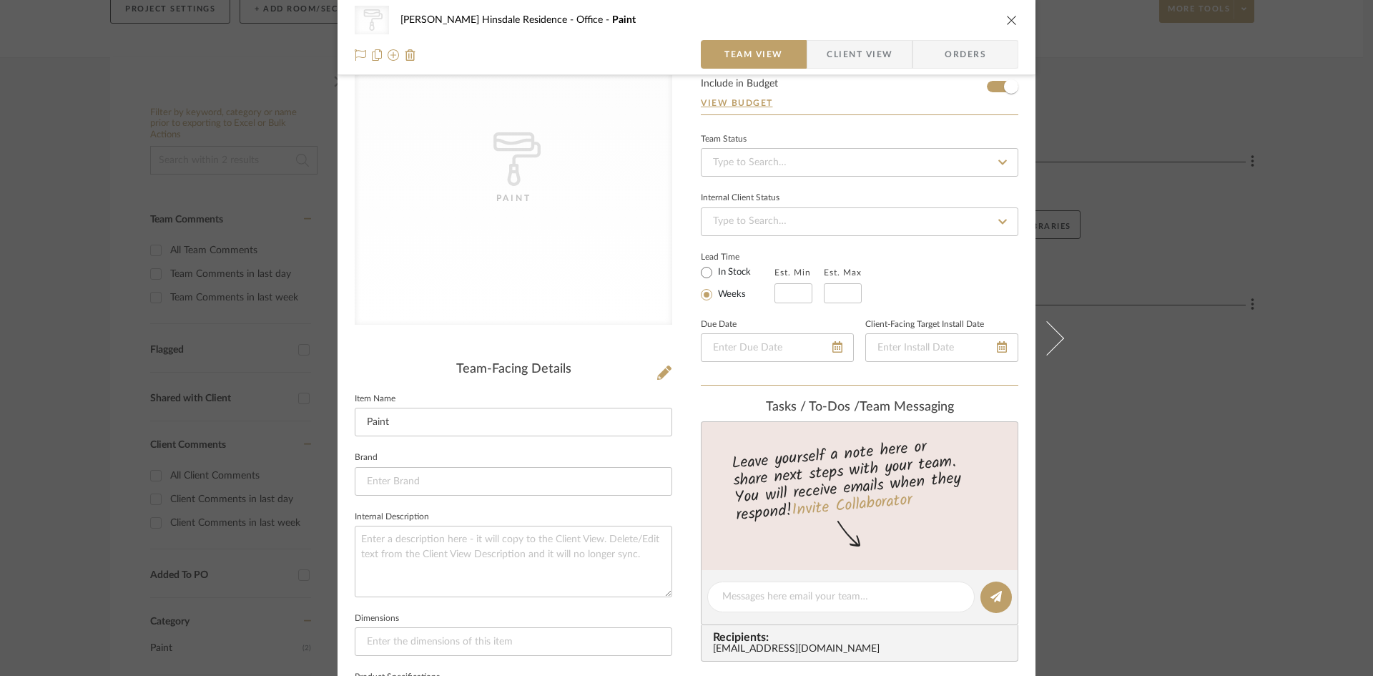
scroll to position [81, 0]
click at [513, 416] on input "Paint" at bounding box center [514, 425] width 318 height 29
drag, startPoint x: 513, startPoint y: 416, endPoint x: 330, endPoint y: 417, distance: 182.4
click at [330, 417] on mat-dialog-content "CategoryIconPaint Created with Sketch. Paint Conte Hinsdale Residence Office Pa…" at bounding box center [687, 589] width 778 height 1318
click at [420, 421] on input at bounding box center [514, 425] width 318 height 29
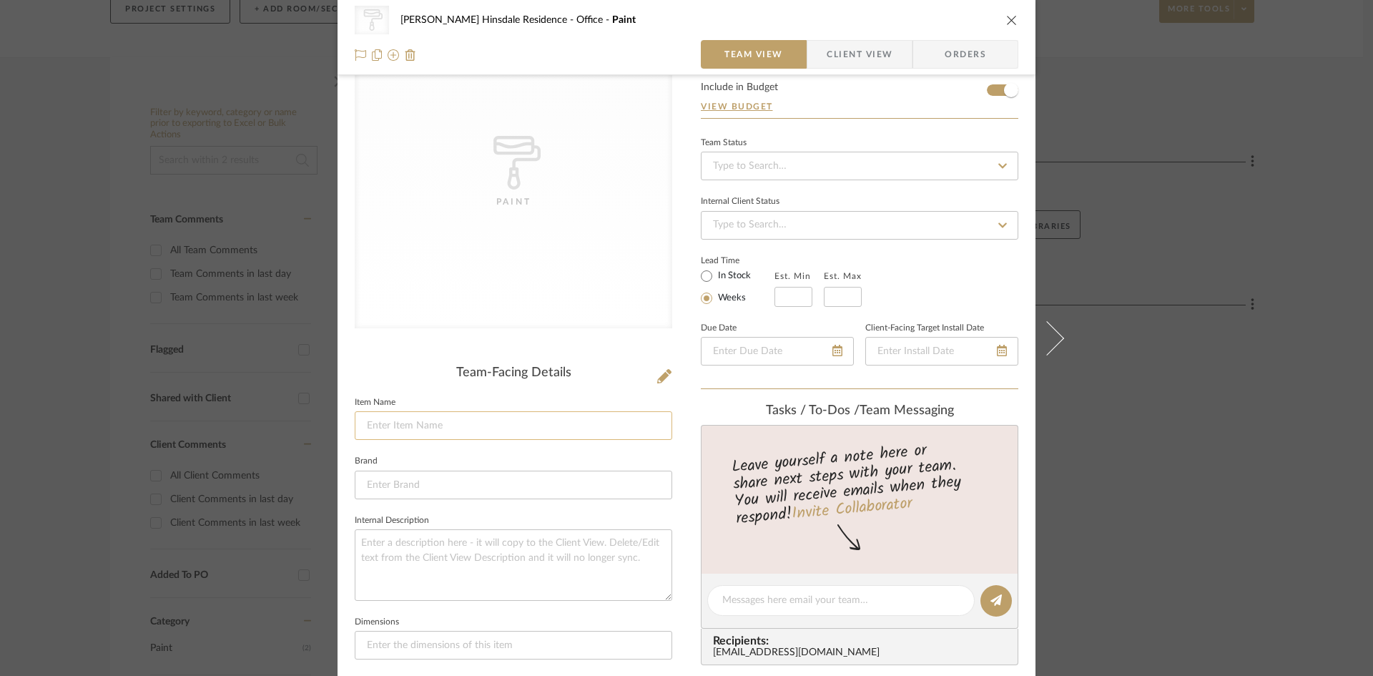
paste input
click at [556, 431] on input at bounding box center [514, 425] width 318 height 29
paste input "[GEOGRAPHIC_DATA] in [GEOGRAPHIC_DATA]"
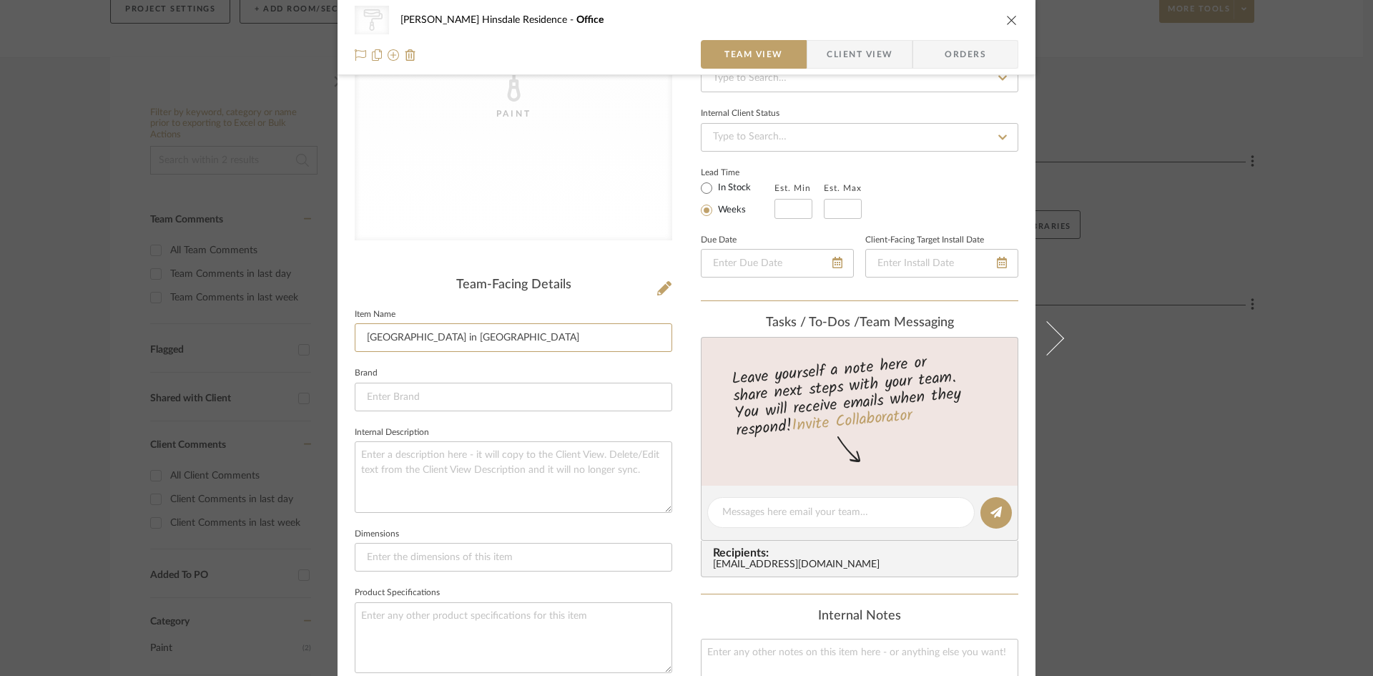
scroll to position [215, 0]
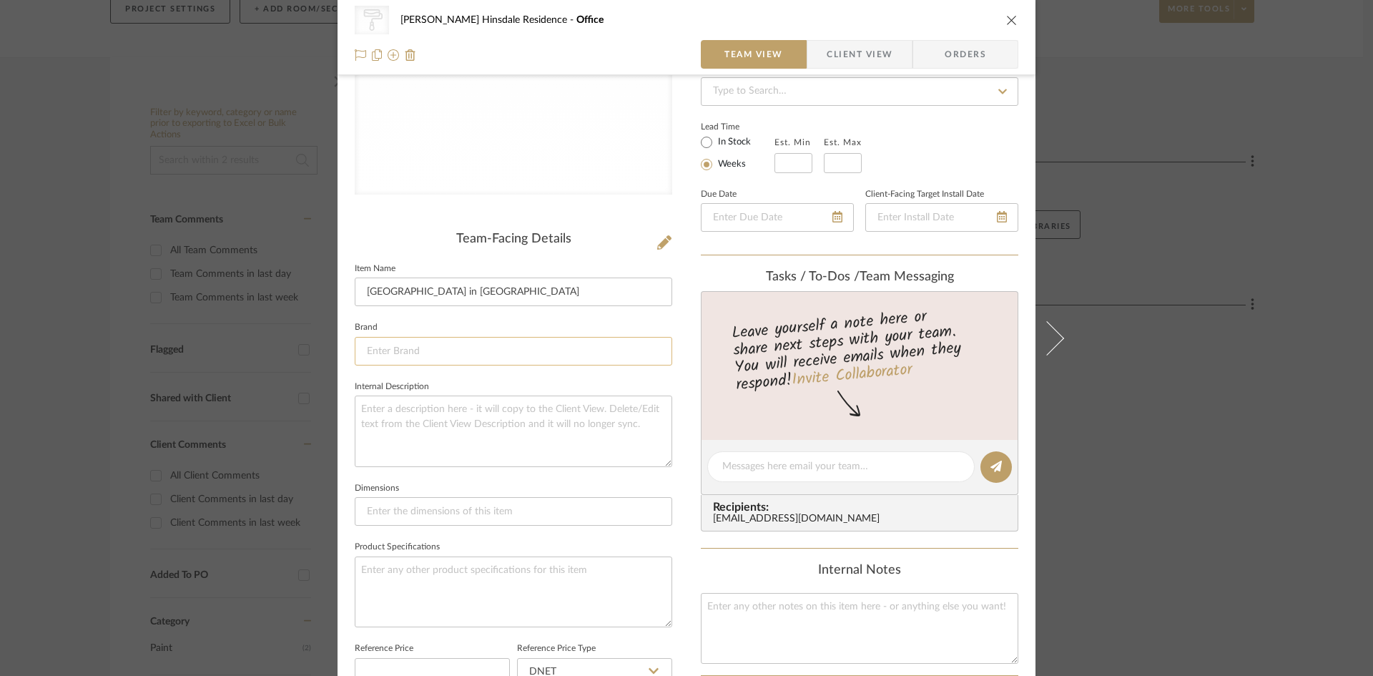
type input "[GEOGRAPHIC_DATA] in [GEOGRAPHIC_DATA]"
click at [542, 339] on input at bounding box center [514, 351] width 318 height 29
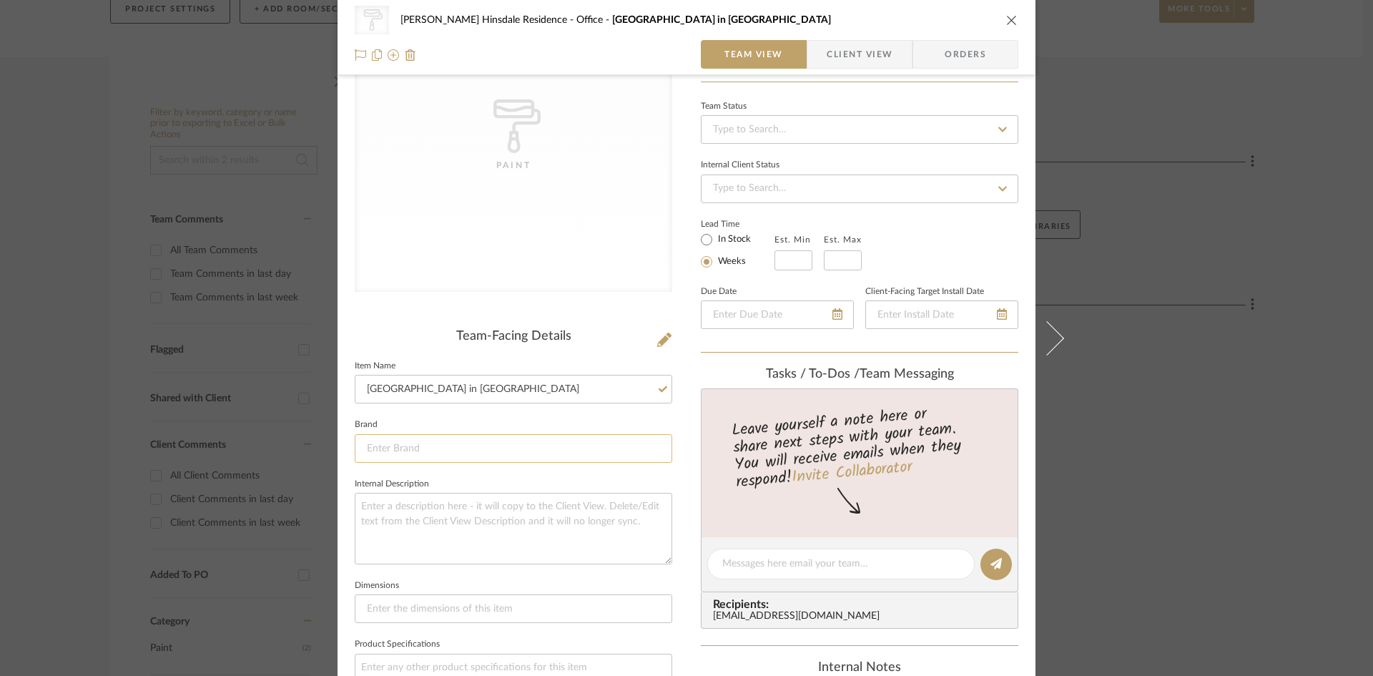
scroll to position [0, 0]
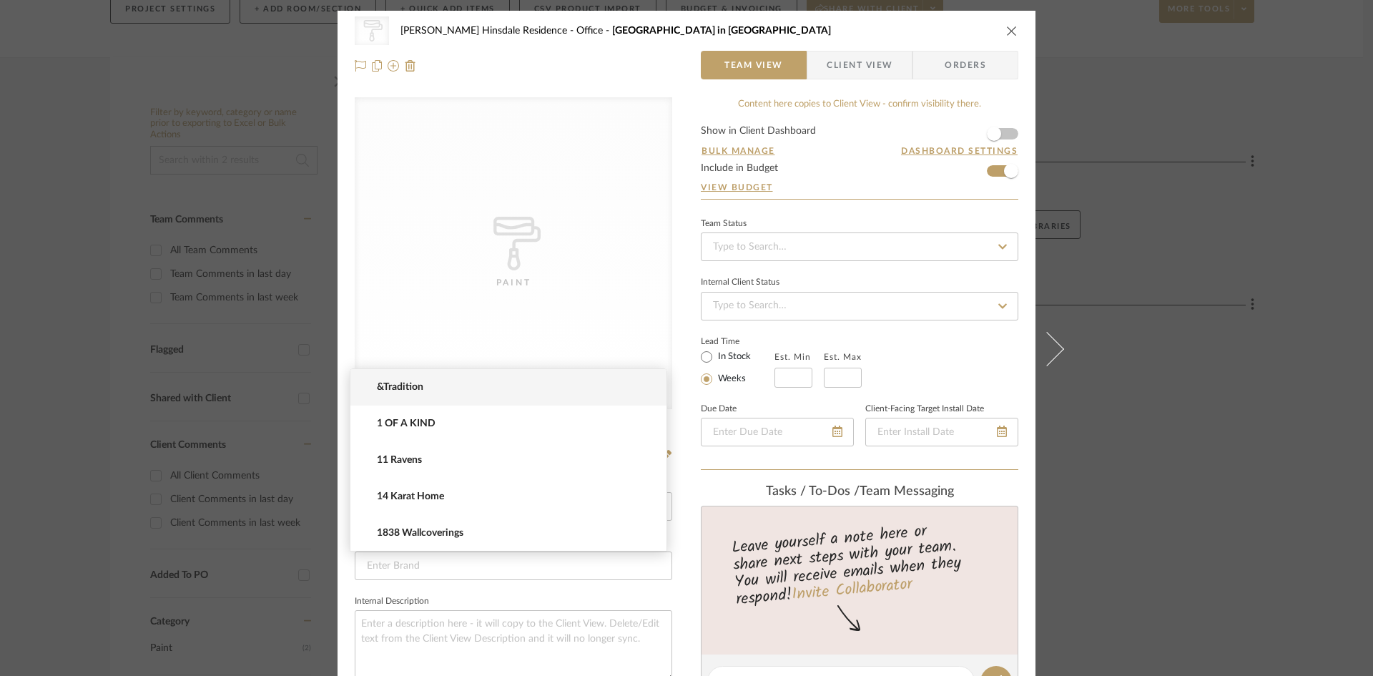
click at [525, 215] on div "CategoryIconPaint Created with Sketch. Paint" at bounding box center [514, 253] width 318 height 312
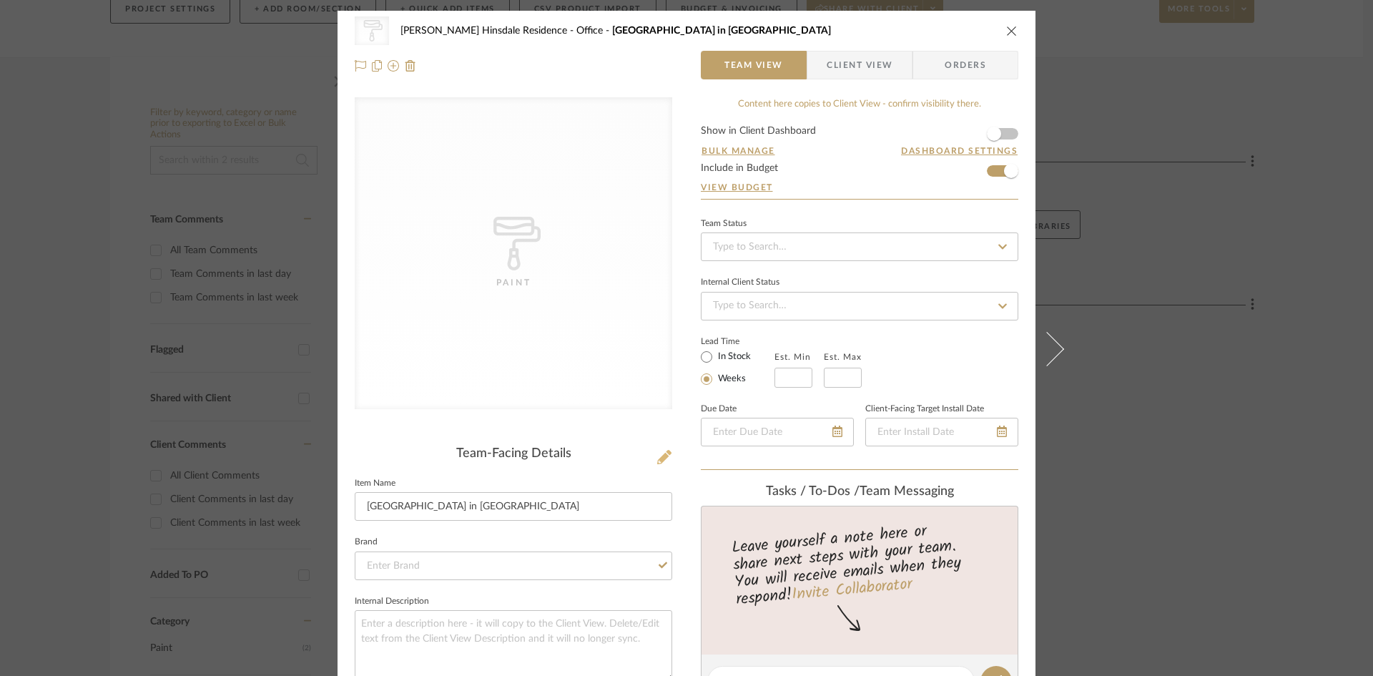
click at [663, 456] on icon at bounding box center [664, 457] width 14 height 14
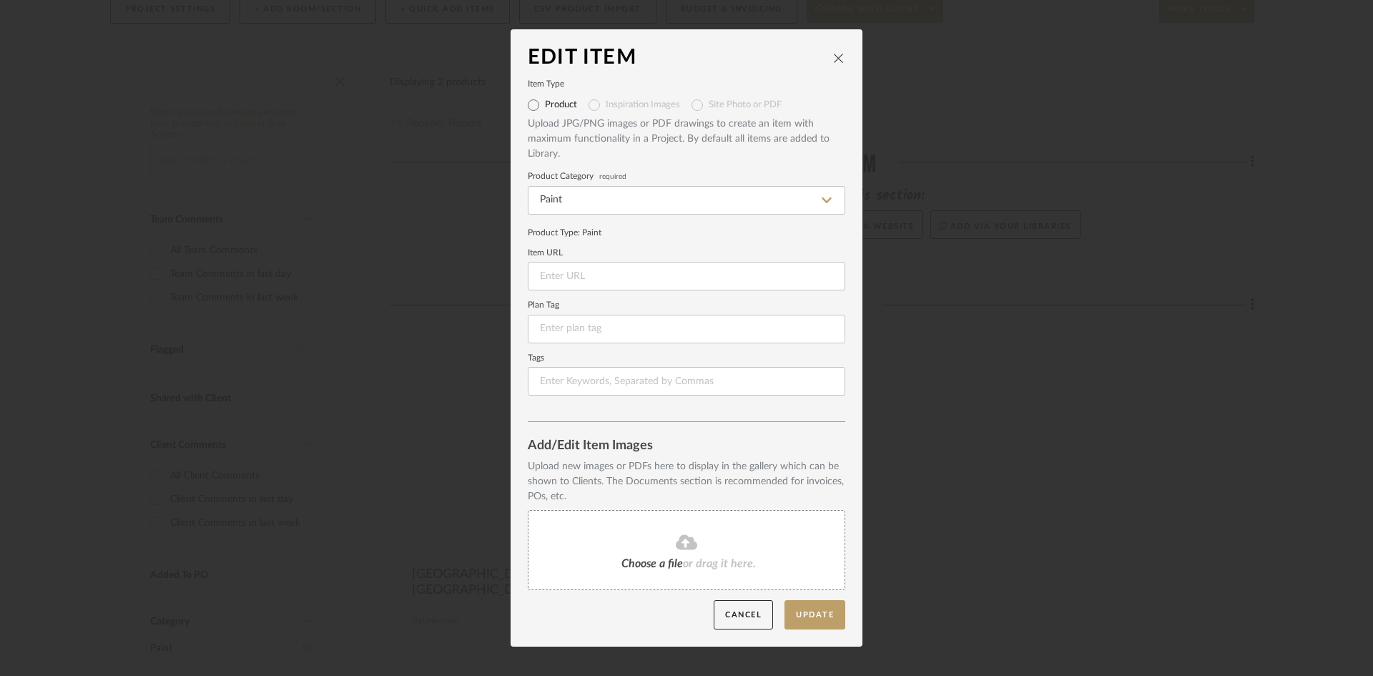
click at [699, 538] on fa-icon at bounding box center [686, 543] width 130 height 19
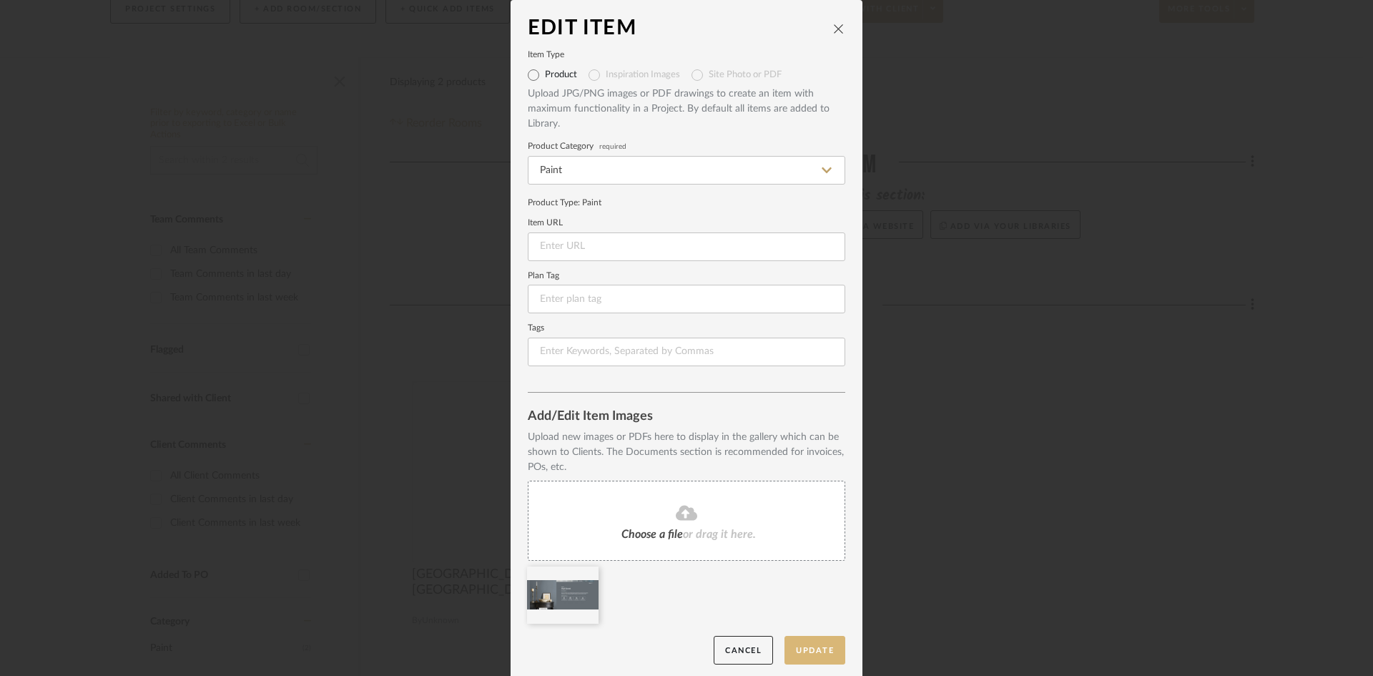
click at [820, 647] on button "Update" at bounding box center [815, 650] width 61 height 29
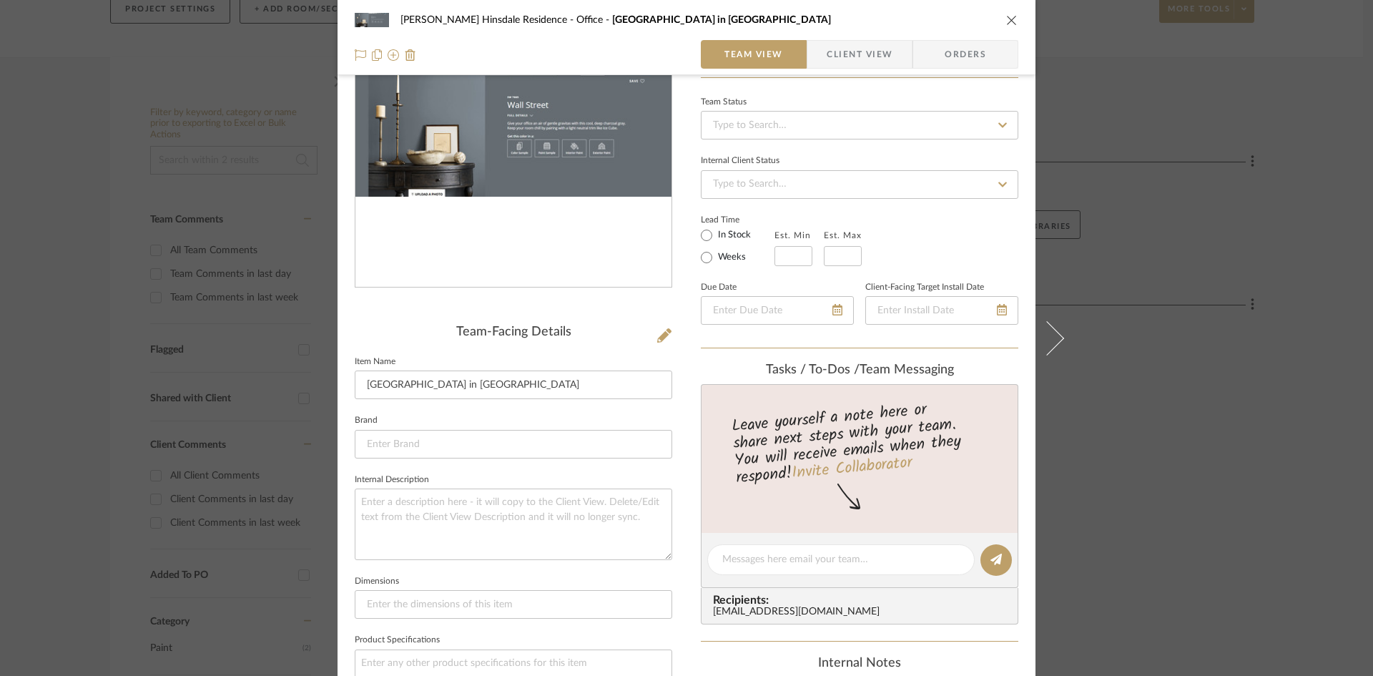
scroll to position [143, 0]
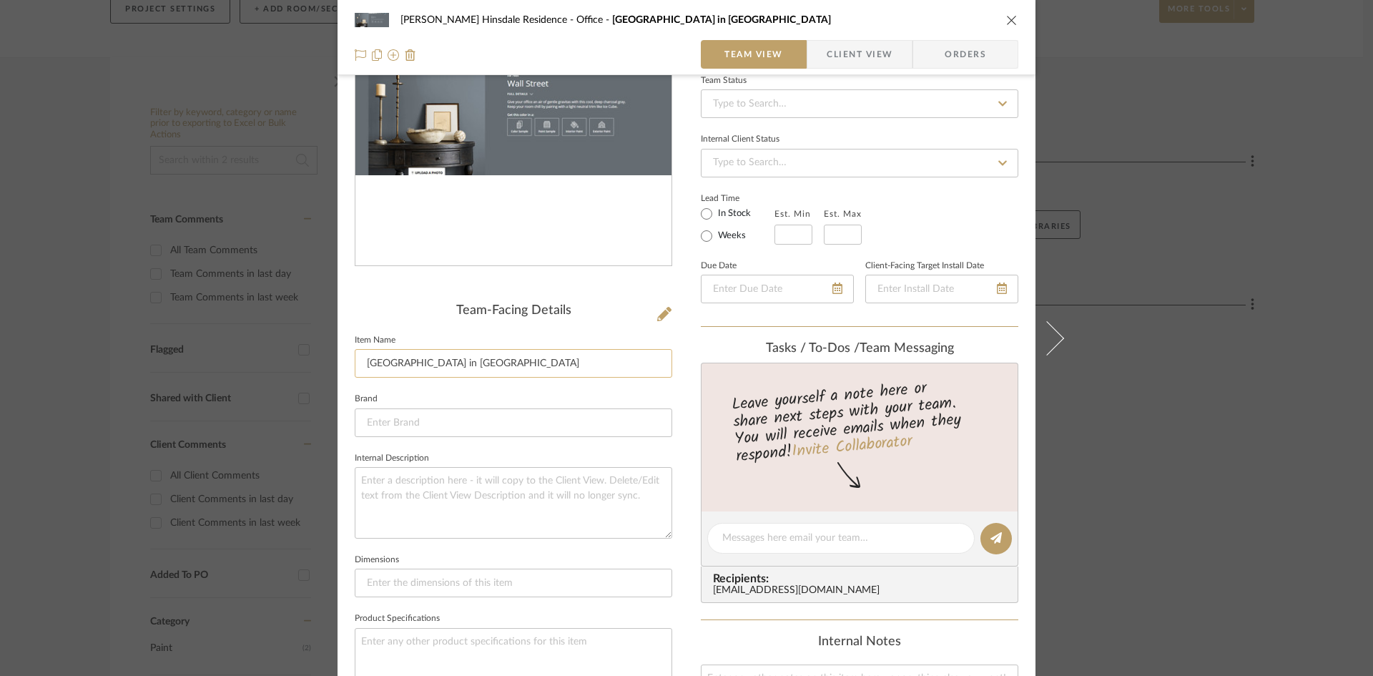
click at [522, 365] on input "[GEOGRAPHIC_DATA] in [GEOGRAPHIC_DATA]" at bounding box center [514, 363] width 318 height 29
click at [528, 534] on textarea at bounding box center [514, 502] width 318 height 71
paste textarea "Office Sherwin Williams Wall Street in Satin SW7665 for the wood panelled walls"
click at [506, 490] on textarea "Office Sherwin Williams Wall Street in Satin SW7665 for the wood panelled walls" at bounding box center [514, 502] width 318 height 71
click at [573, 485] on textarea "Office Sherwin Williams Wall Street in Satin SW7665 for the wood panelled walls" at bounding box center [514, 502] width 318 height 71
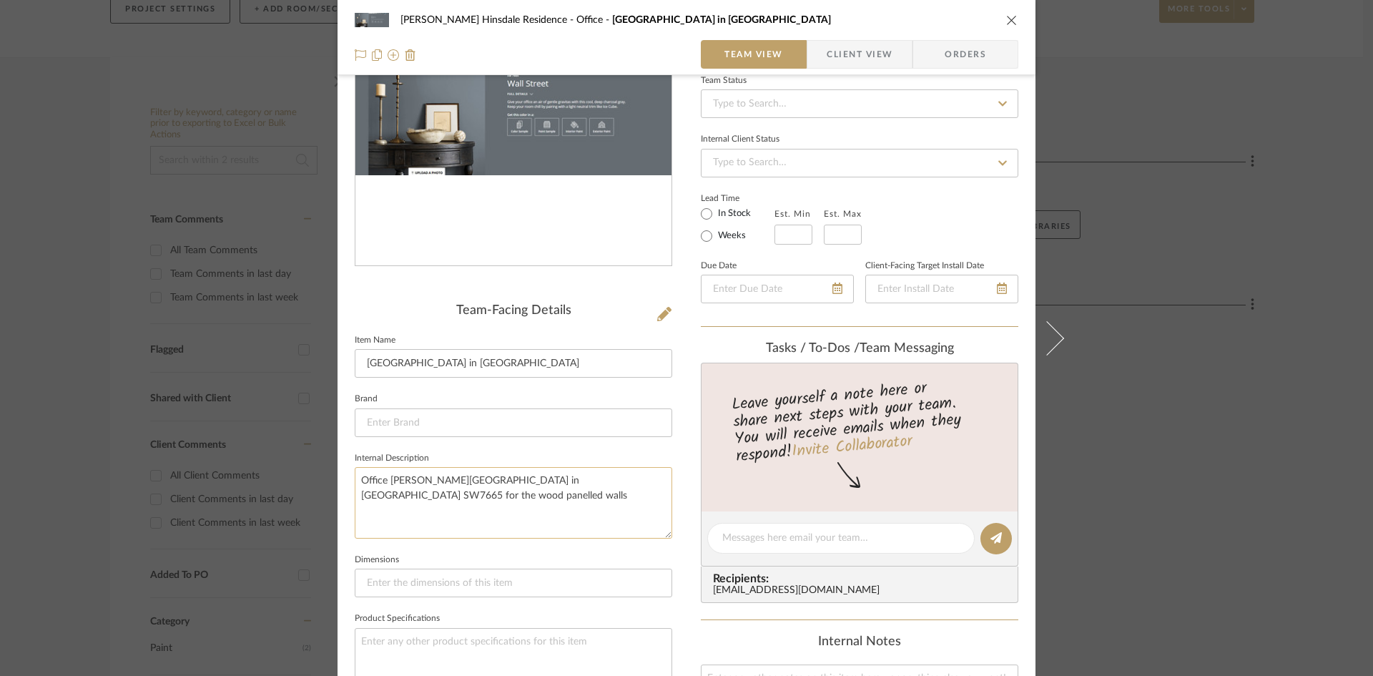
click at [373, 499] on textarea "Office Sherwin Williams Wall Street in Satin SW7665 for the wood panelled walls" at bounding box center [514, 502] width 318 height 71
click at [448, 505] on textarea "Office [PERSON_NAME][GEOGRAPHIC_DATA] in [GEOGRAPHIC_DATA] SW7665 for the wood …" at bounding box center [514, 502] width 318 height 71
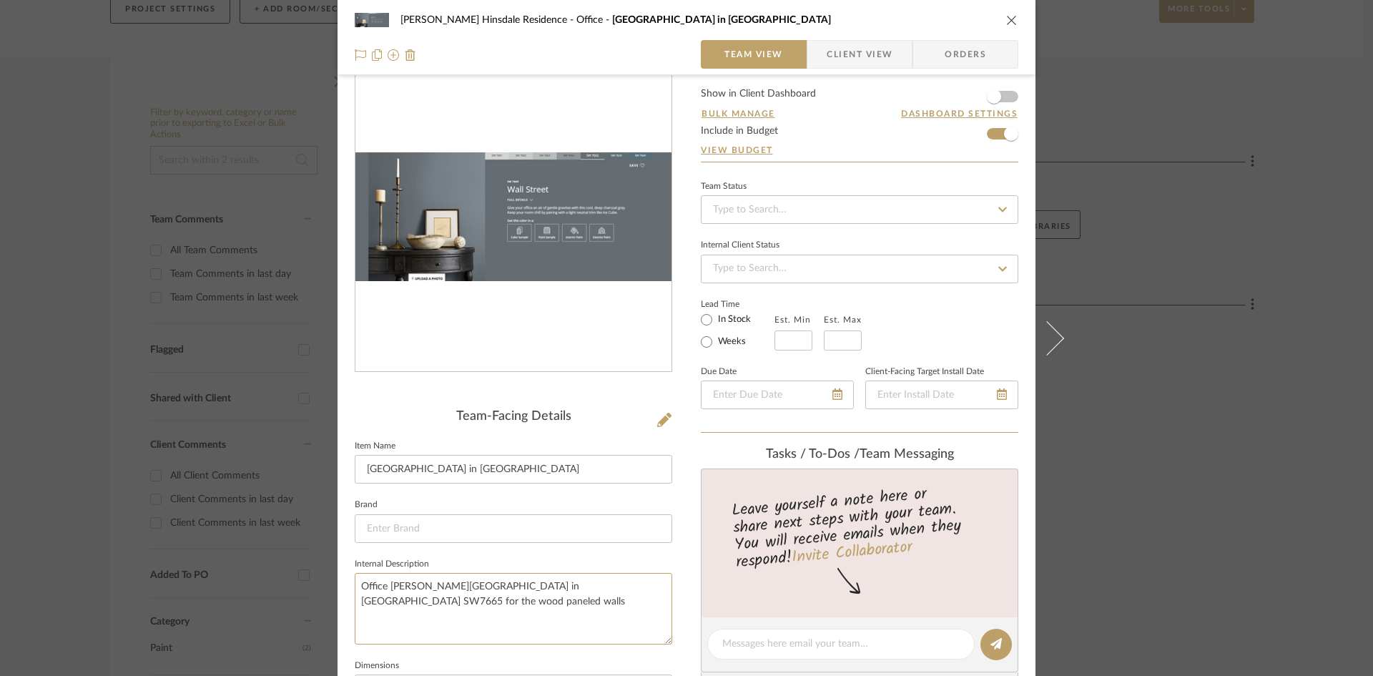
scroll to position [0, 0]
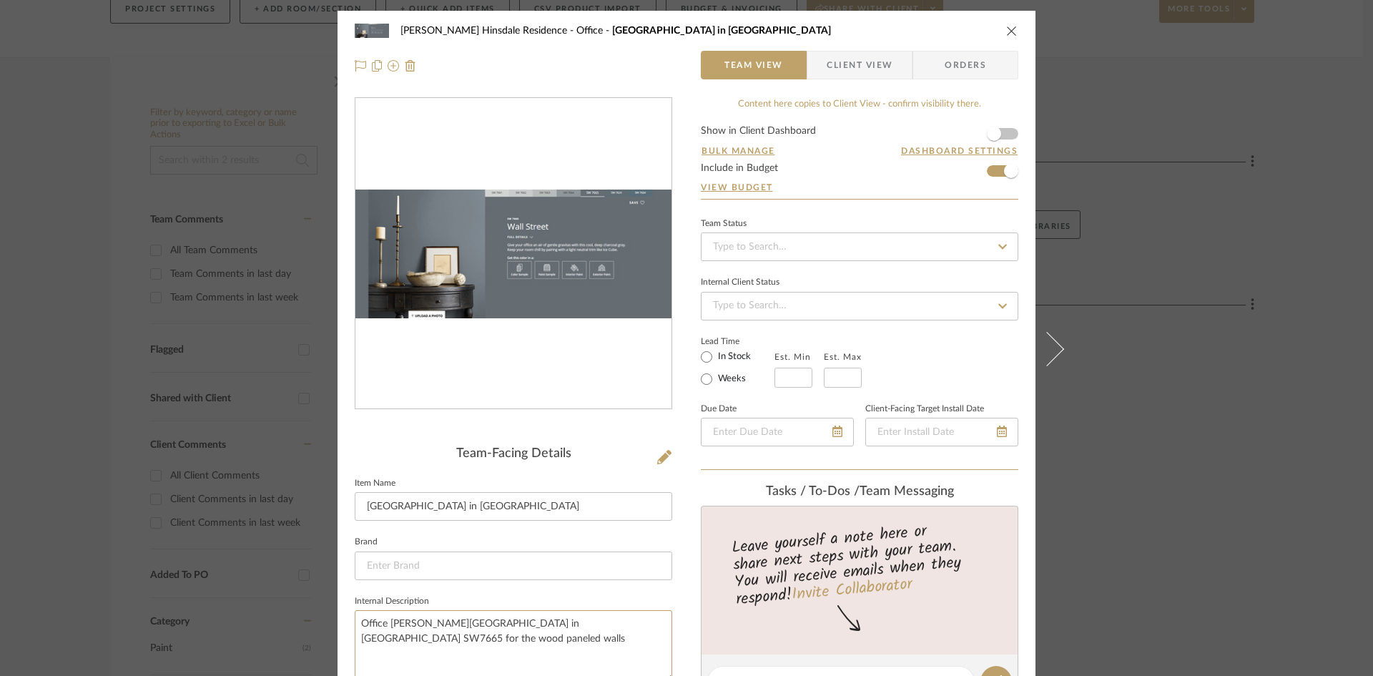
type textarea "Office [PERSON_NAME][GEOGRAPHIC_DATA] in [GEOGRAPHIC_DATA] SW7665 for the wood …"
click at [1008, 31] on icon "close" at bounding box center [1011, 30] width 11 height 11
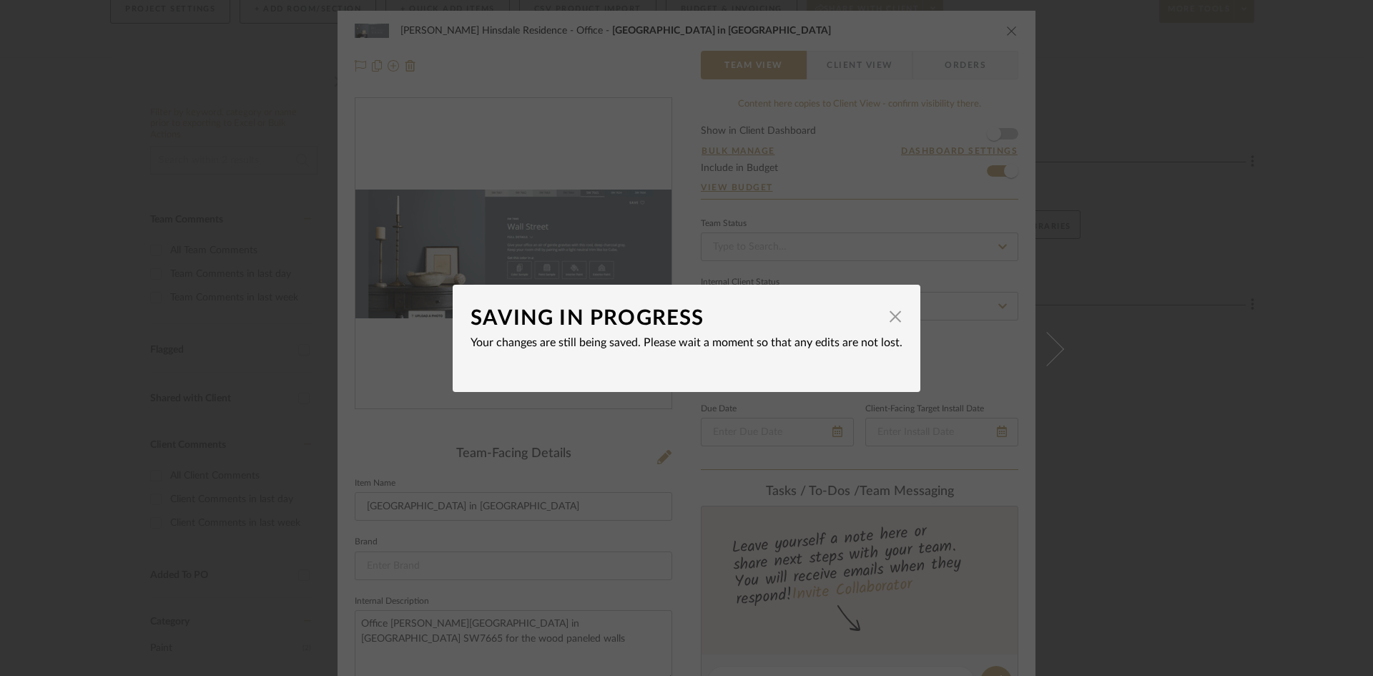
click at [614, 373] on mat-dialog-content "SAVING IN PROGRESS × Your changes are still being saved. Please wait a moment s…" at bounding box center [687, 339] width 432 height 72
drag, startPoint x: 616, startPoint y: 375, endPoint x: 639, endPoint y: 376, distance: 23.6
click at [618, 375] on dialog-content "SAVING IN PROGRESS × Your changes are still being saved. Please wait a moment s…" at bounding box center [687, 338] width 468 height 107
drag, startPoint x: 639, startPoint y: 376, endPoint x: 677, endPoint y: 366, distance: 38.5
click at [642, 376] on dialog-content "SAVING IN PROGRESS × Your changes are still being saved. Please wait a moment s…" at bounding box center [687, 338] width 468 height 107
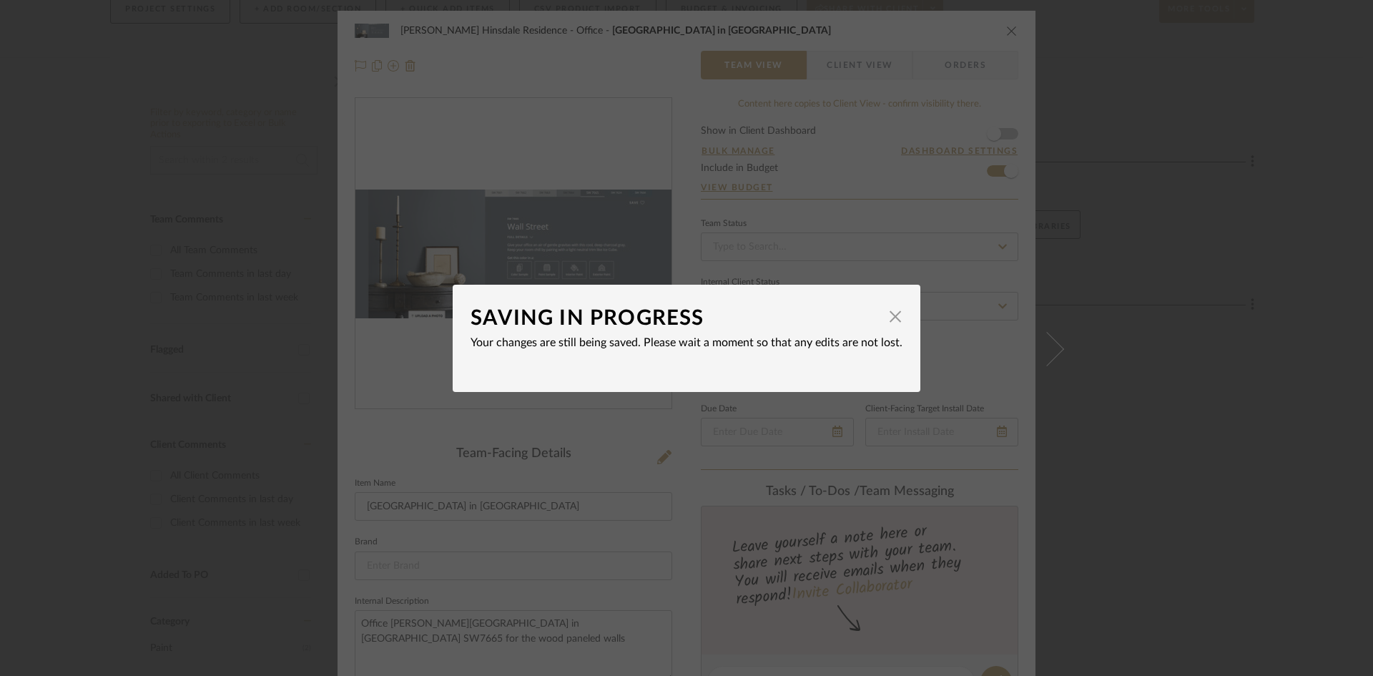
drag, startPoint x: 670, startPoint y: 345, endPoint x: 547, endPoint y: 341, distance: 123.1
click at [644, 338] on mat-dialog-content "SAVING IN PROGRESS × Your changes are still being saved. Please wait a moment s…" at bounding box center [687, 339] width 432 height 72
drag, startPoint x: 888, startPoint y: 315, endPoint x: 885, endPoint y: 323, distance: 8.4
click at [888, 315] on span "button" at bounding box center [895, 317] width 29 height 29
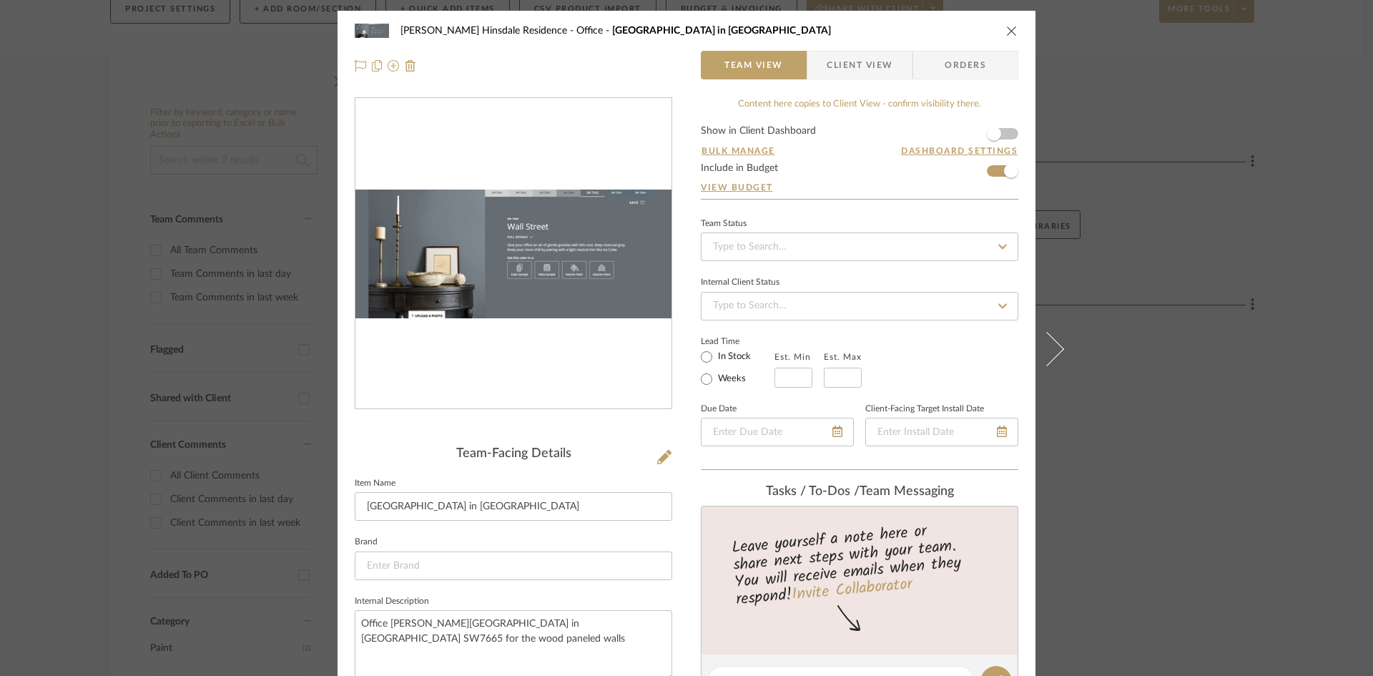
click at [1011, 37] on div "Conte Hinsdale Residence Office Wall Street in Satin SW7665" at bounding box center [687, 30] width 664 height 29
click at [1006, 29] on icon "close" at bounding box center [1011, 30] width 11 height 11
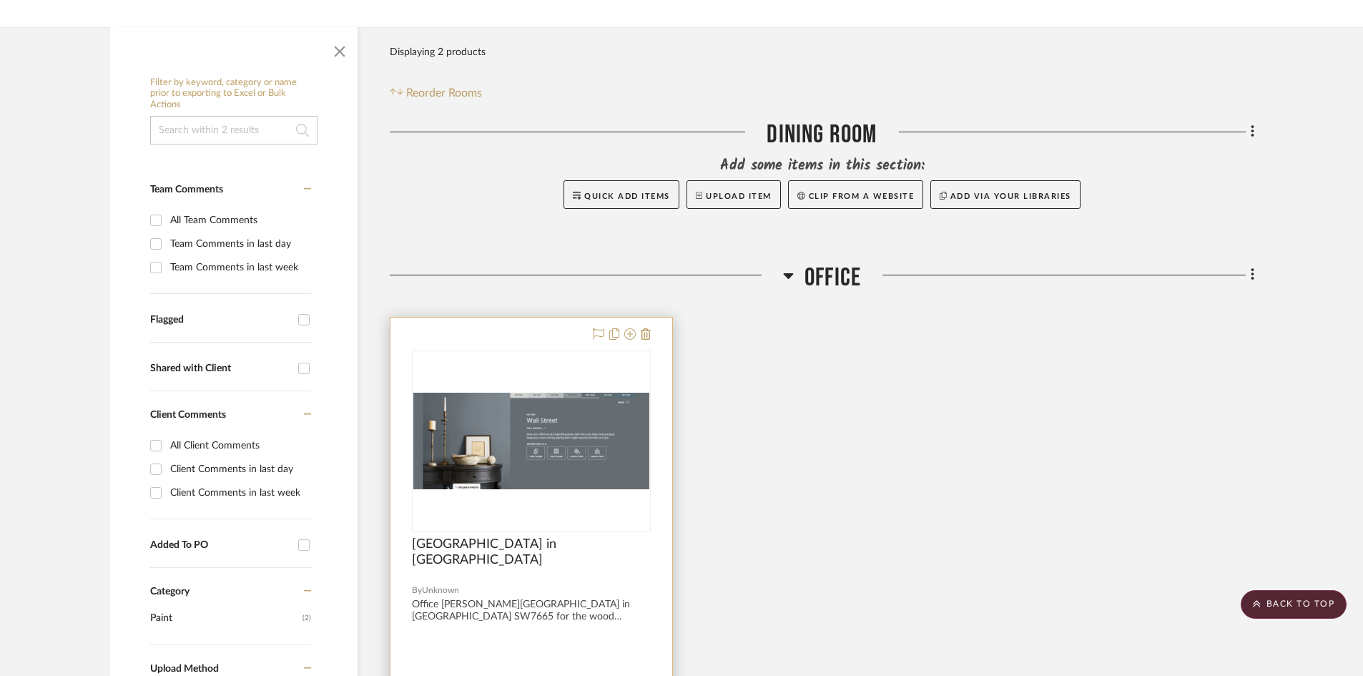
scroll to position [193, 0]
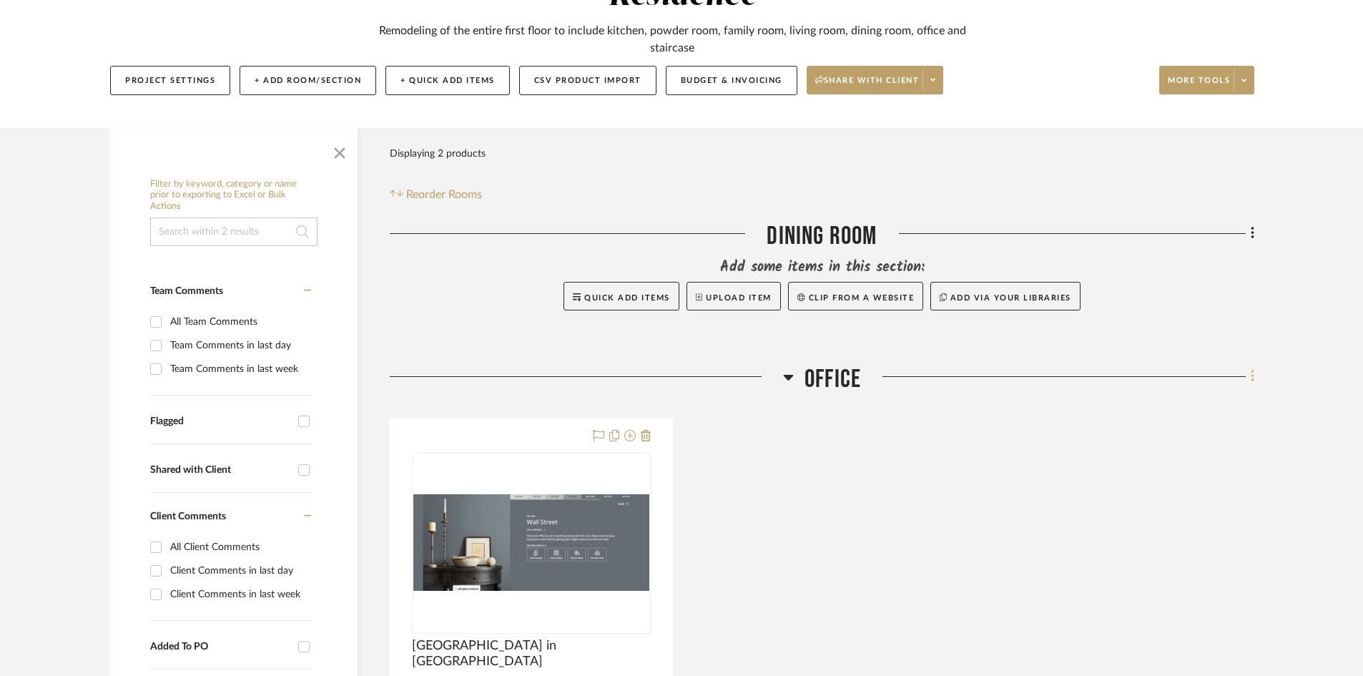
click at [1246, 366] on fa-icon at bounding box center [1250, 378] width 9 height 24
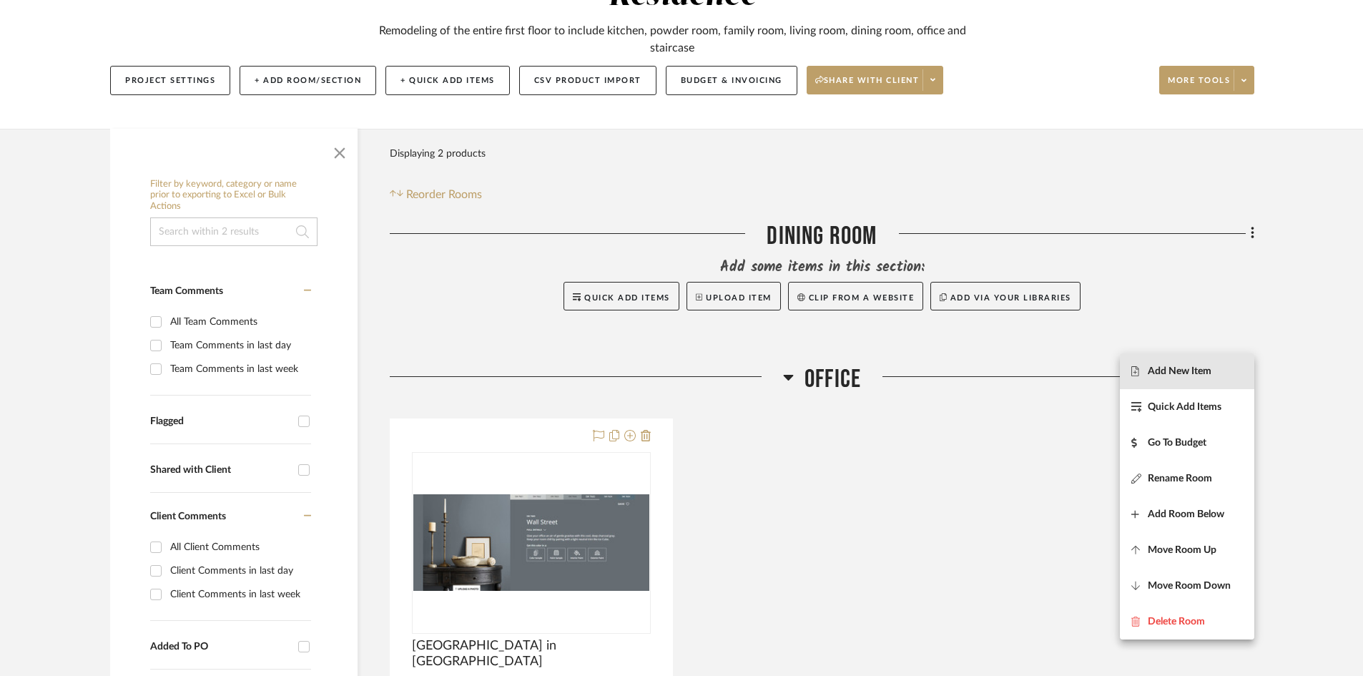
click at [1194, 373] on span "Add New Item" at bounding box center [1180, 371] width 64 height 12
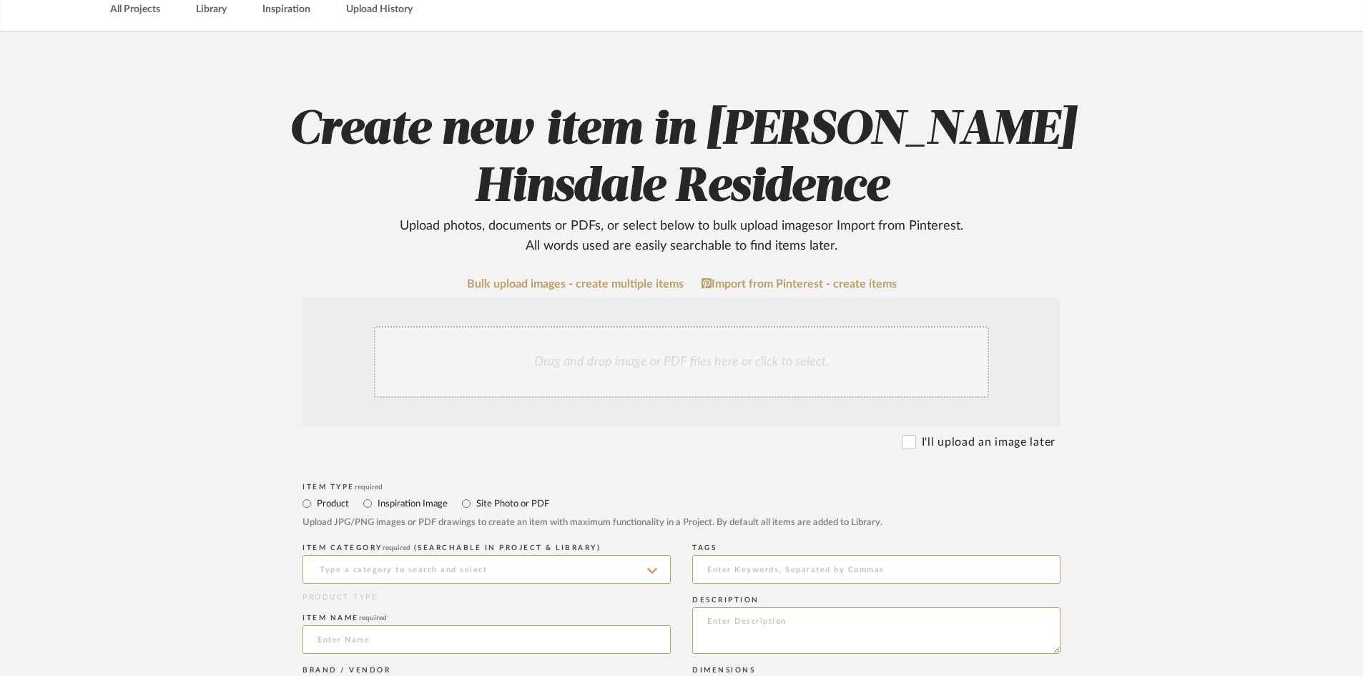
scroll to position [215, 0]
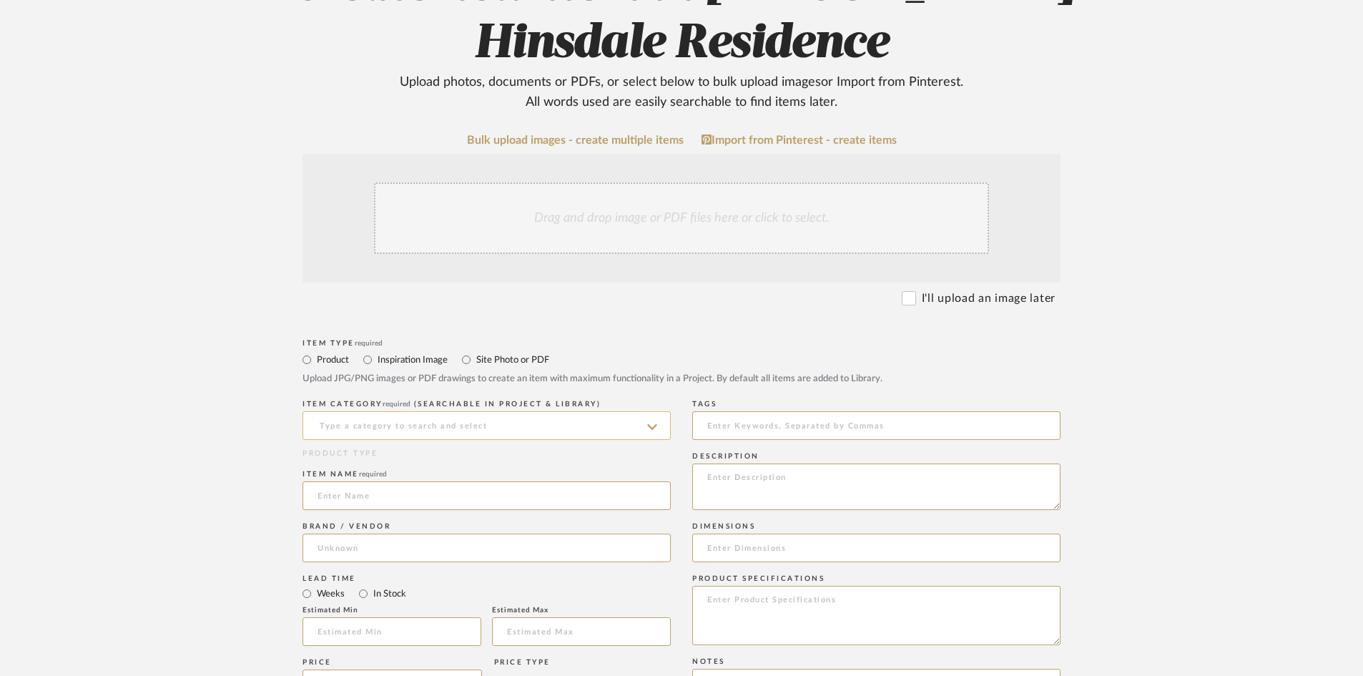
click at [473, 421] on input at bounding box center [487, 425] width 368 height 29
click at [397, 457] on div "Paint" at bounding box center [486, 461] width 367 height 36
type input "Paint"
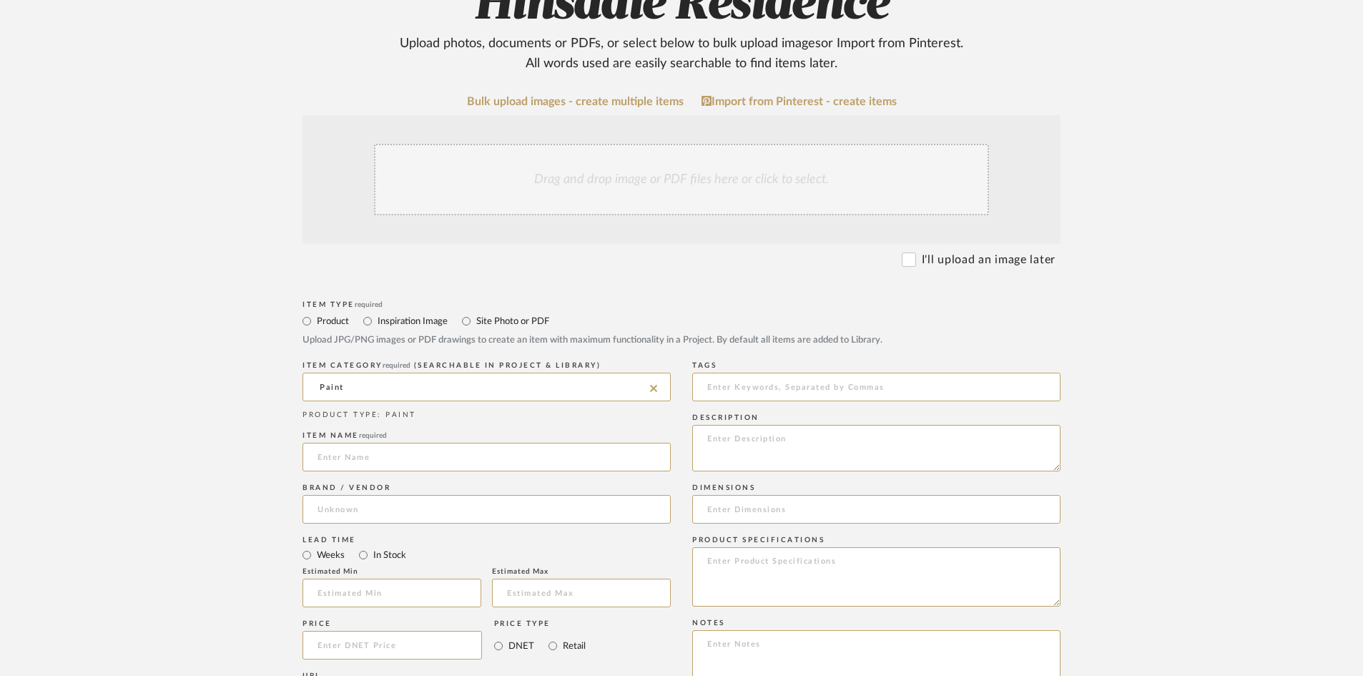
scroll to position [358, 0]
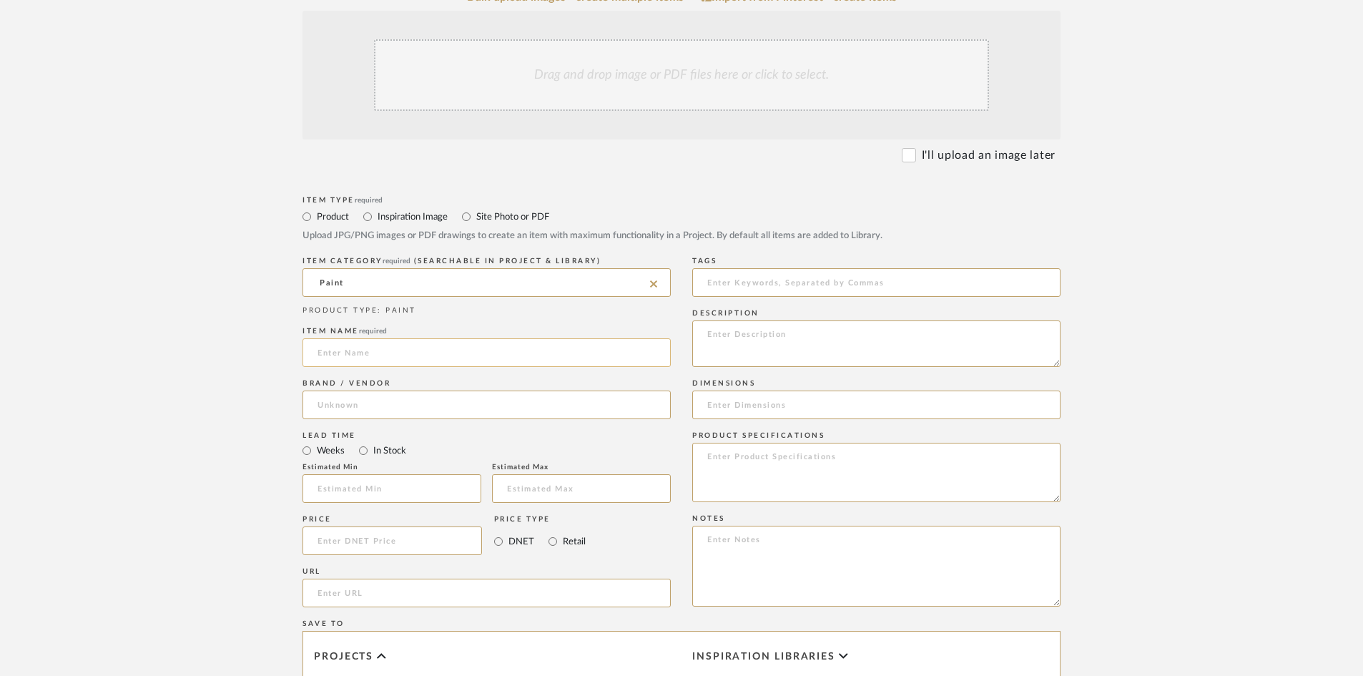
click at [511, 354] on input at bounding box center [487, 352] width 368 height 29
paste input ", Ceiling to be BM Chantilly Lace OC-65 in flat"
click at [319, 350] on input ", Ceiling to be BM Chantilly Lace OC-65 in flat" at bounding box center [487, 352] width 368 height 29
click at [329, 348] on input ", Ceiling to be BM Chantilly Lace OC-65 in flat" at bounding box center [487, 352] width 368 height 29
drag, startPoint x: 392, startPoint y: 353, endPoint x: 312, endPoint y: 363, distance: 80.7
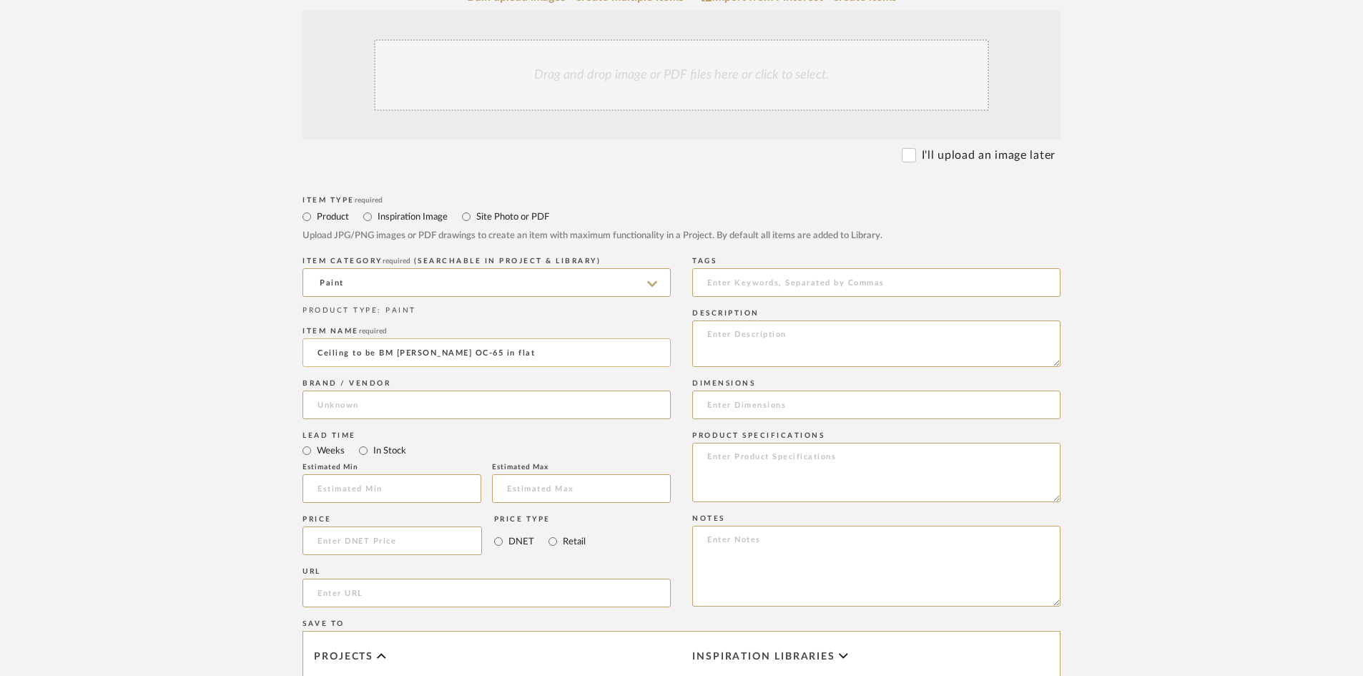
click at [312, 363] on input "Ceiling to be BM [PERSON_NAME] OC-65 in flat" at bounding box center [487, 352] width 368 height 29
click at [322, 358] on input "[PERSON_NAME] OC-65 in flat" at bounding box center [487, 352] width 368 height 29
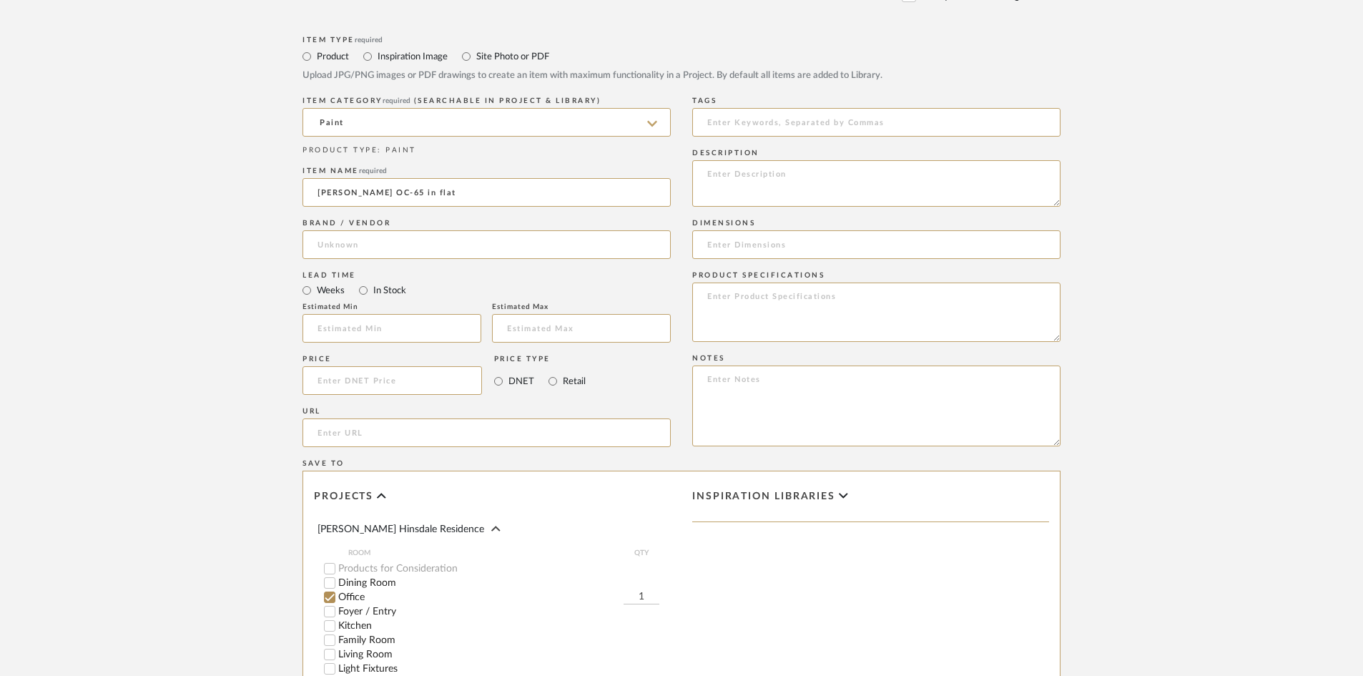
scroll to position [644, 0]
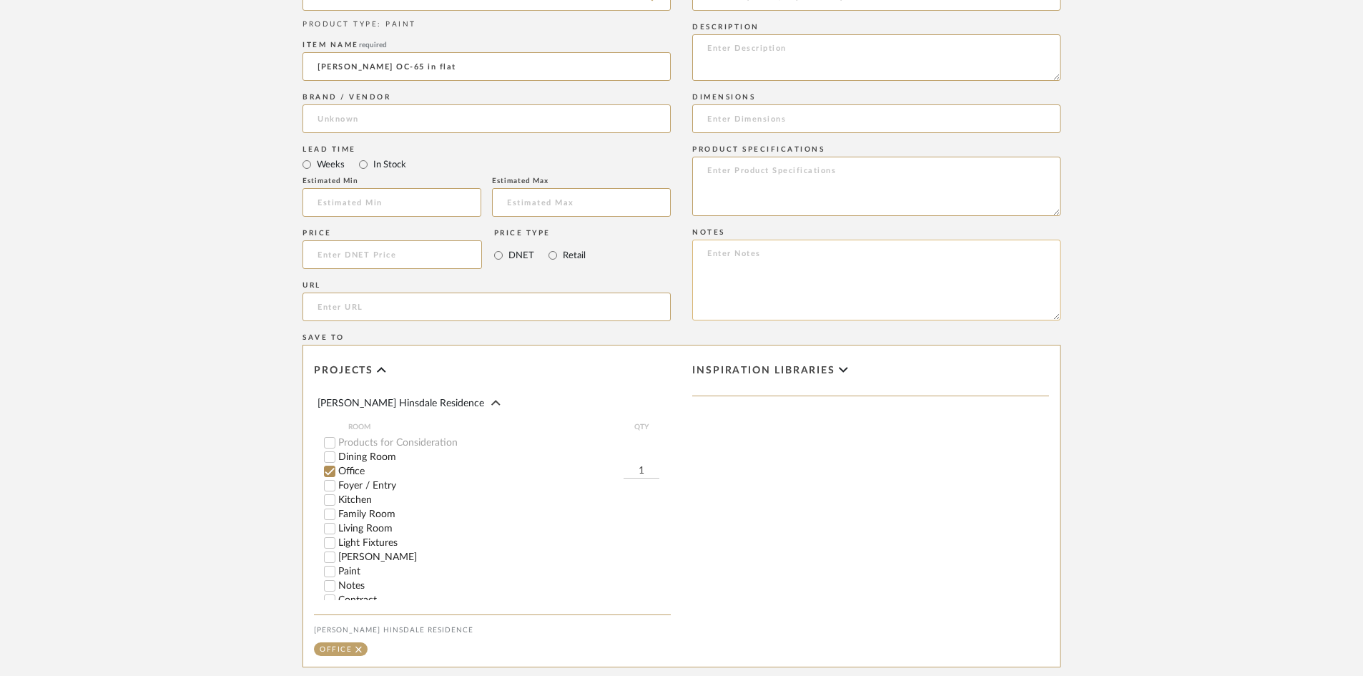
type input "[PERSON_NAME] OC-65 in flat"
click at [767, 290] on textarea at bounding box center [876, 280] width 368 height 81
paste textarea ", Ceiling to be BM Chantilly Lace OC-65 in flat"
click at [715, 256] on textarea ", Ceiling to be BM Chantilly Lace OC-65 in flat" at bounding box center [876, 280] width 368 height 81
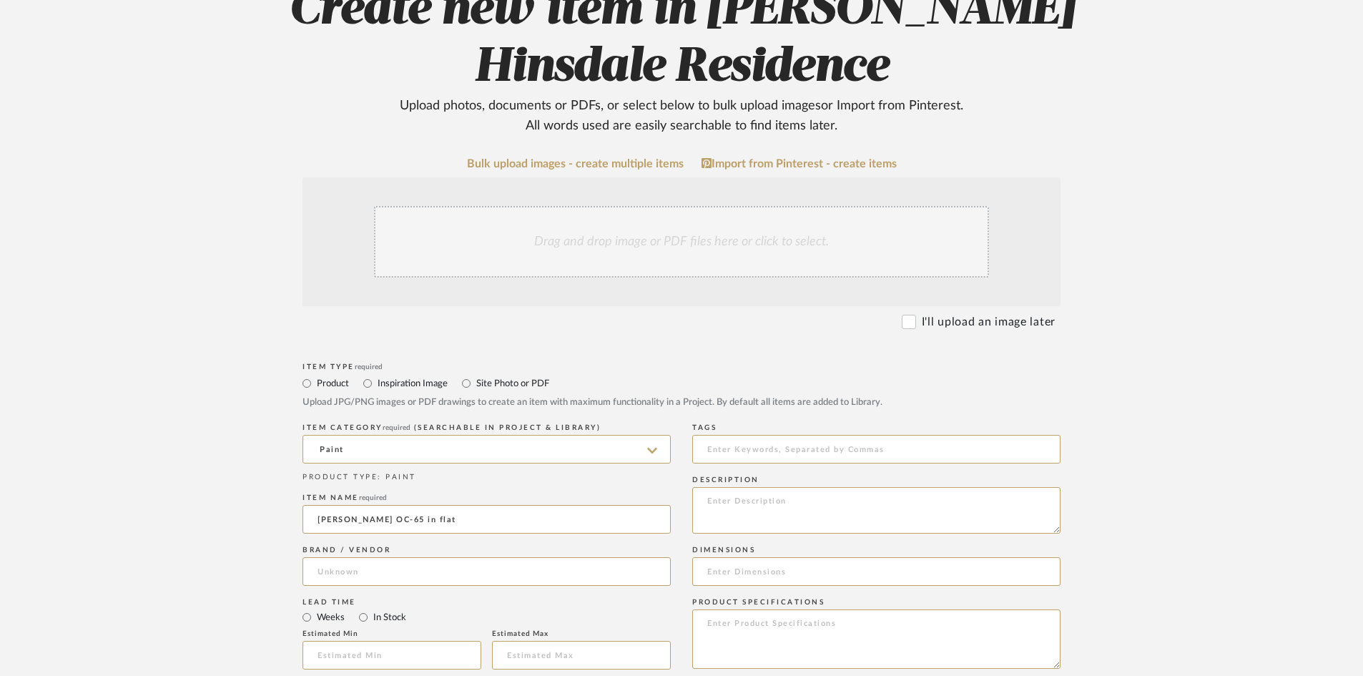
scroll to position [0, 0]
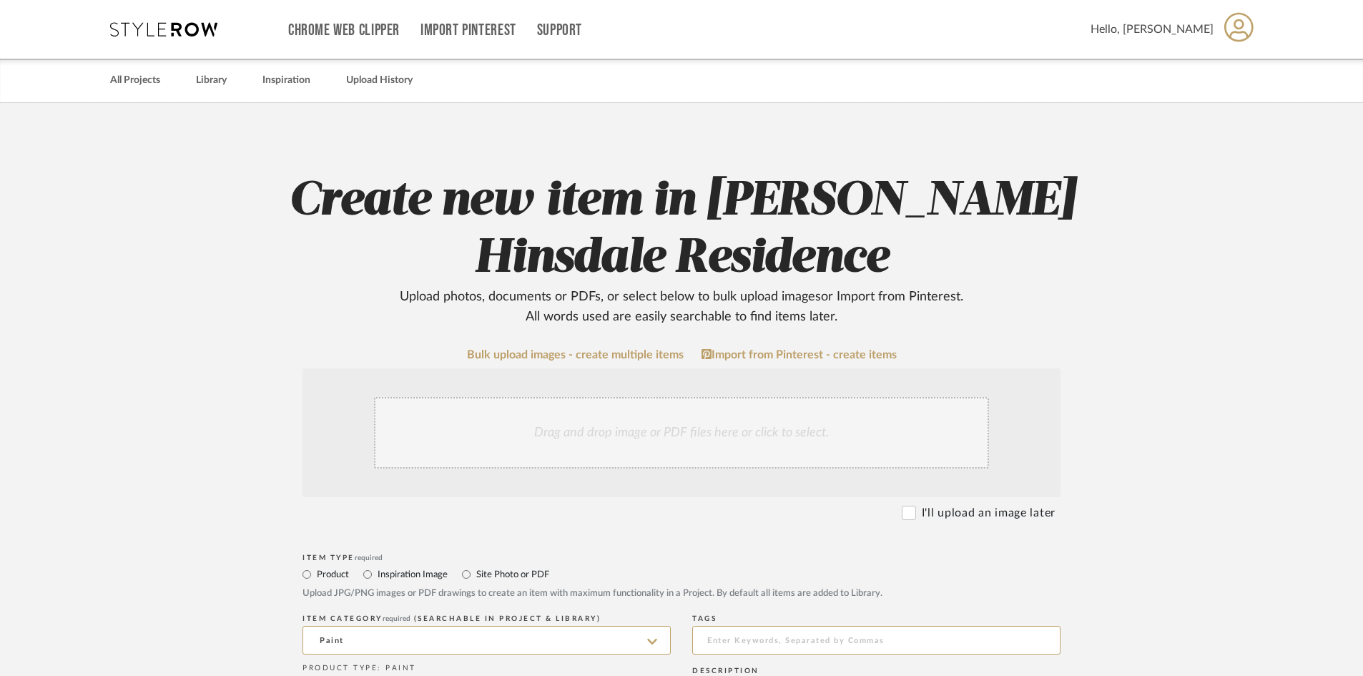
type textarea "Ceiling to be BM [PERSON_NAME] OC-65 in flat"
click at [517, 443] on div "Drag and drop image or PDF files here or click to select." at bounding box center [681, 433] width 615 height 72
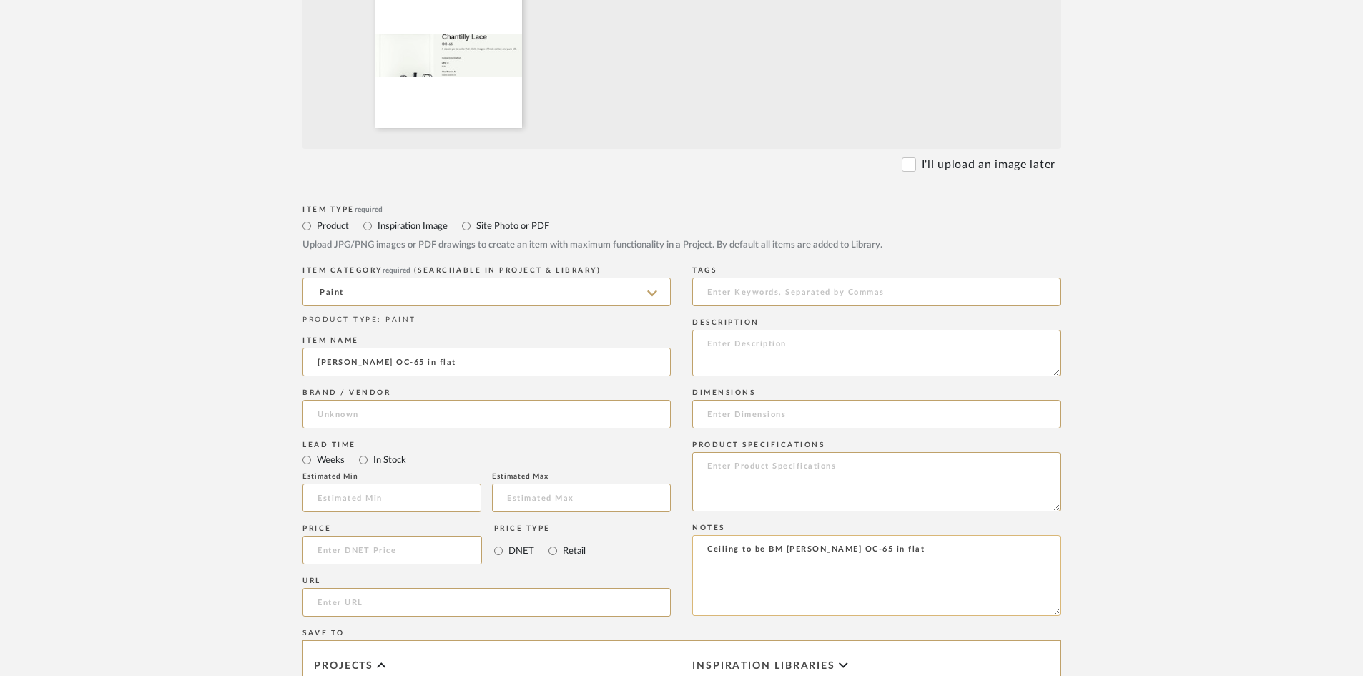
scroll to position [858, 0]
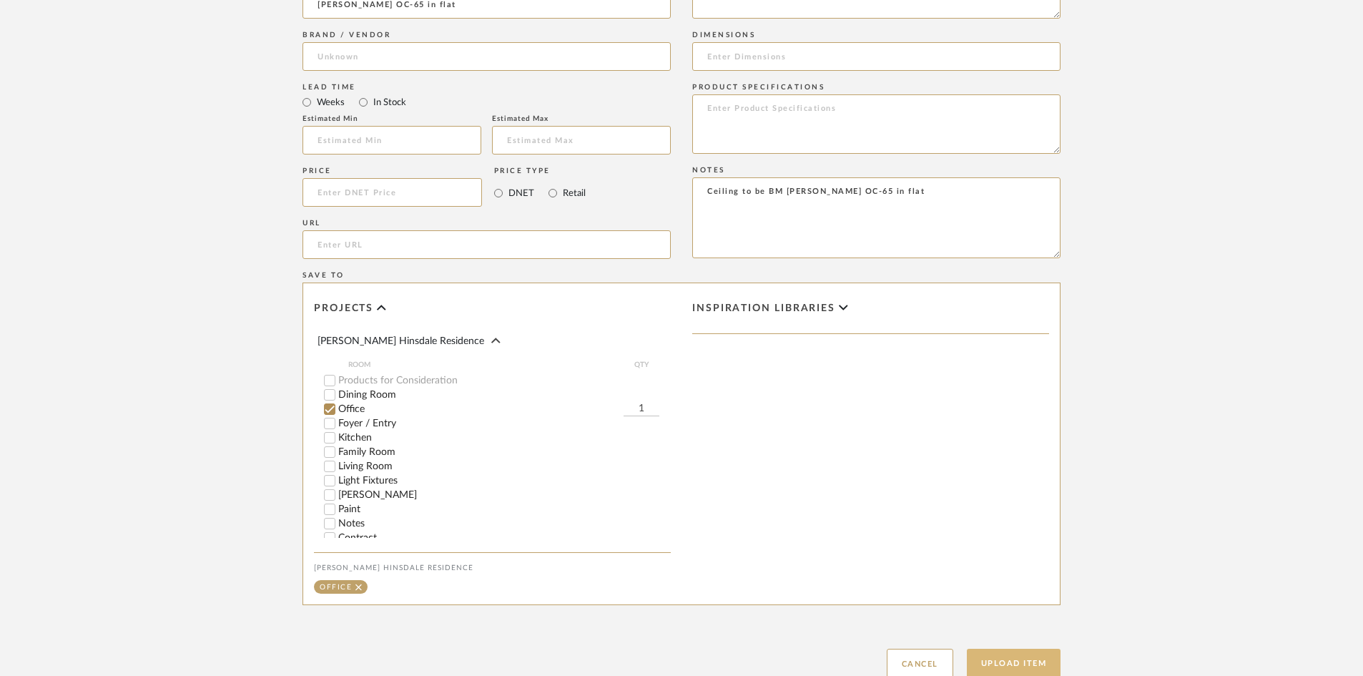
click at [1027, 674] on button "Upload Item" at bounding box center [1014, 663] width 94 height 29
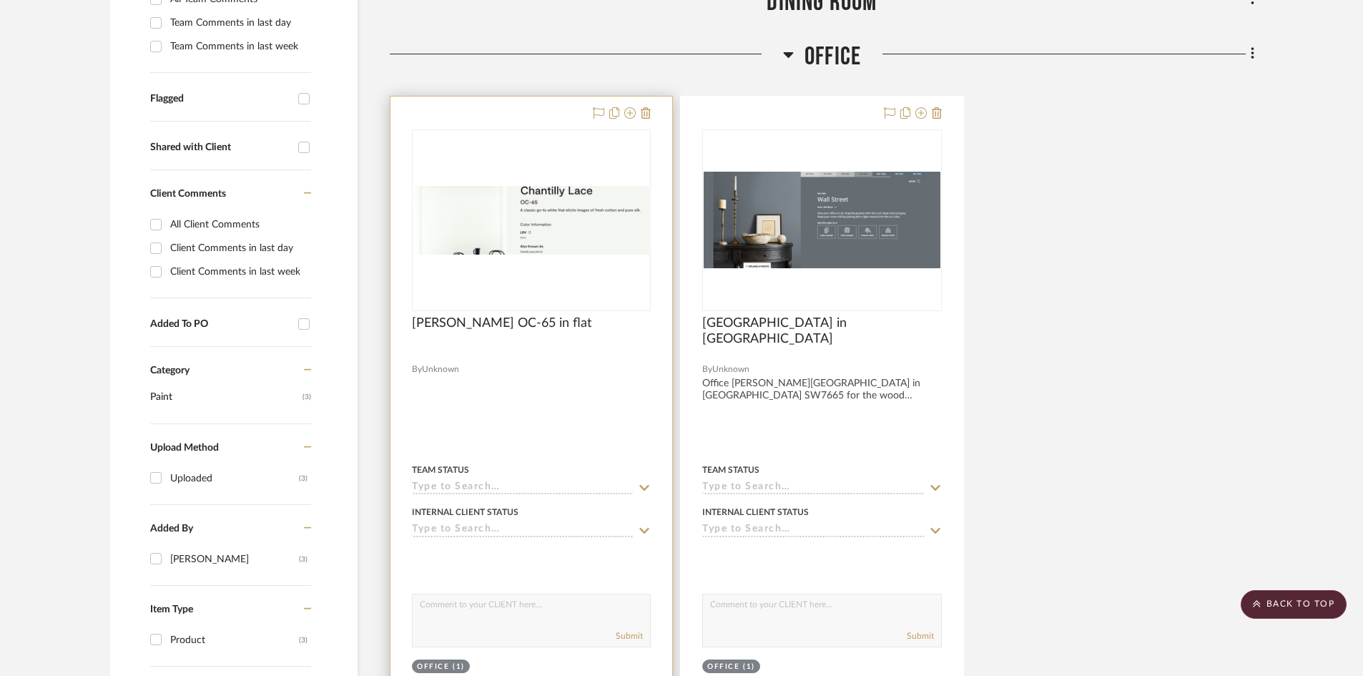
scroll to position [521, 0]
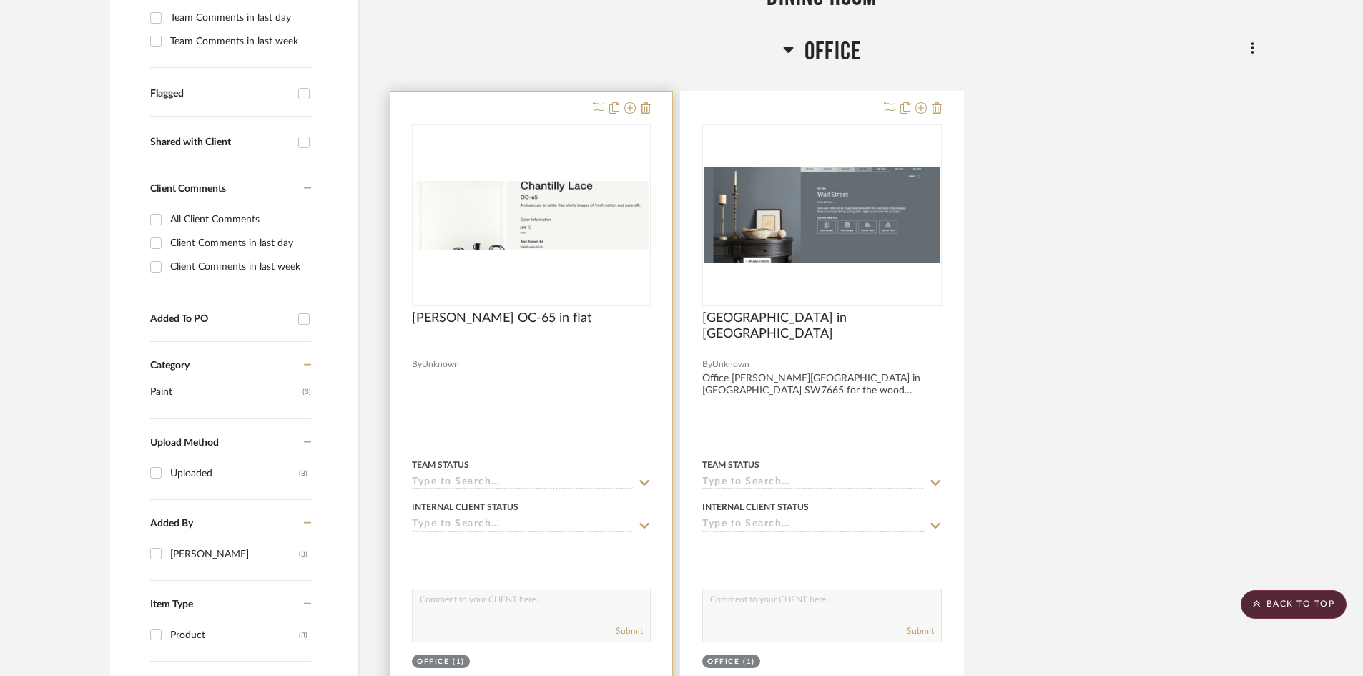
click at [537, 373] on div at bounding box center [531, 405] width 282 height 626
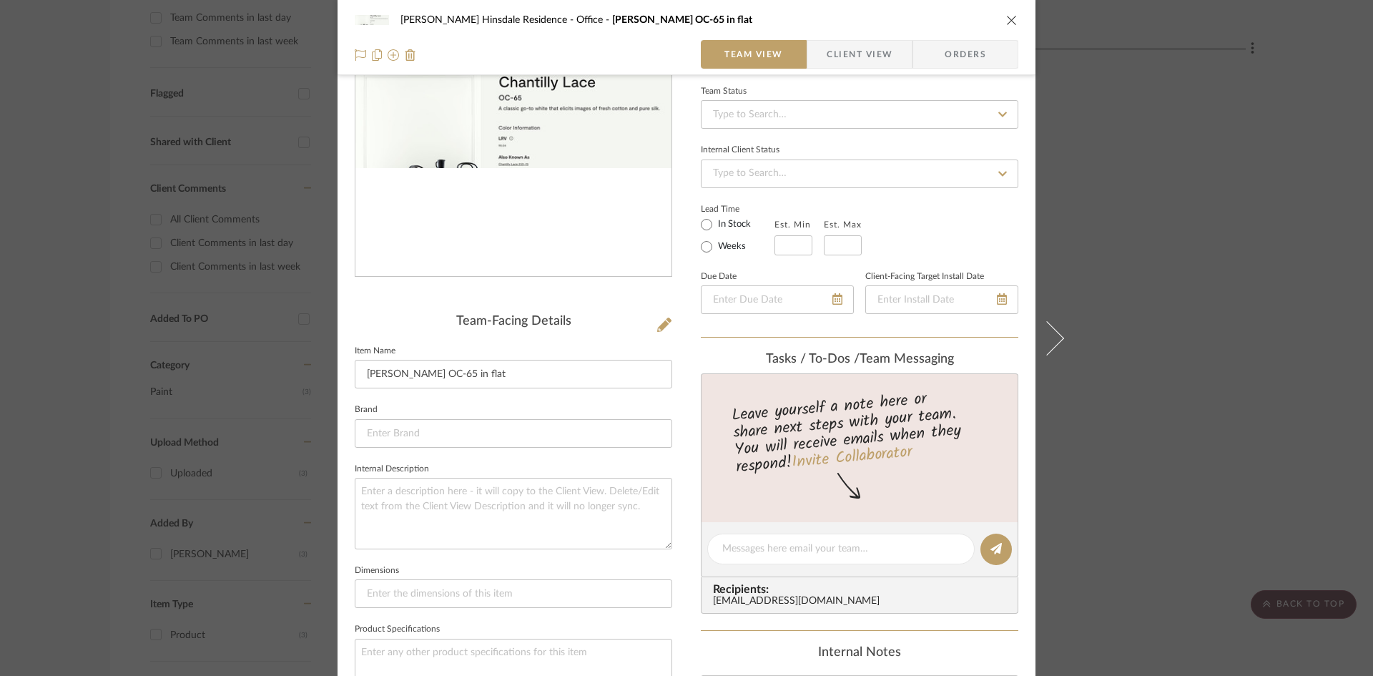
scroll to position [143, 0]
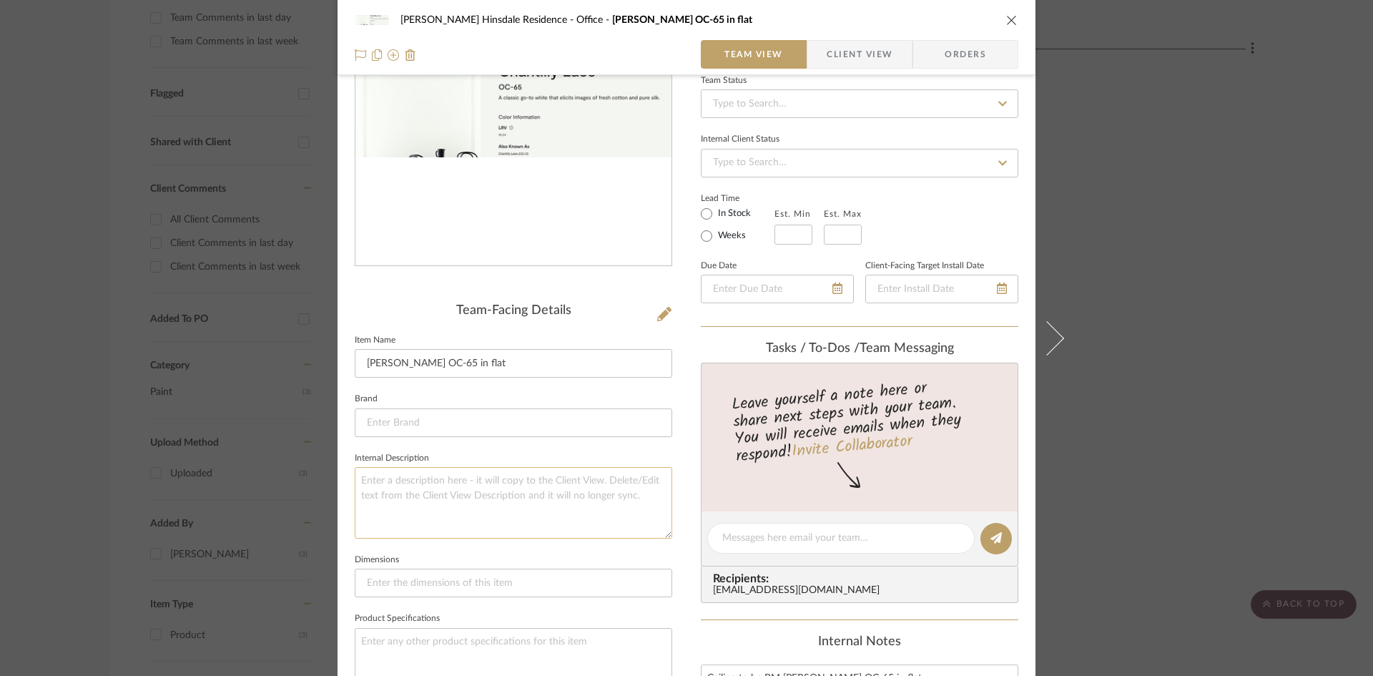
click at [458, 491] on textarea at bounding box center [514, 502] width 318 height 71
paste textarea "BM [PERSON_NAME] OC-65 in flat"
type textarea "BM [PERSON_NAME] OC-65 in flat"
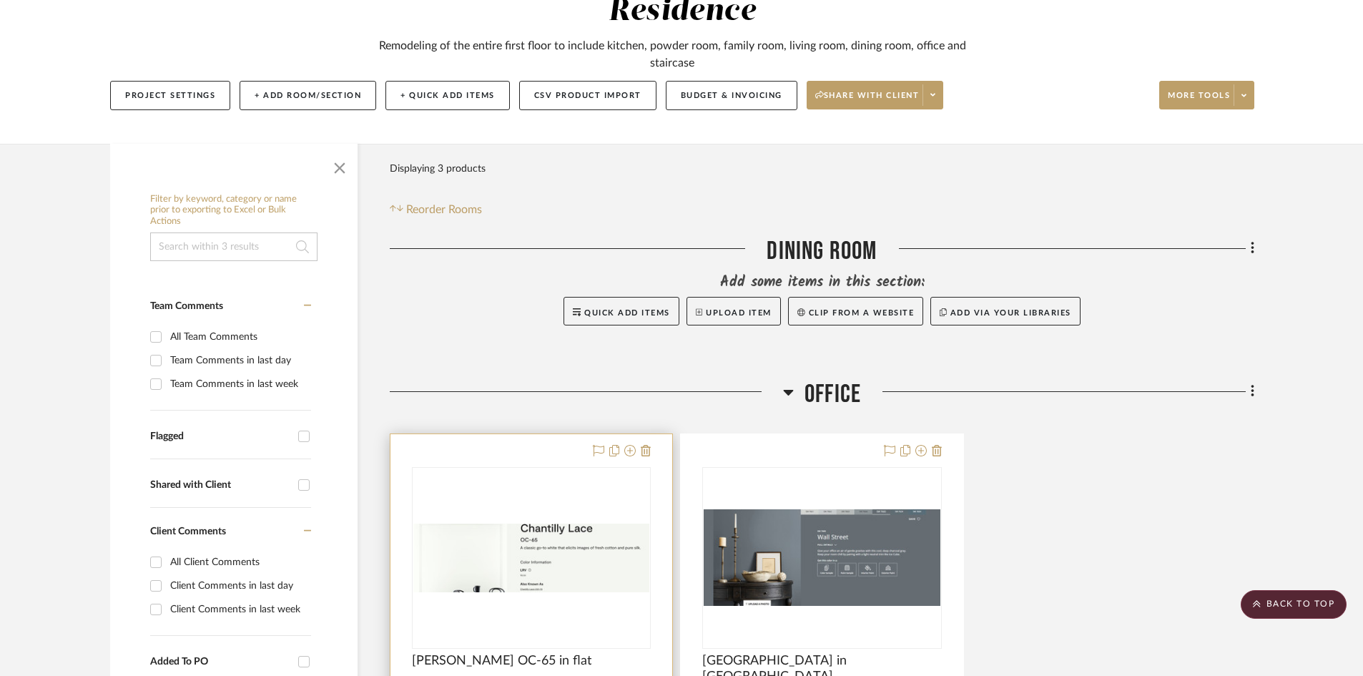
scroll to position [163, 0]
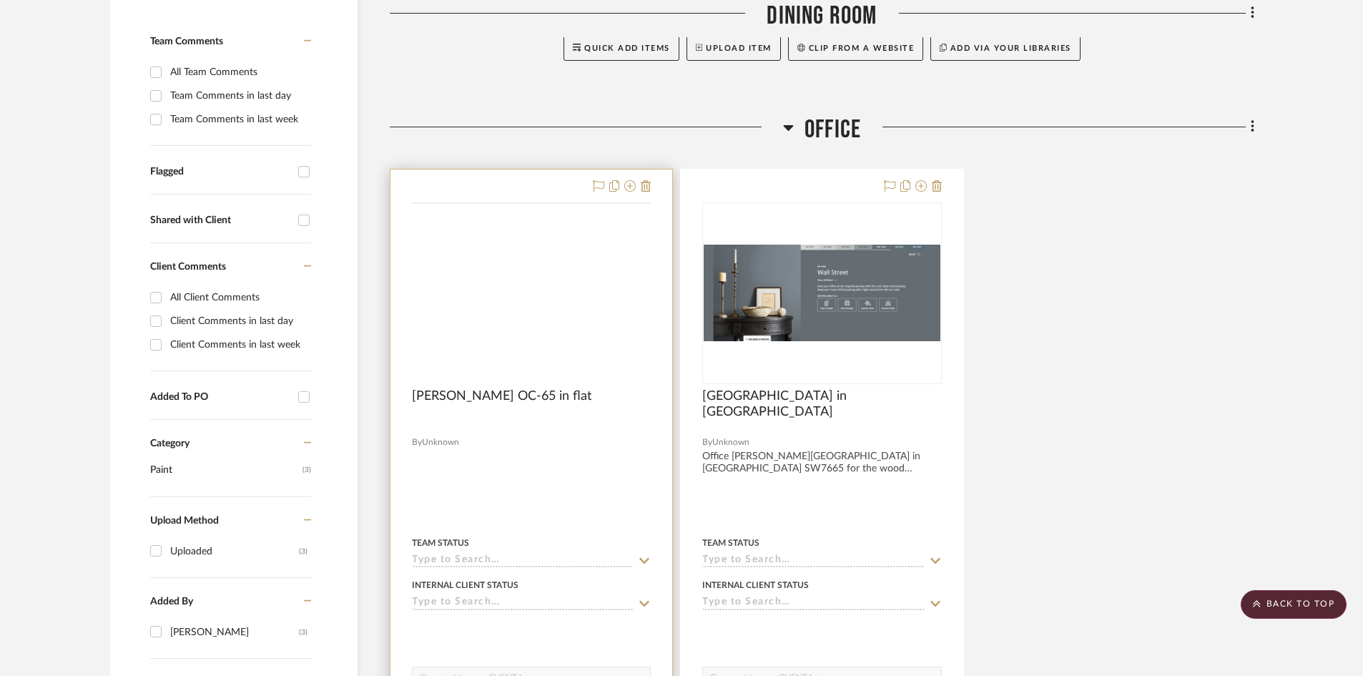
scroll to position [358, 0]
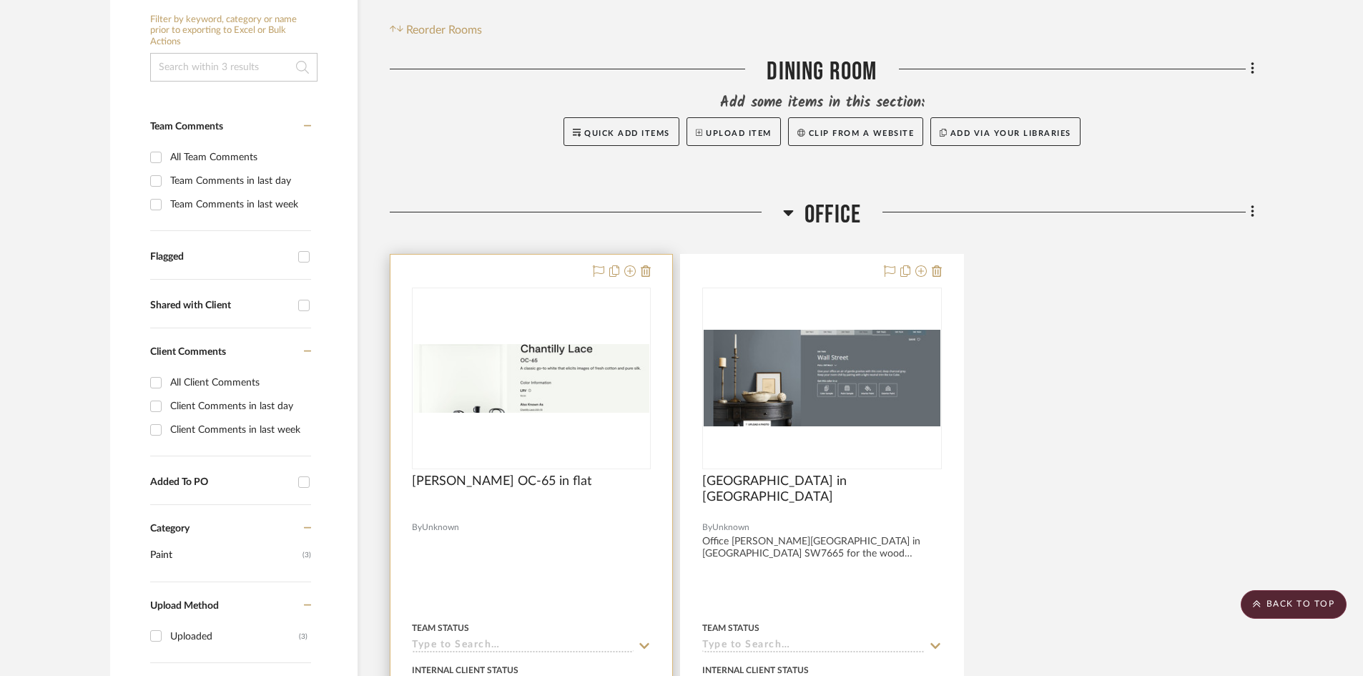
click at [612, 288] on div "0" at bounding box center [531, 378] width 237 height 180
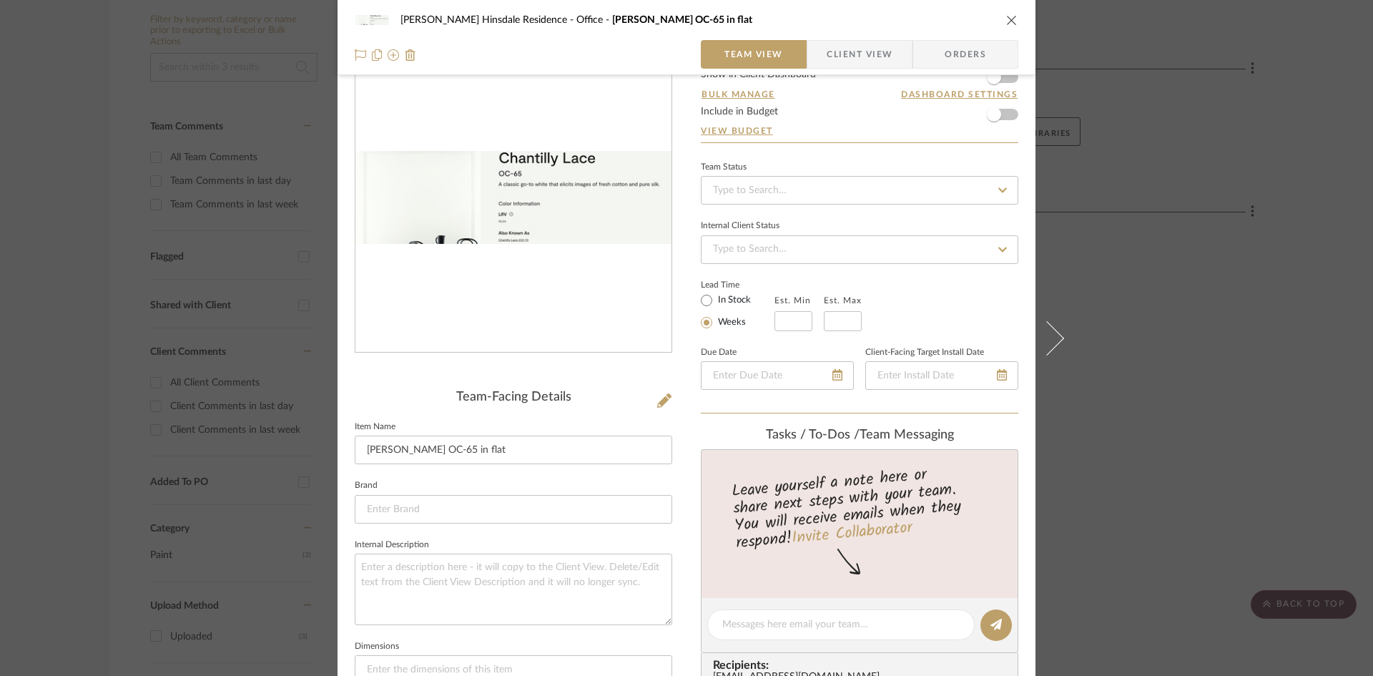
scroll to position [286, 0]
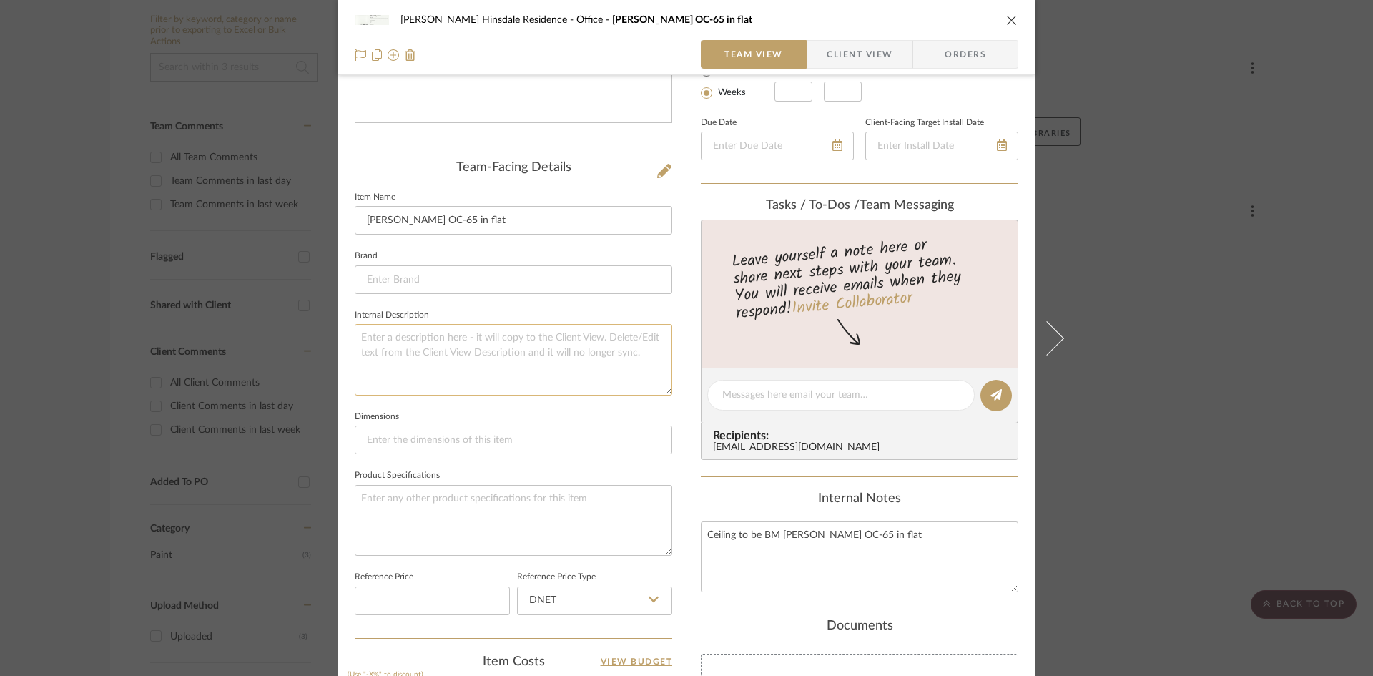
click at [524, 350] on textarea at bounding box center [514, 359] width 318 height 71
paste textarea "BM [PERSON_NAME] OC-65 in flat"
type textarea "BM [PERSON_NAME] OC-65 in flat"
drag, startPoint x: 531, startPoint y: 340, endPoint x: 0, endPoint y: 274, distance: 534.7
click at [0, 335] on div "[PERSON_NAME] Hinsdale Residence Office [PERSON_NAME] OC-65 in flat Team View C…" at bounding box center [686, 338] width 1373 height 676
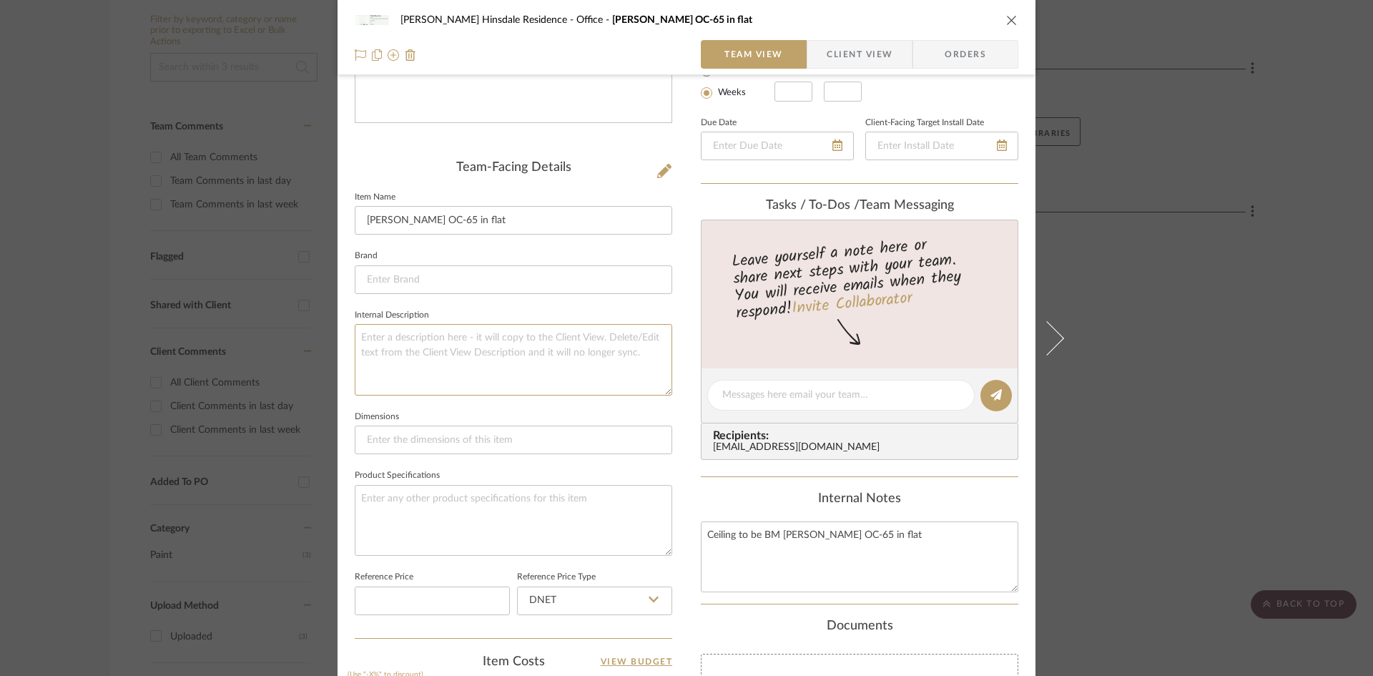
paste textarea "Ceiling to be BM [PERSON_NAME] OC-65 in flat"
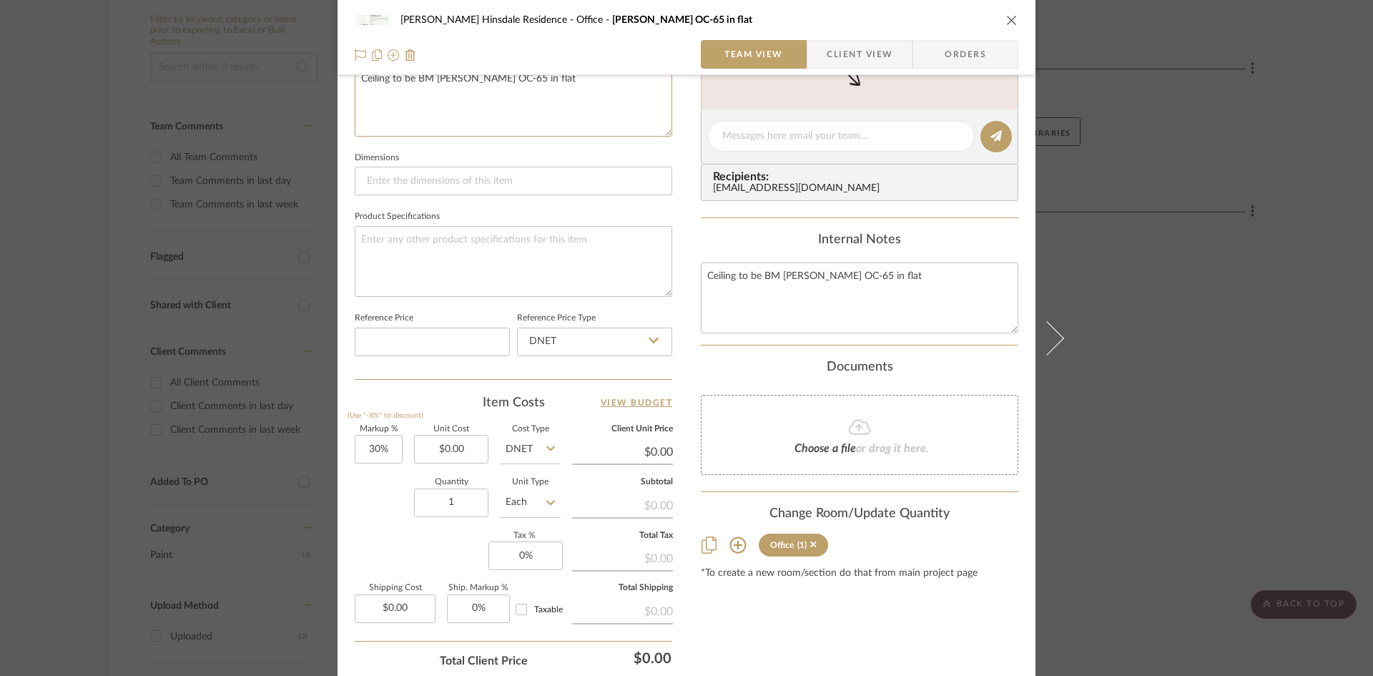
scroll to position [653, 0]
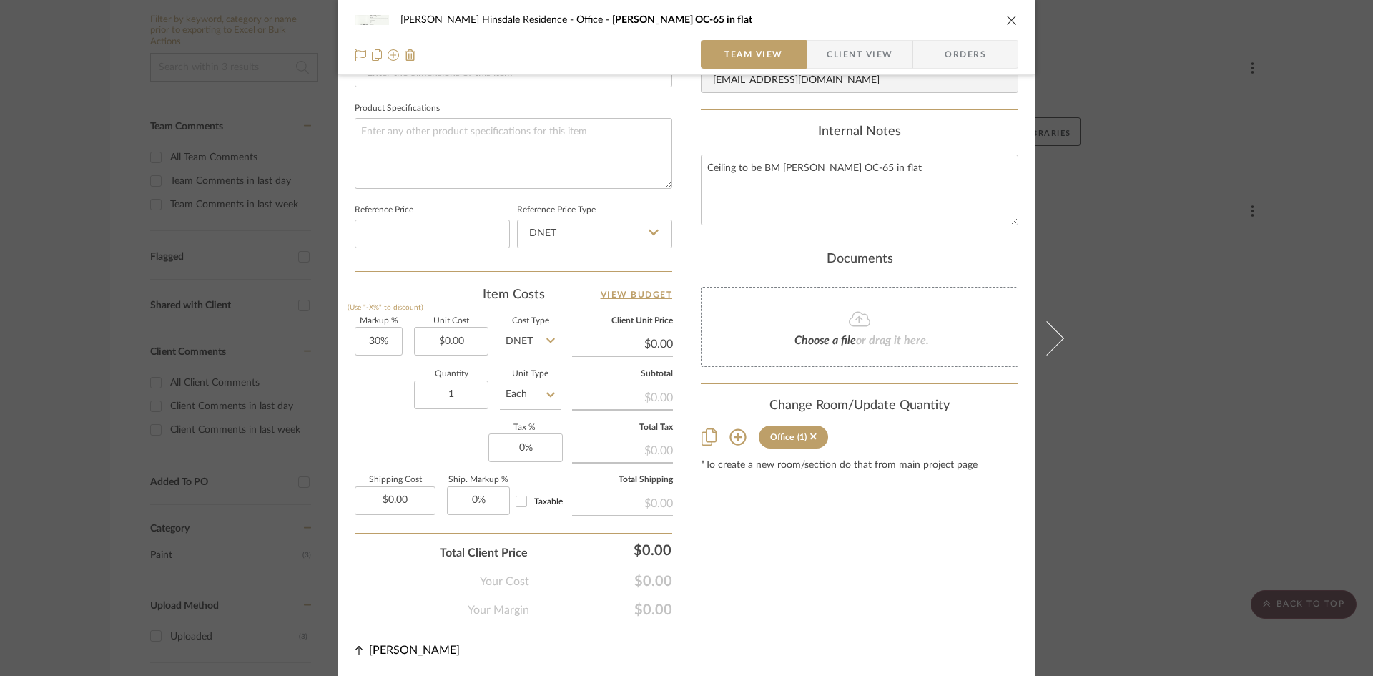
type textarea "Ceiling to be BM [PERSON_NAME] OC-65 in flat"
click at [355, 647] on icon at bounding box center [359, 649] width 9 height 10
click at [383, 651] on span "[PERSON_NAME]" at bounding box center [414, 649] width 91 height 11
click at [355, 654] on icon at bounding box center [359, 649] width 9 height 11
drag, startPoint x: 350, startPoint y: 657, endPoint x: 358, endPoint y: 654, distance: 7.7
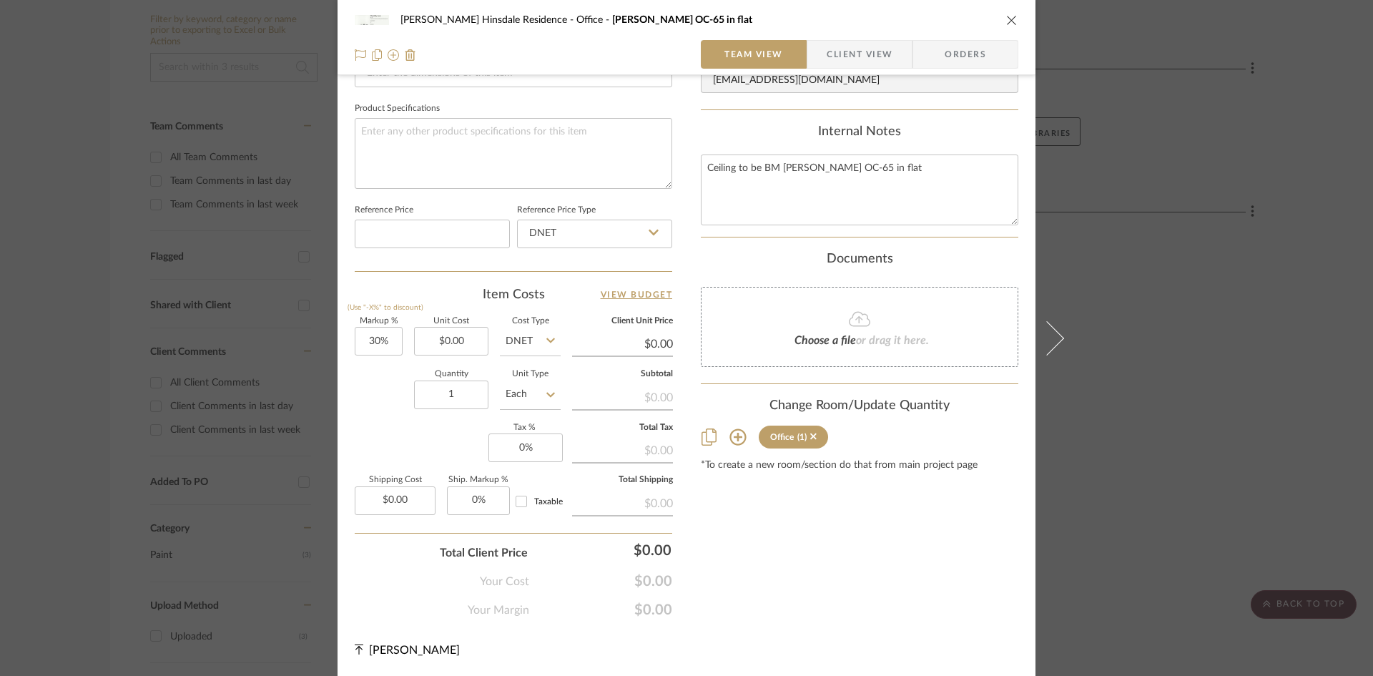
click at [355, 657] on div "[PERSON_NAME]" at bounding box center [514, 650] width 318 height 17
click at [358, 654] on icon at bounding box center [359, 649] width 9 height 11
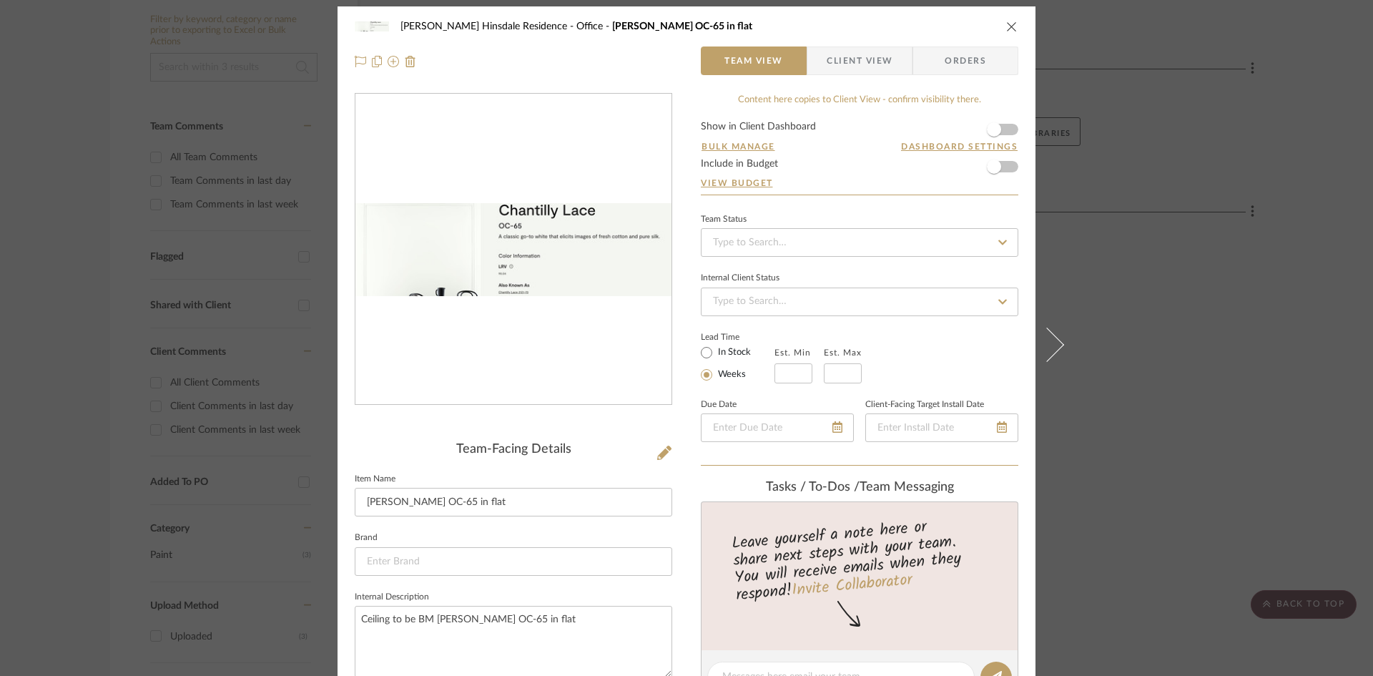
scroll to position [0, 0]
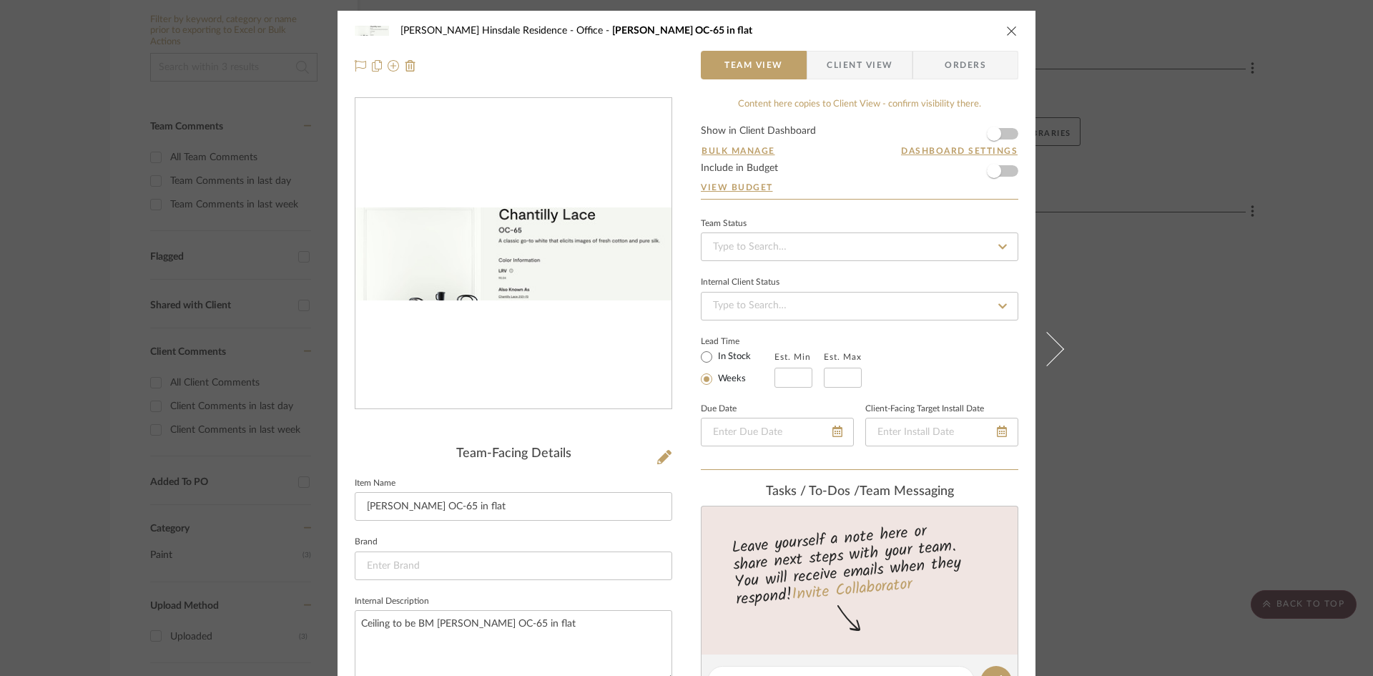
click at [1011, 29] on icon "close" at bounding box center [1011, 30] width 11 height 11
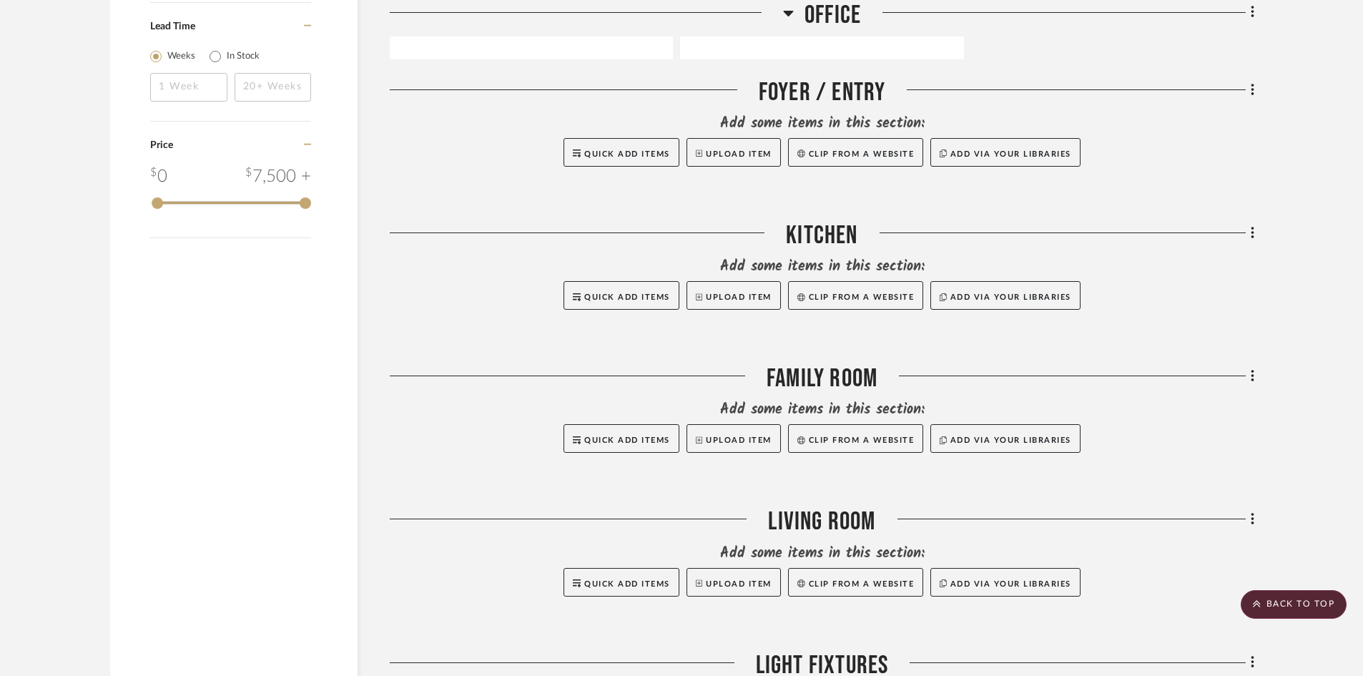
scroll to position [1179, 0]
